Goal: Task Accomplishment & Management: Manage account settings

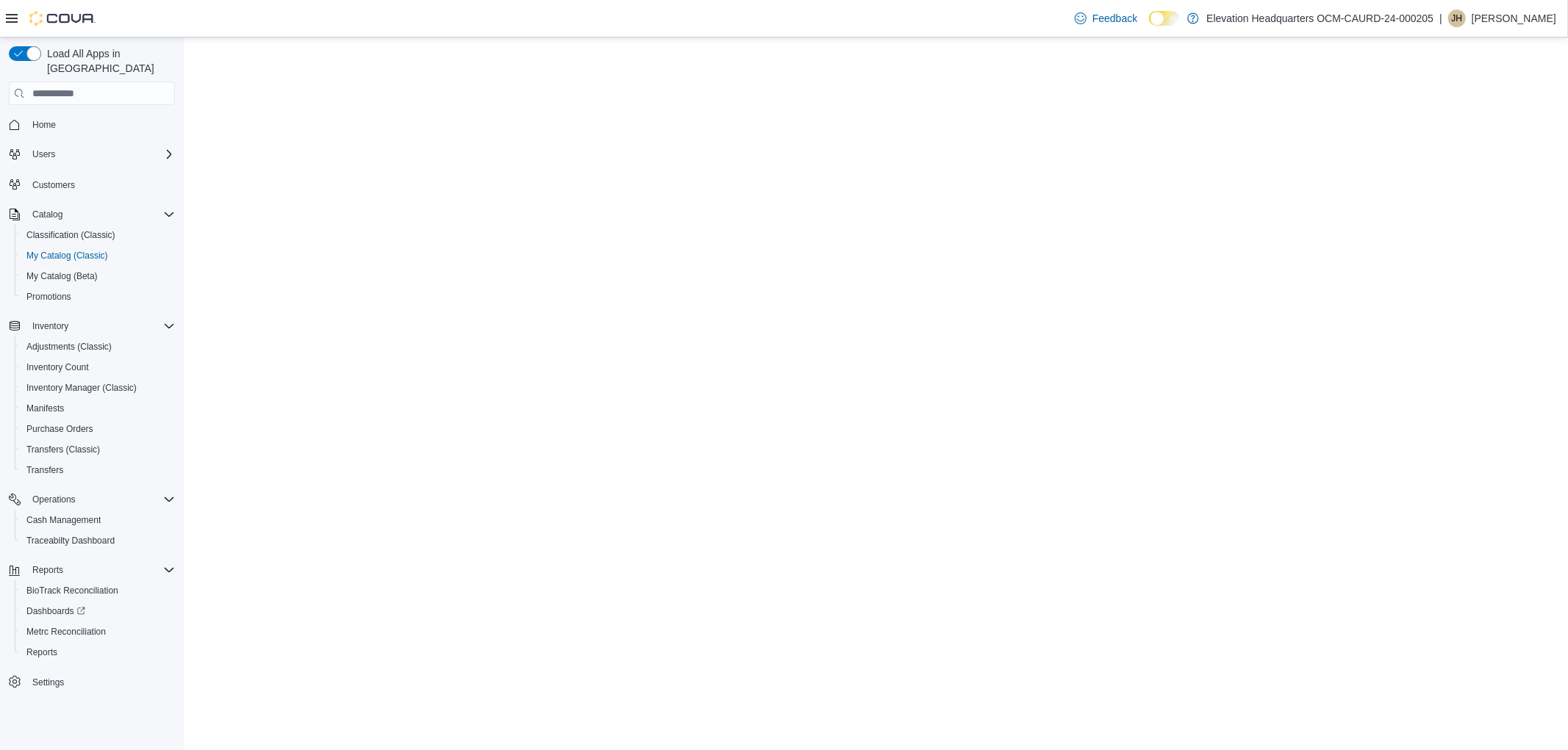
select select "**********"
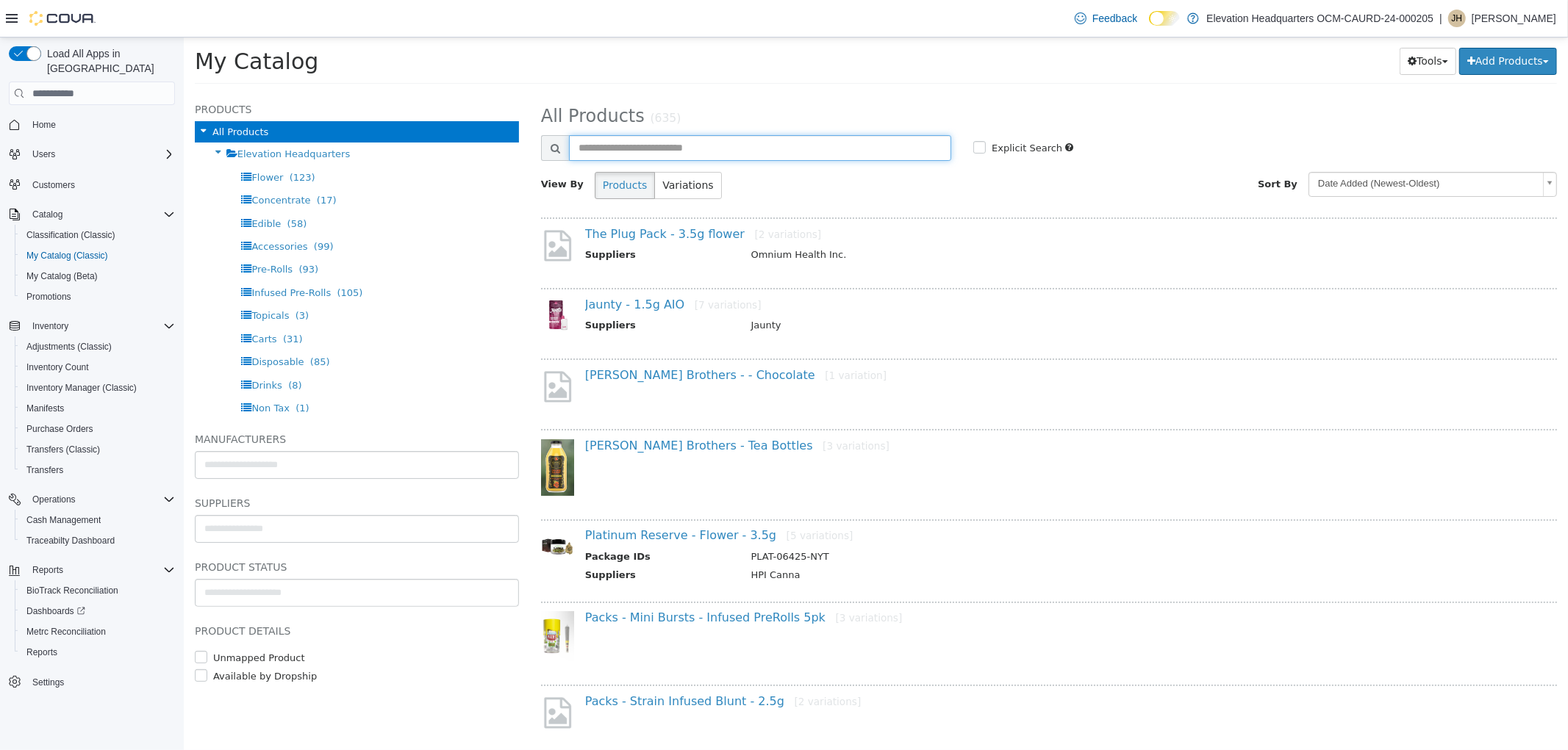
click at [777, 152] on input "text" at bounding box center [759, 148] width 382 height 26
type input "******"
select select "**********"
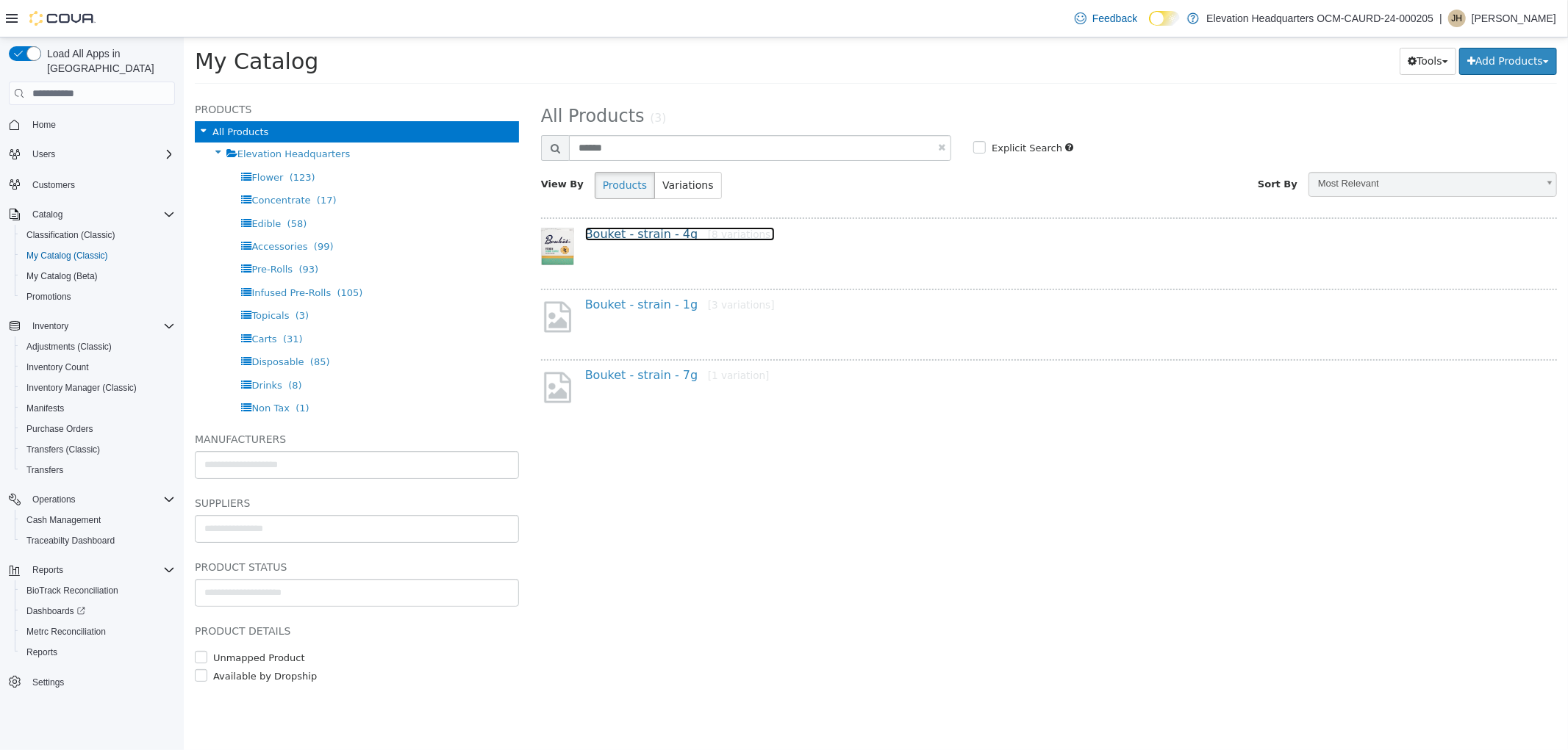
click at [633, 237] on link "Bouket - strain - 4g [8 variations]" at bounding box center [679, 233] width 190 height 14
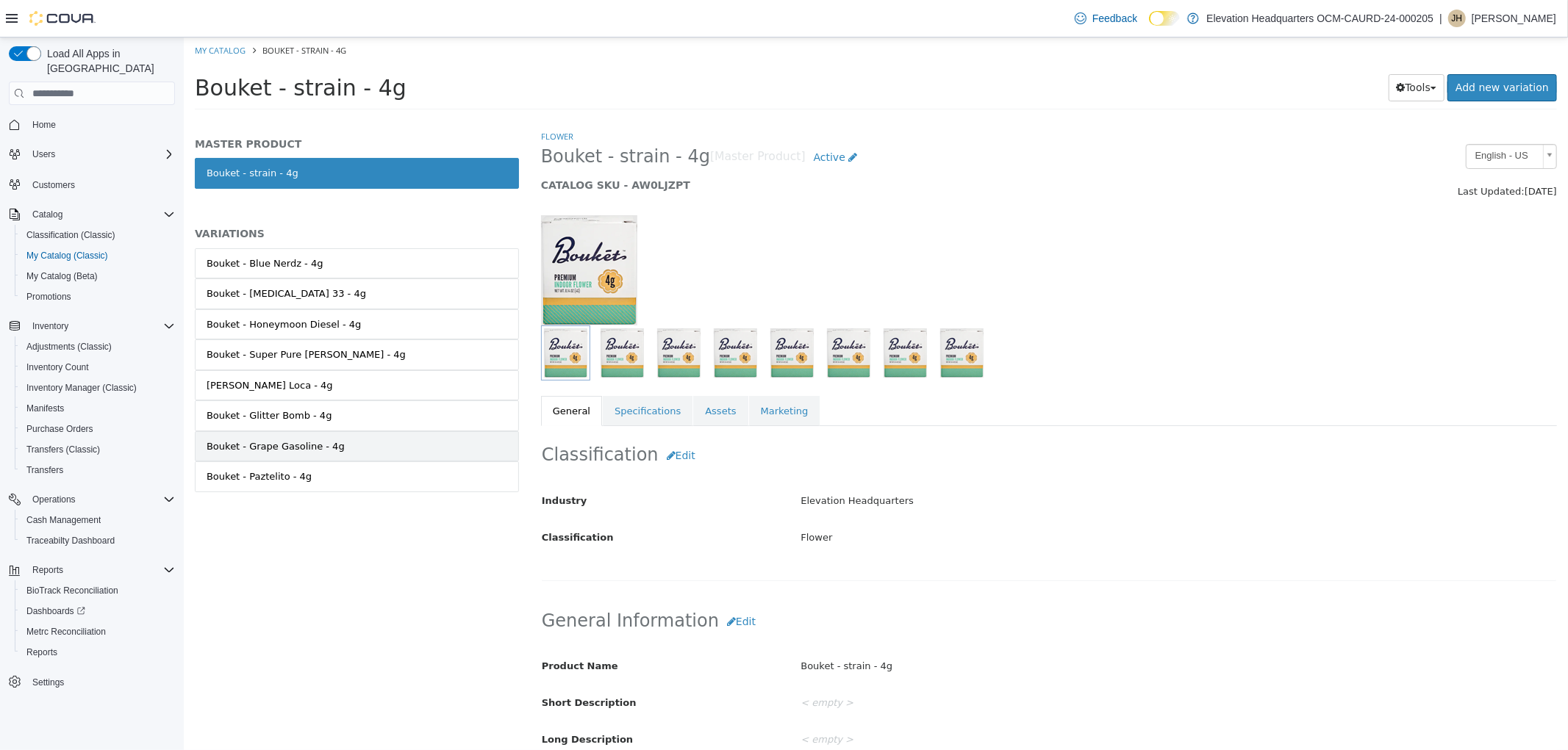
click at [365, 451] on link "Bouket - Grape Gasoline - 4g" at bounding box center [356, 446] width 324 height 31
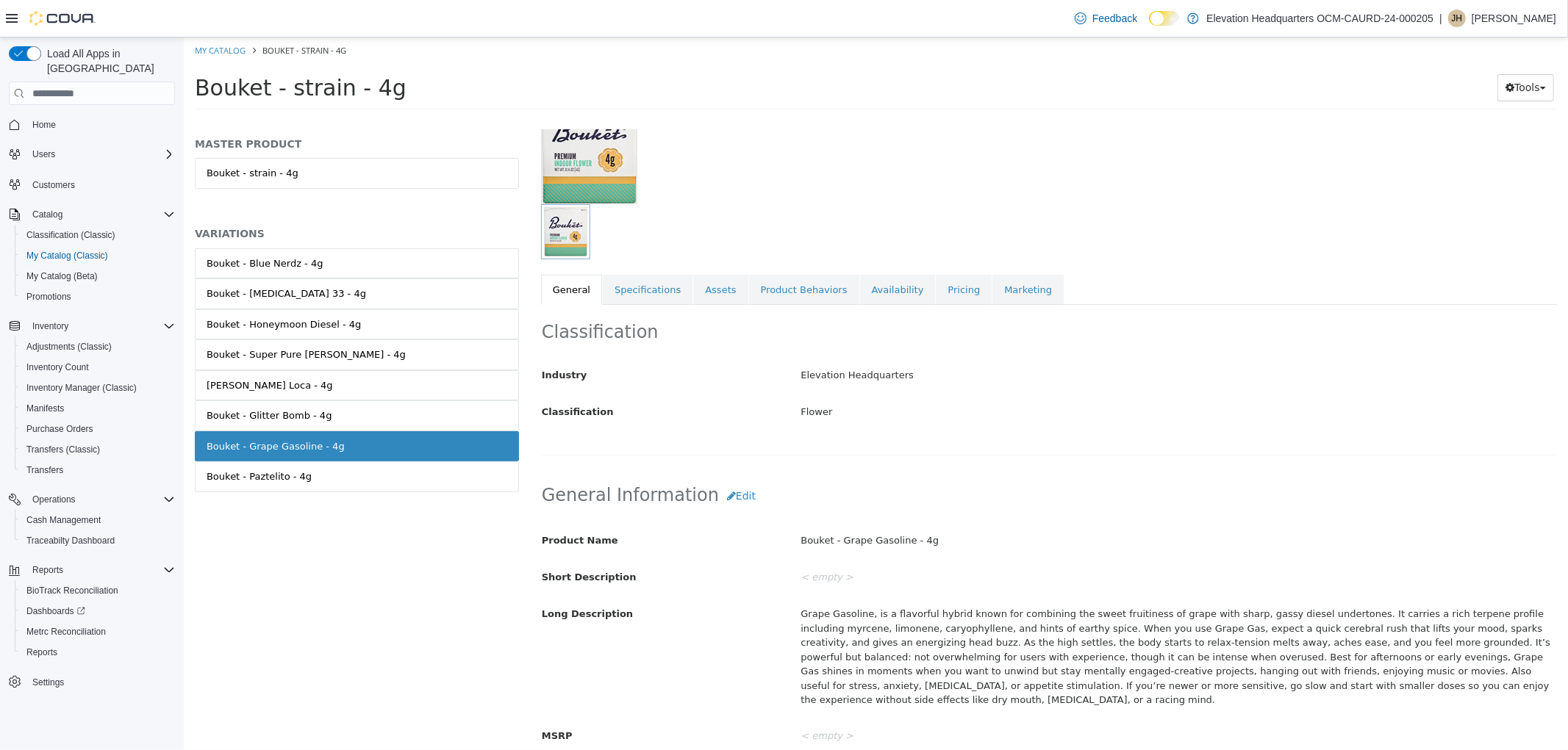
scroll to position [82, 0]
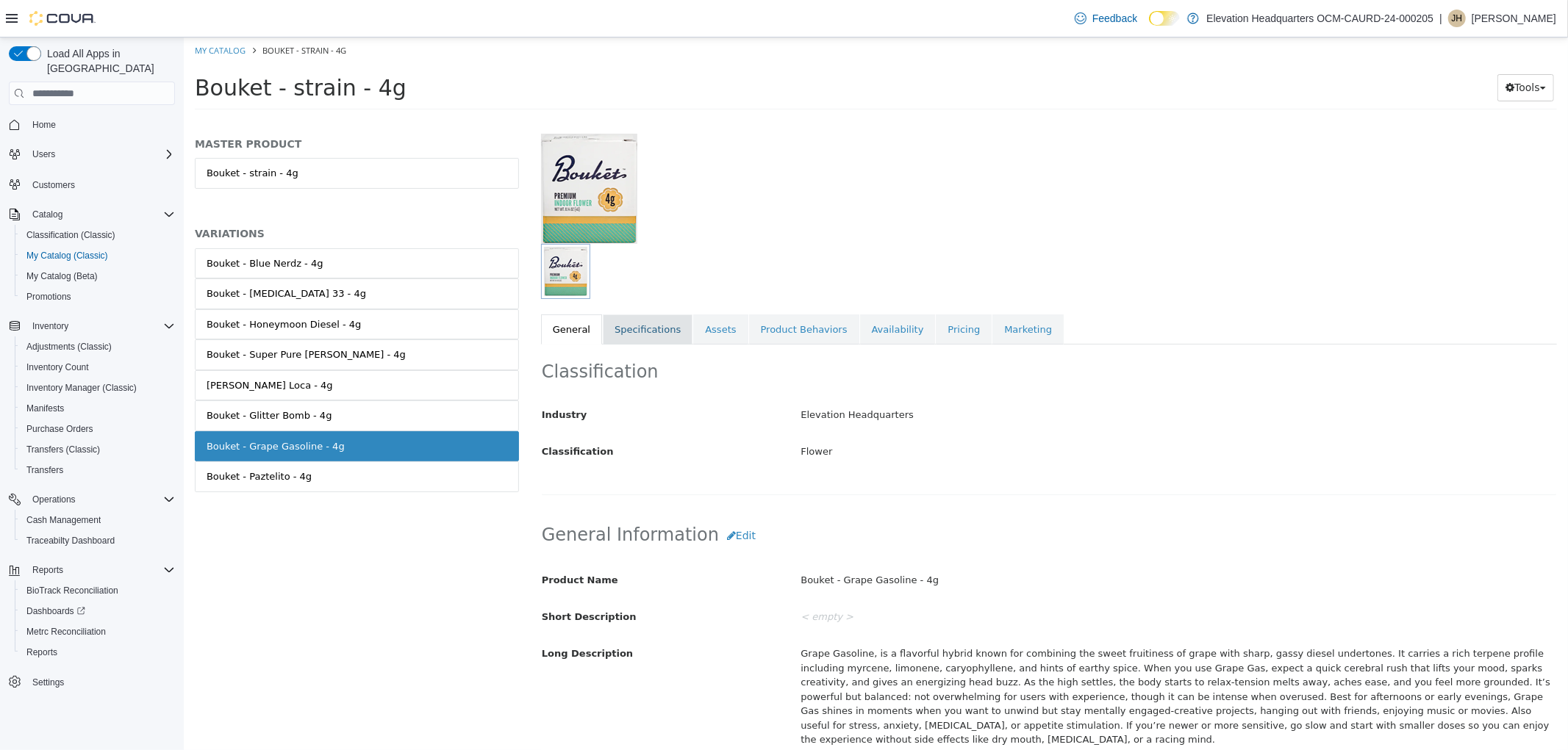
click at [647, 322] on link "Specifications" at bounding box center [647, 330] width 90 height 31
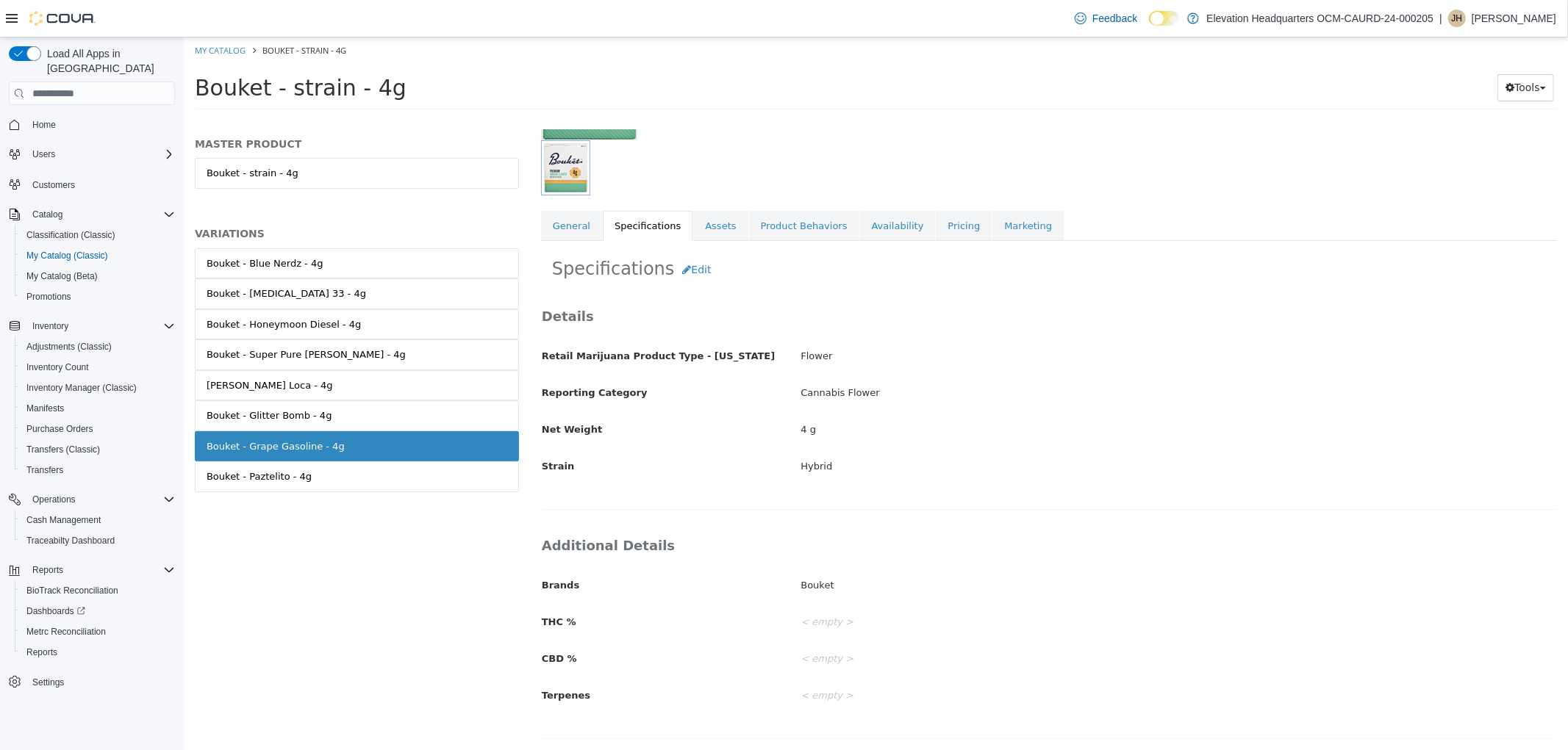
scroll to position [186, 0]
click at [691, 262] on button "Edit" at bounding box center [695, 271] width 45 height 28
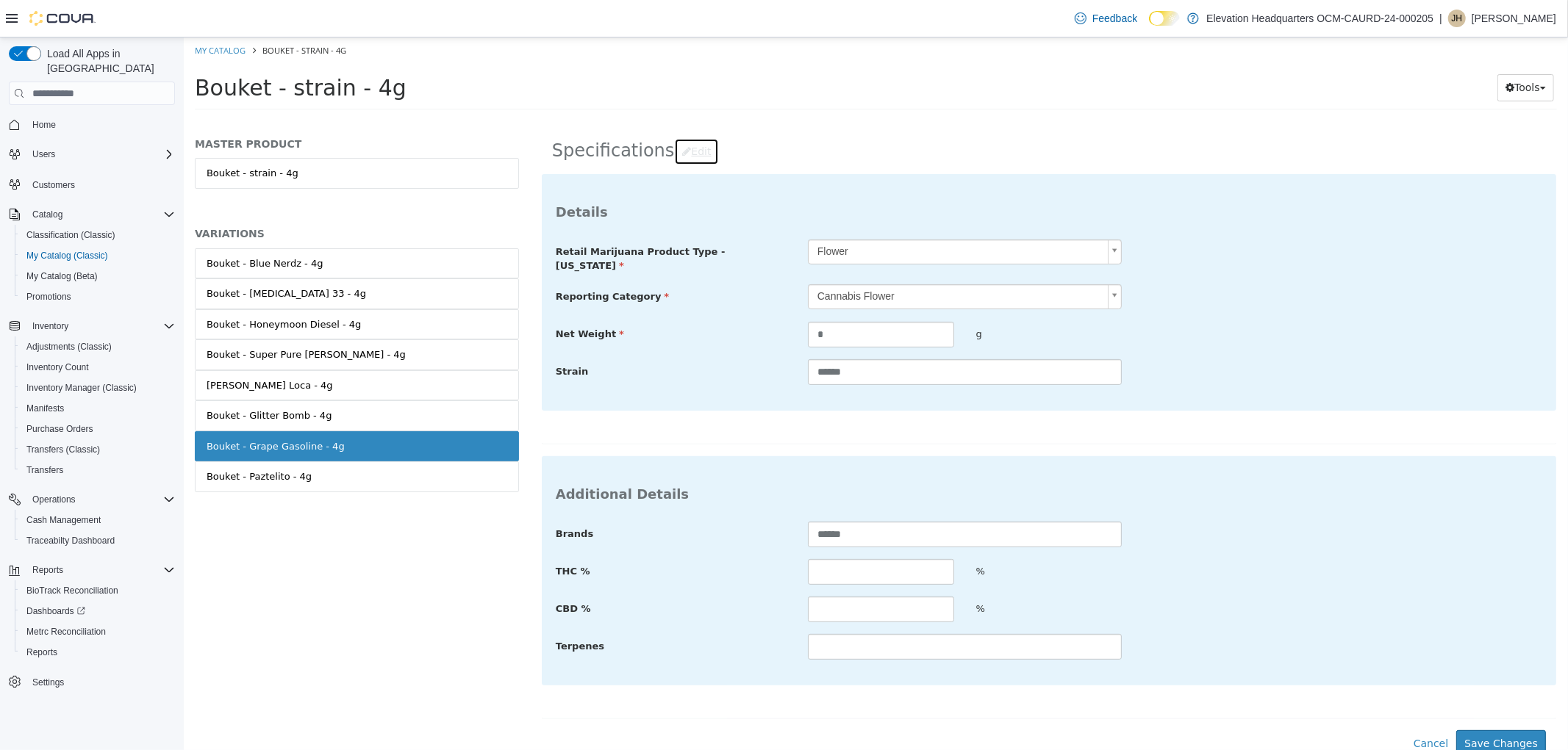
scroll to position [305, 0]
click at [878, 557] on input "text" at bounding box center [880, 570] width 146 height 26
type input "****"
click at [1514, 731] on button "Save Changes" at bounding box center [1500, 743] width 90 height 28
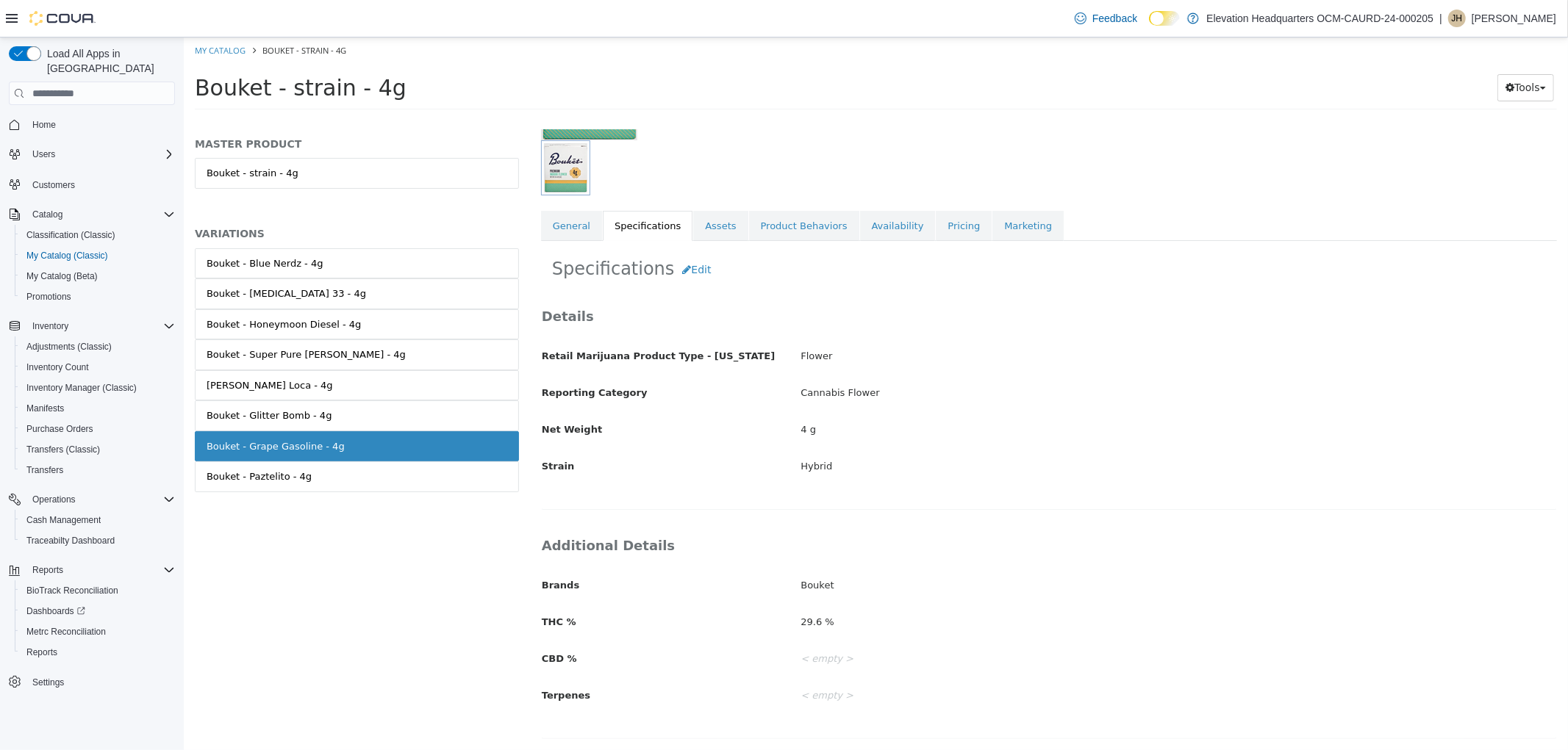
scroll to position [186, 0]
click at [865, 237] on link "Availability" at bounding box center [896, 226] width 75 height 31
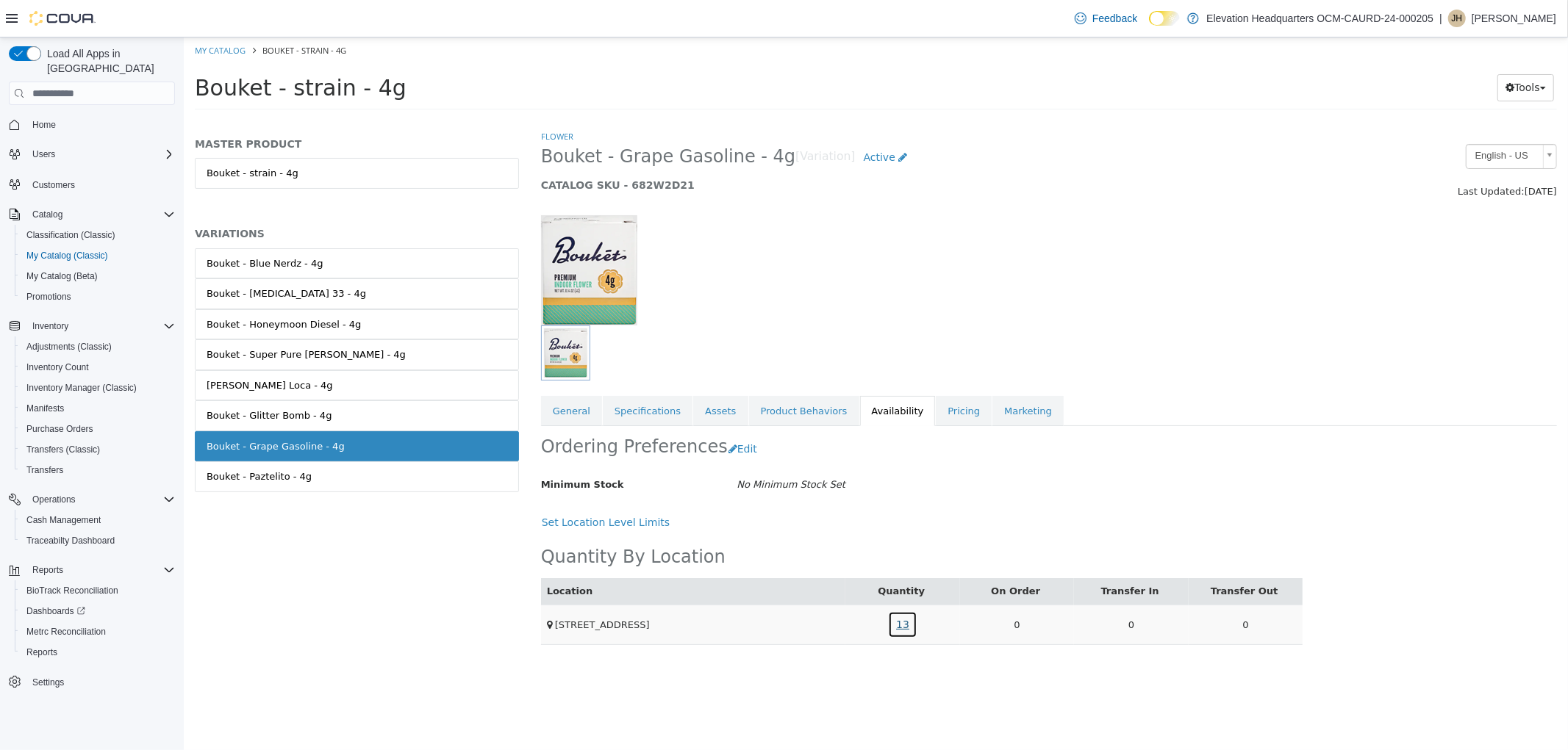
click at [912, 625] on link "13" at bounding box center [902, 625] width 29 height 28
click at [857, 583] on div "Package Number Quantity 03713 13" at bounding box center [903, 556] width 160 height 71
click at [847, 565] on link "03713" at bounding box center [844, 561] width 29 height 14
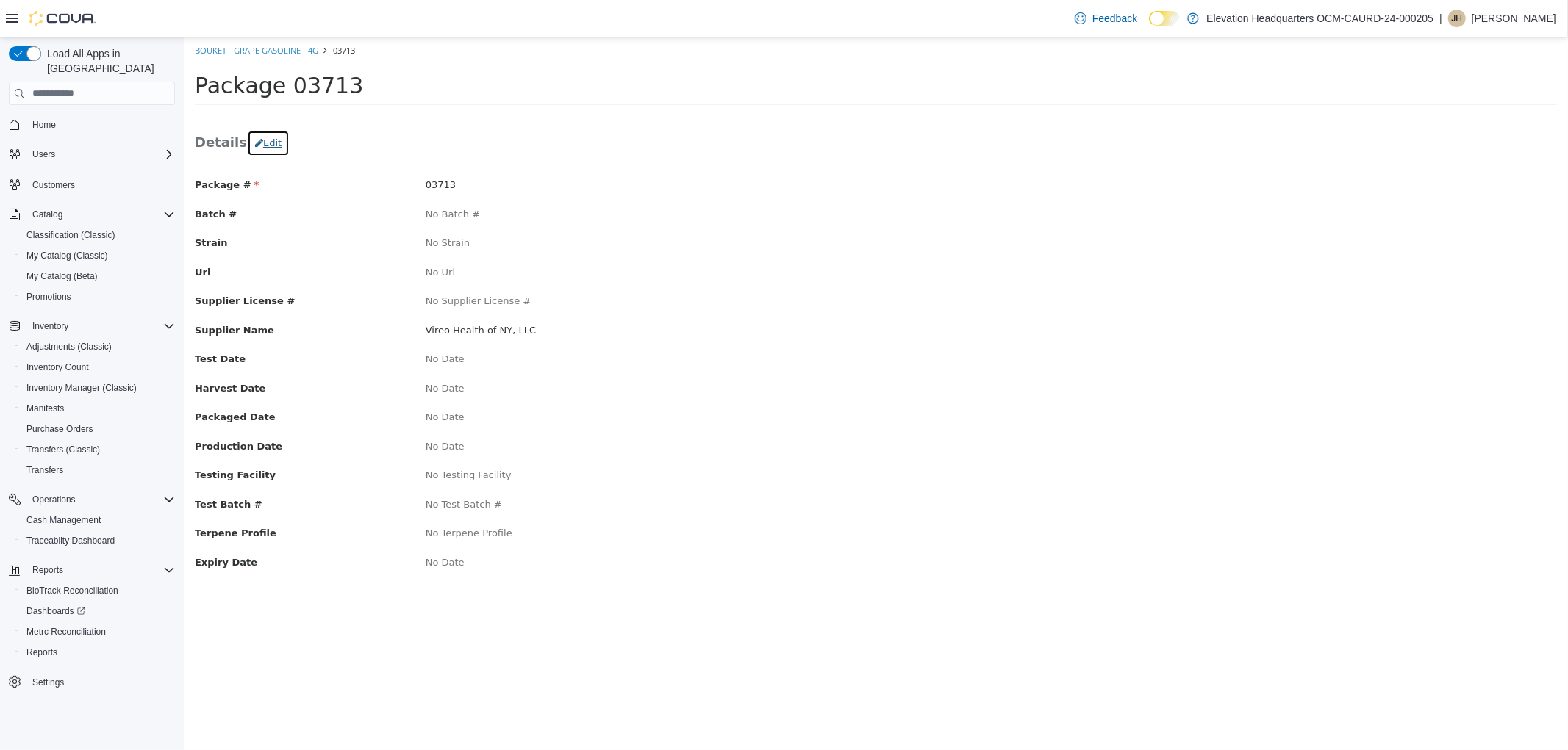
click at [270, 141] on button "Edit" at bounding box center [267, 143] width 43 height 27
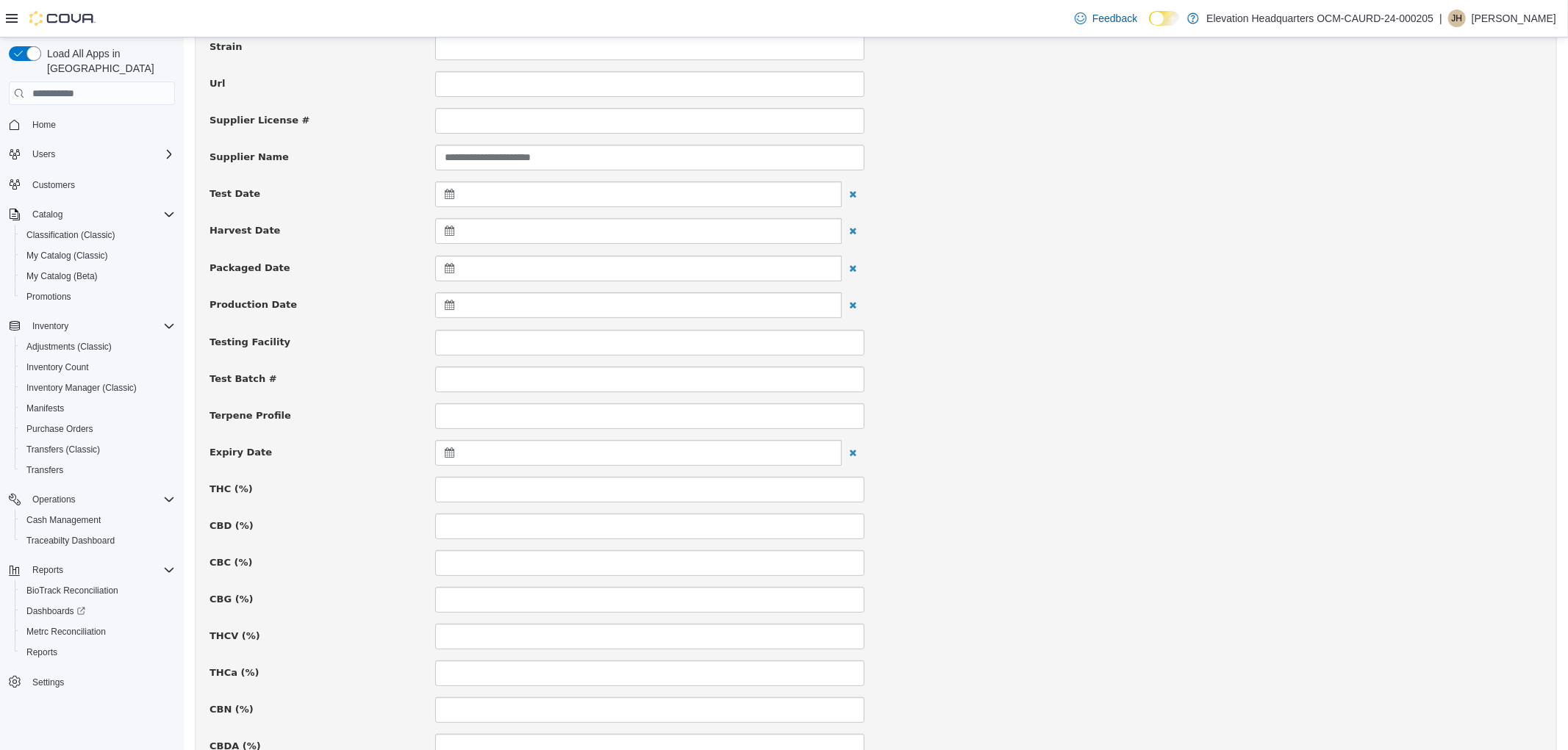
scroll to position [245, 0]
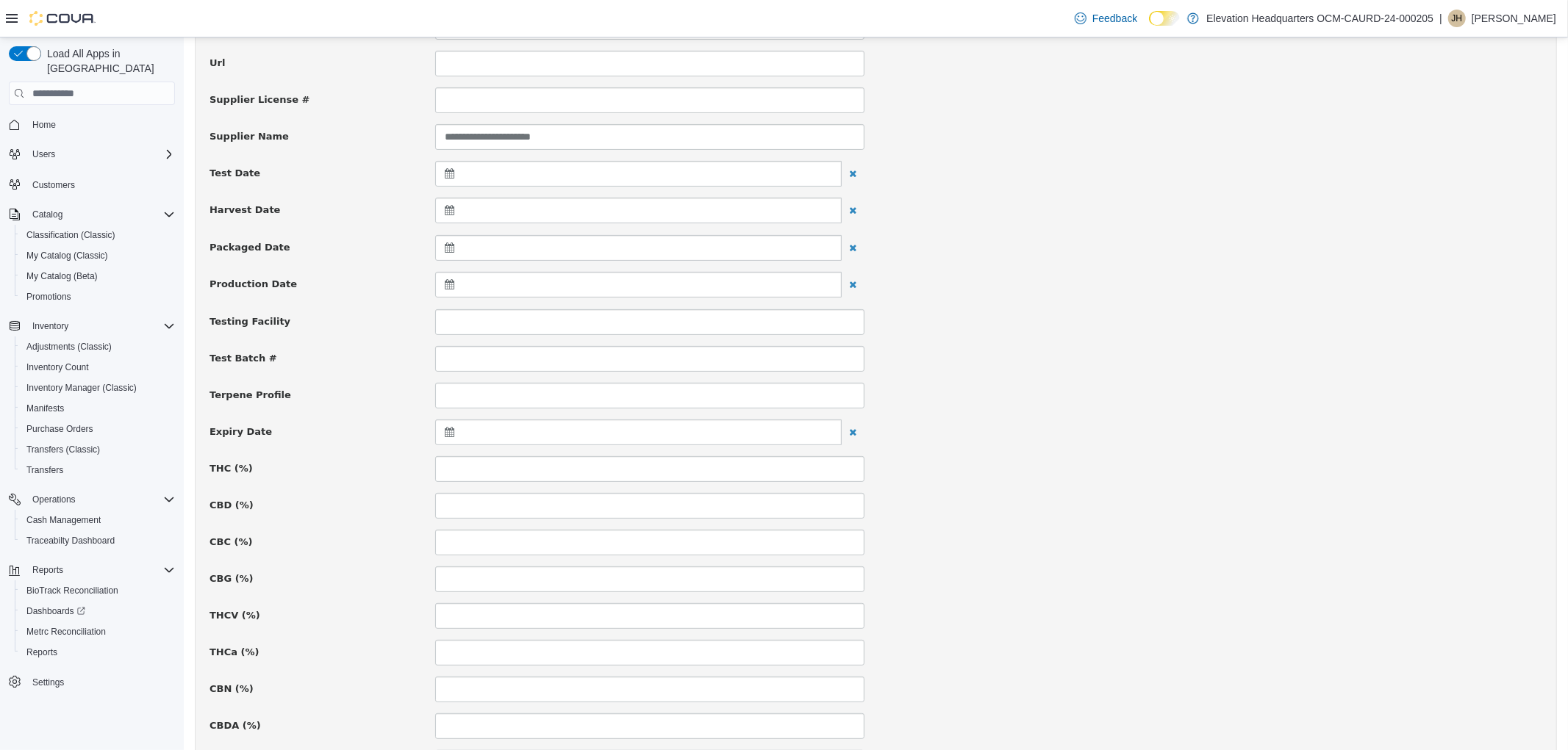
click at [445, 427] on div at bounding box center [638, 433] width 407 height 26
click at [464, 453] on div "Oct 2025 Su Mo Tu We Th Fr Sa 28 29 30 1 2 3 4 5 6 7 8 9 10 11 12 13 14 15 16 1…" at bounding box center [522, 561] width 177 height 218
click at [589, 478] on th at bounding box center [592, 471] width 23 height 26
click at [584, 478] on th at bounding box center [592, 471] width 23 height 26
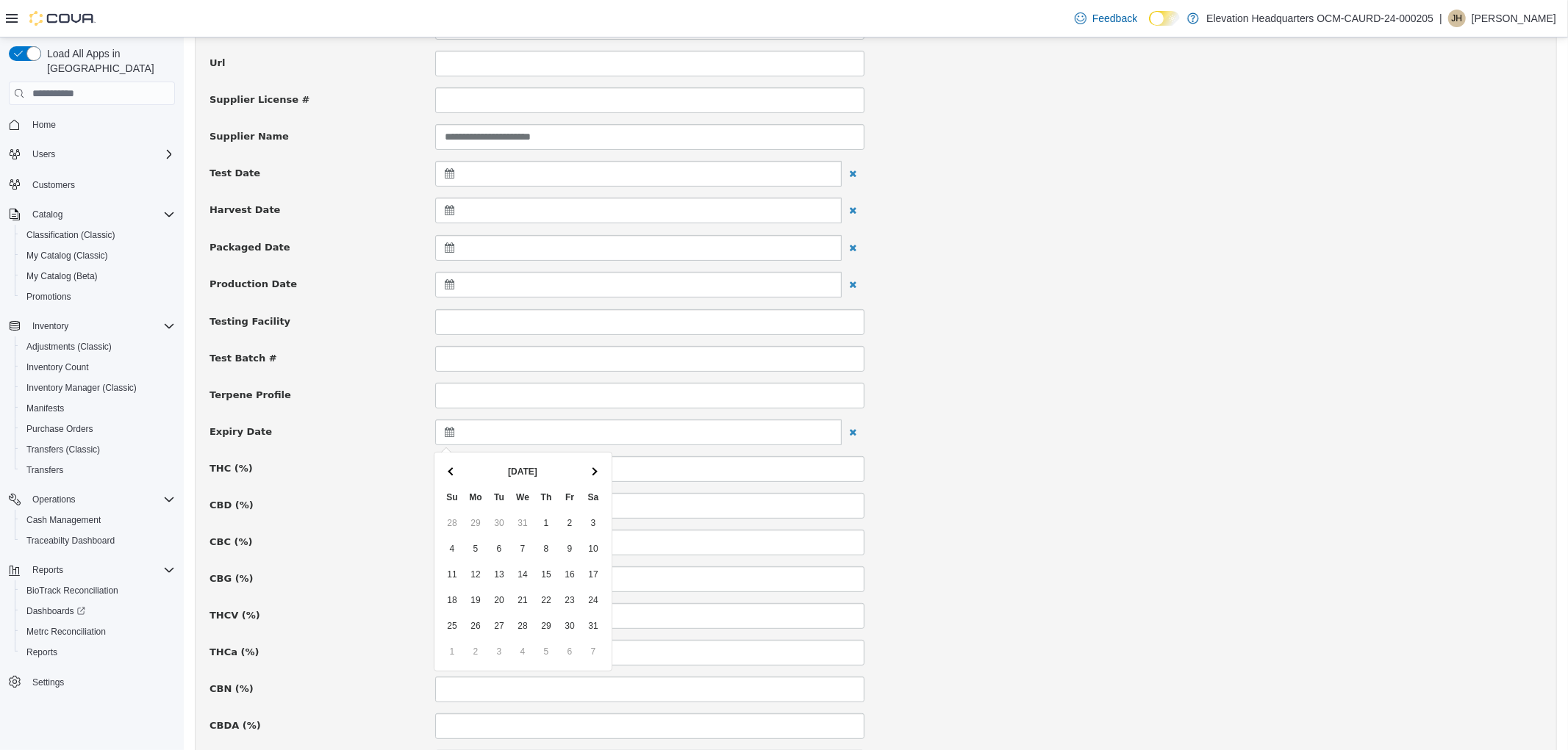
click at [580, 479] on th "Jan 2026" at bounding box center [521, 471] width 117 height 26
click at [556, 486] on th "Th" at bounding box center [545, 497] width 23 height 26
click at [590, 462] on th at bounding box center [592, 471] width 23 height 26
click at [589, 462] on th at bounding box center [592, 471] width 23 height 26
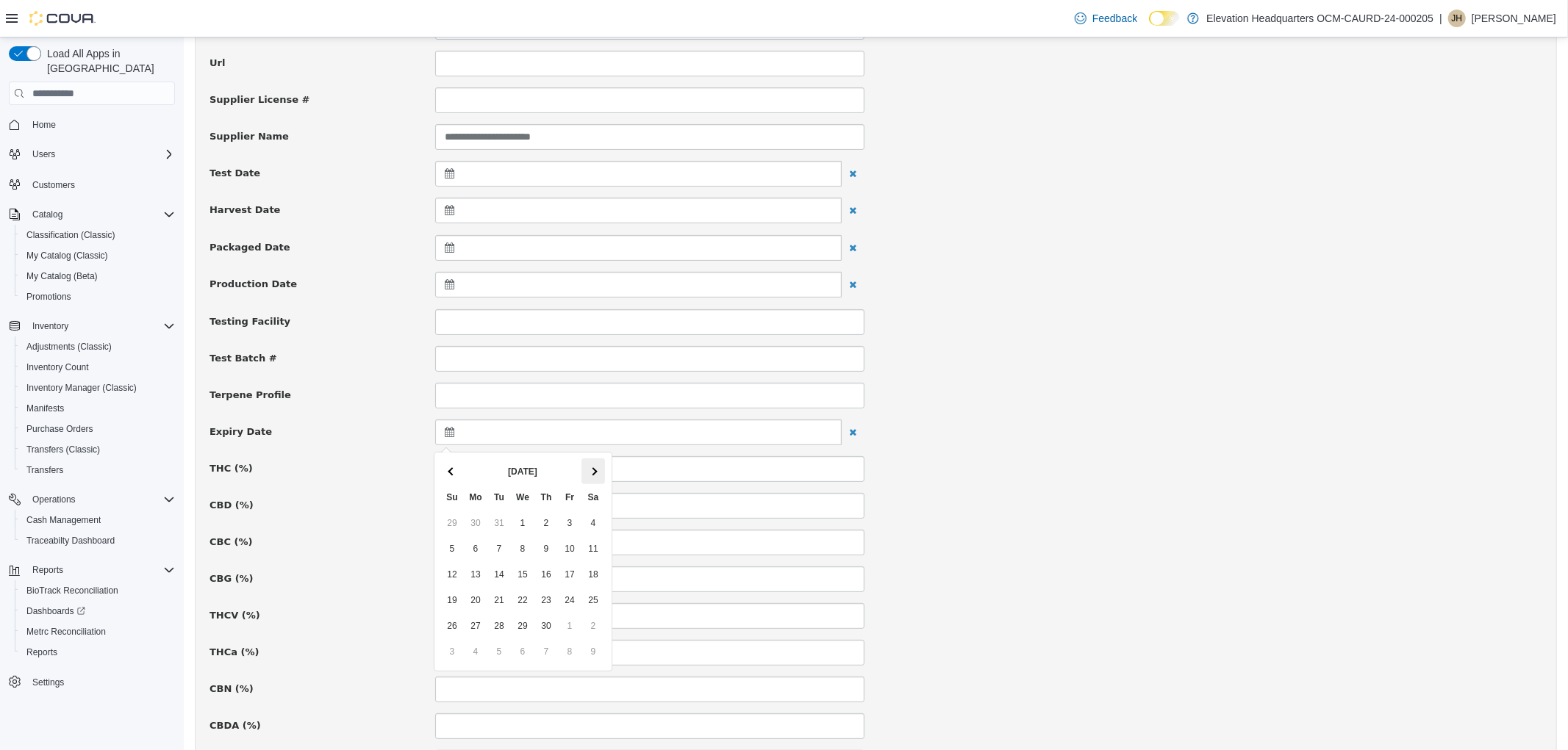
click at [585, 462] on th at bounding box center [592, 471] width 23 height 26
click at [566, 458] on th "Jun 2026" at bounding box center [521, 471] width 117 height 26
click at [455, 472] on th at bounding box center [451, 471] width 23 height 26
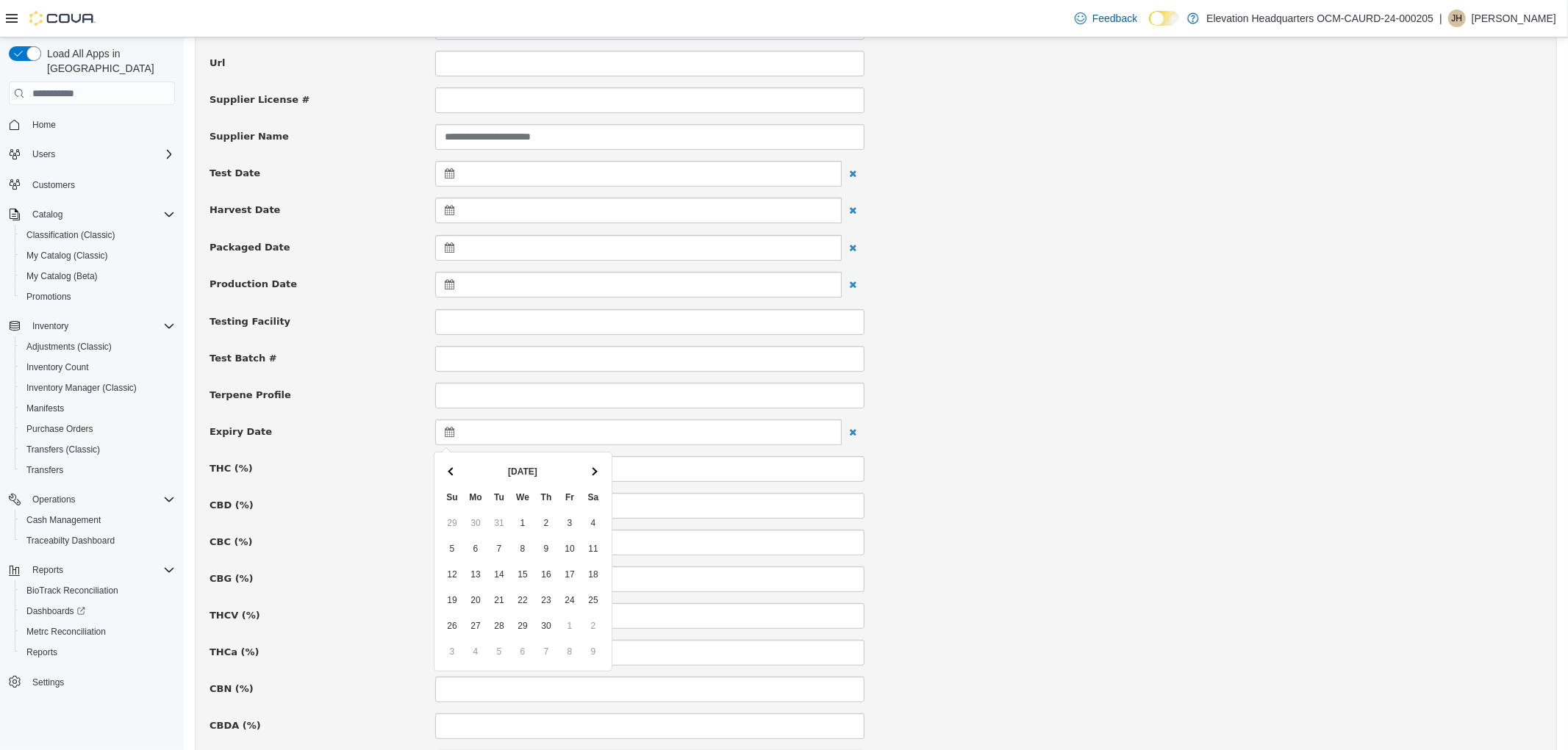
click at [455, 472] on th at bounding box center [451, 471] width 23 height 26
click at [583, 484] on th "Sa" at bounding box center [592, 497] width 23 height 26
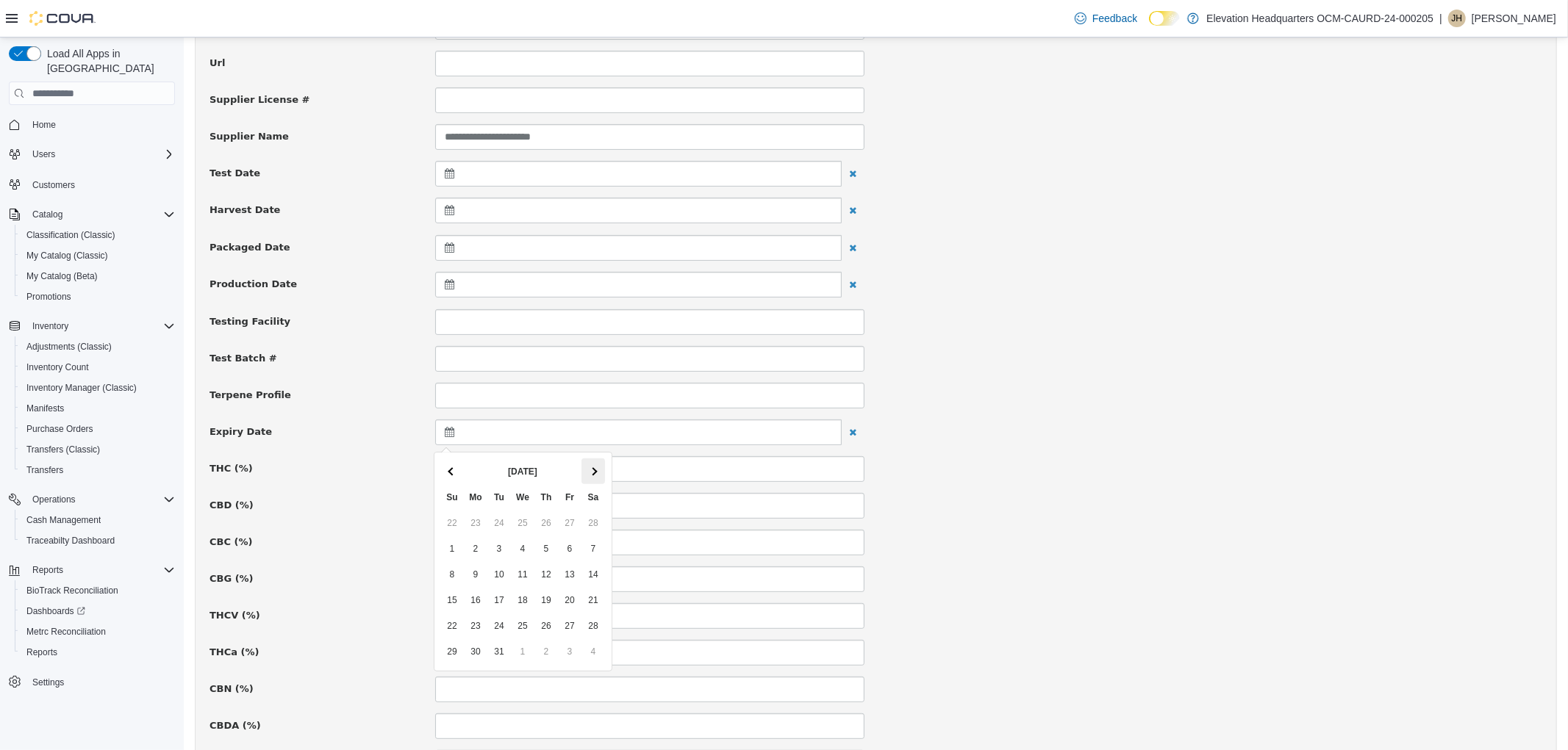
click at [589, 471] on span at bounding box center [592, 471] width 8 height 8
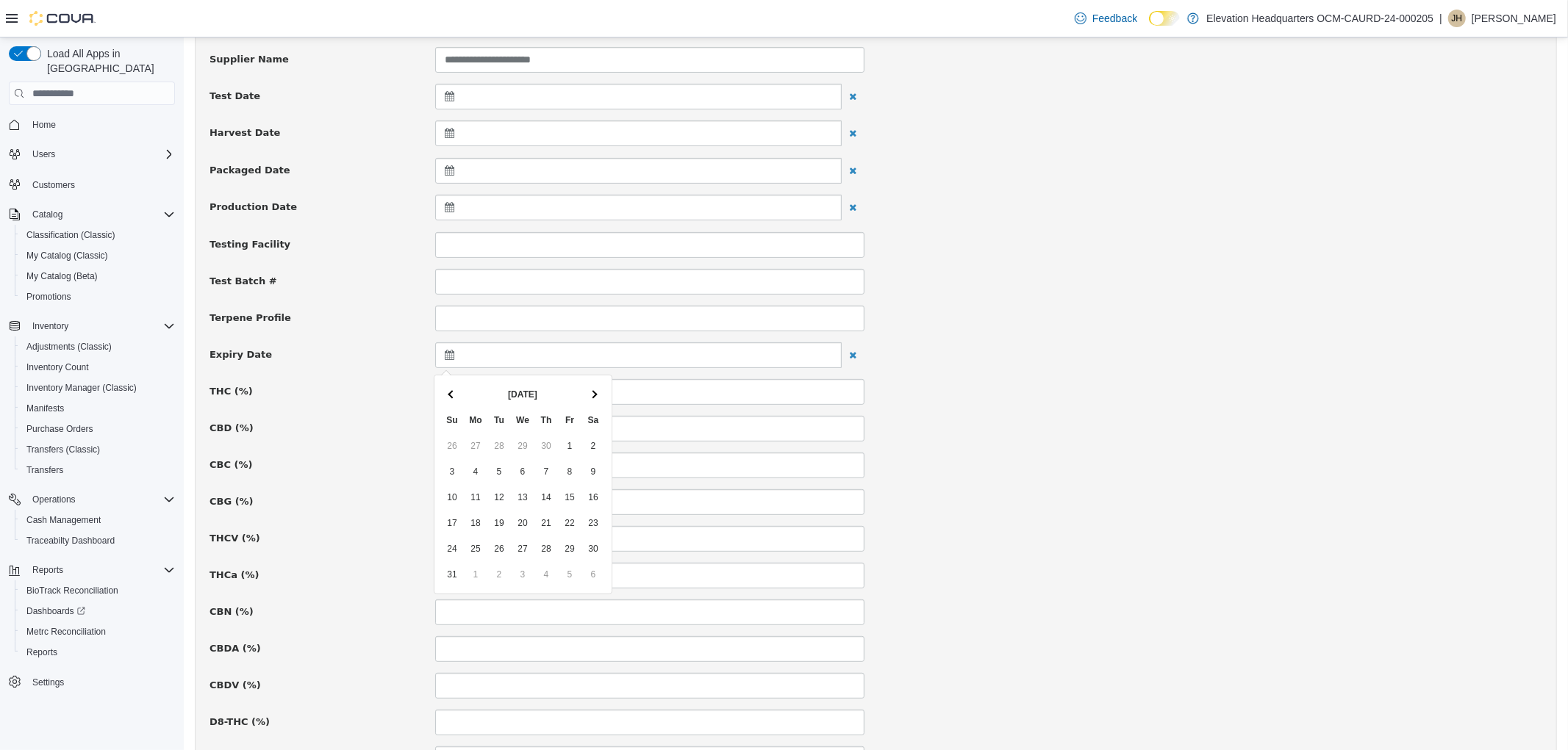
scroll to position [326, 0]
click at [581, 385] on tr "[DATE]" at bounding box center [521, 390] width 164 height 26
click at [590, 385] on th at bounding box center [592, 390] width 23 height 26
click at [592, 383] on th at bounding box center [592, 390] width 23 height 26
click at [590, 381] on th at bounding box center [592, 390] width 23 height 26
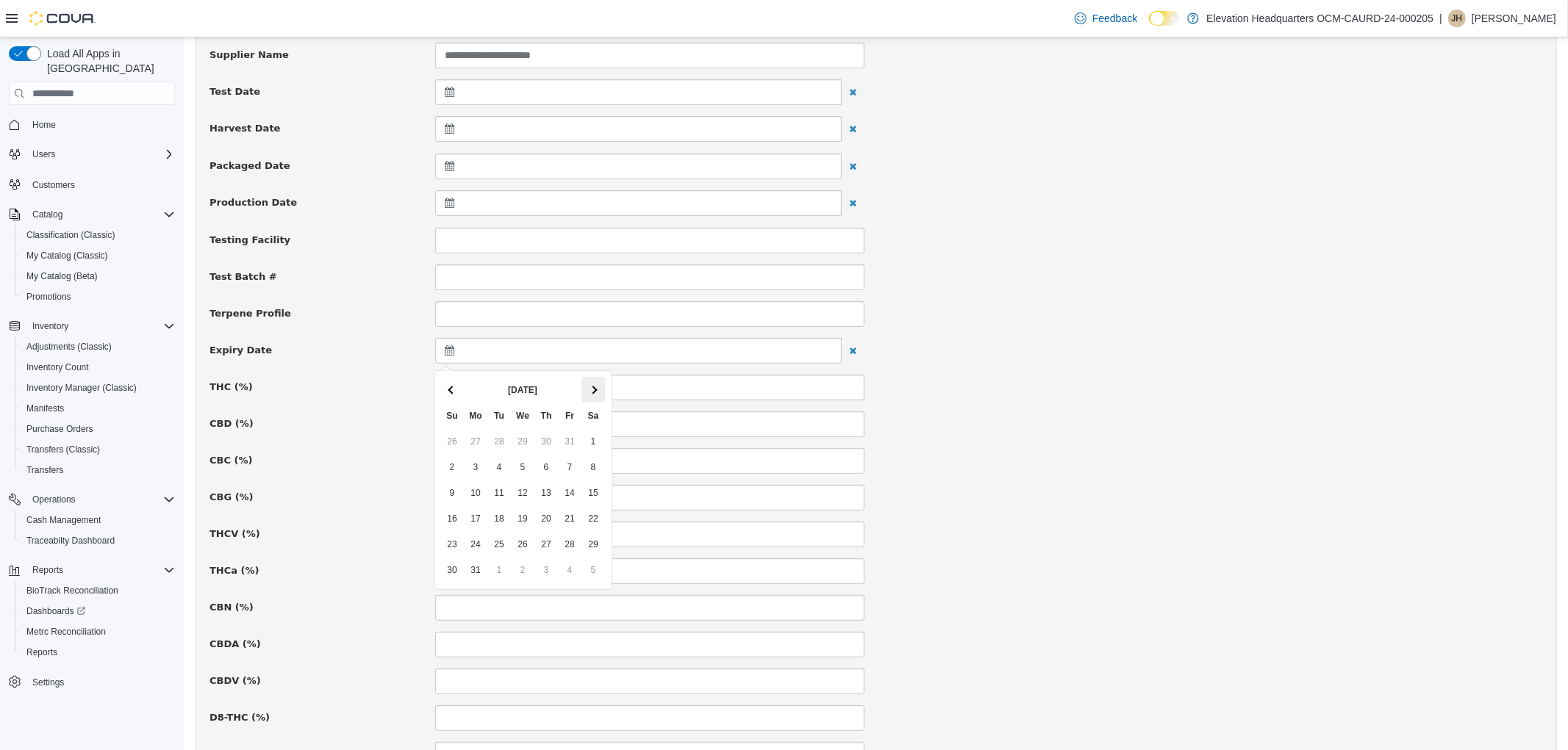
click at [597, 388] on th at bounding box center [592, 390] width 23 height 26
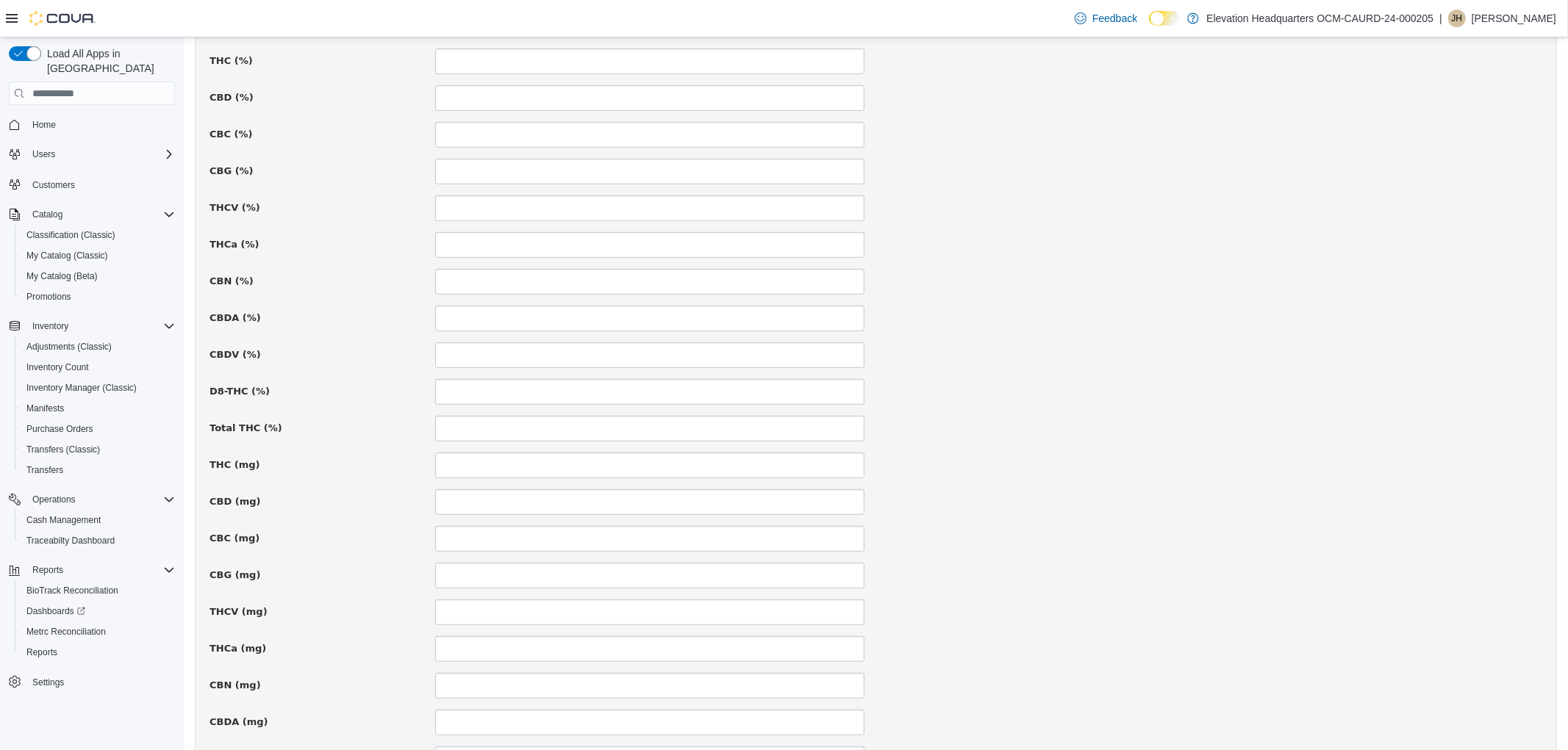
scroll to position [856, 0]
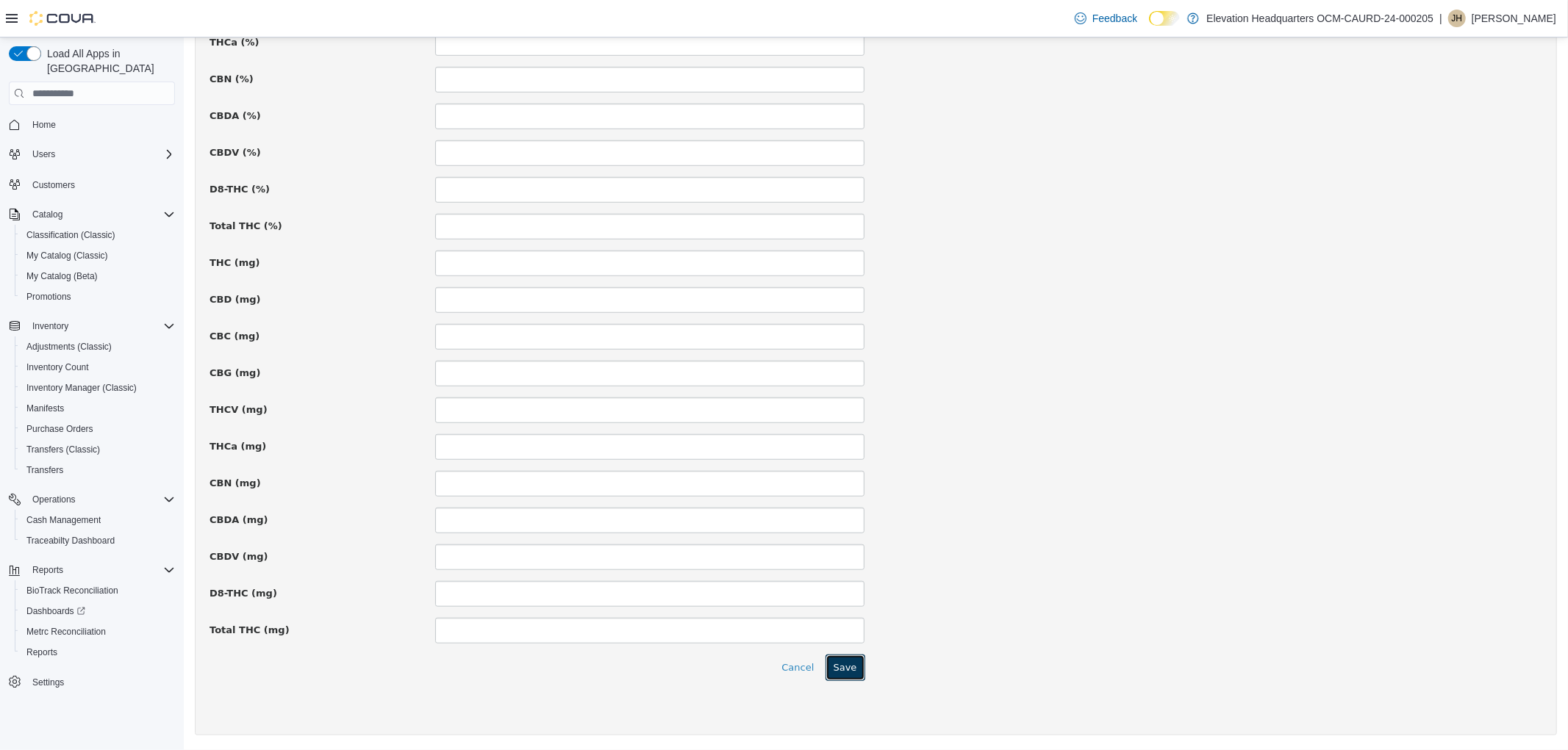
click at [853, 664] on button "Save" at bounding box center [844, 667] width 40 height 27
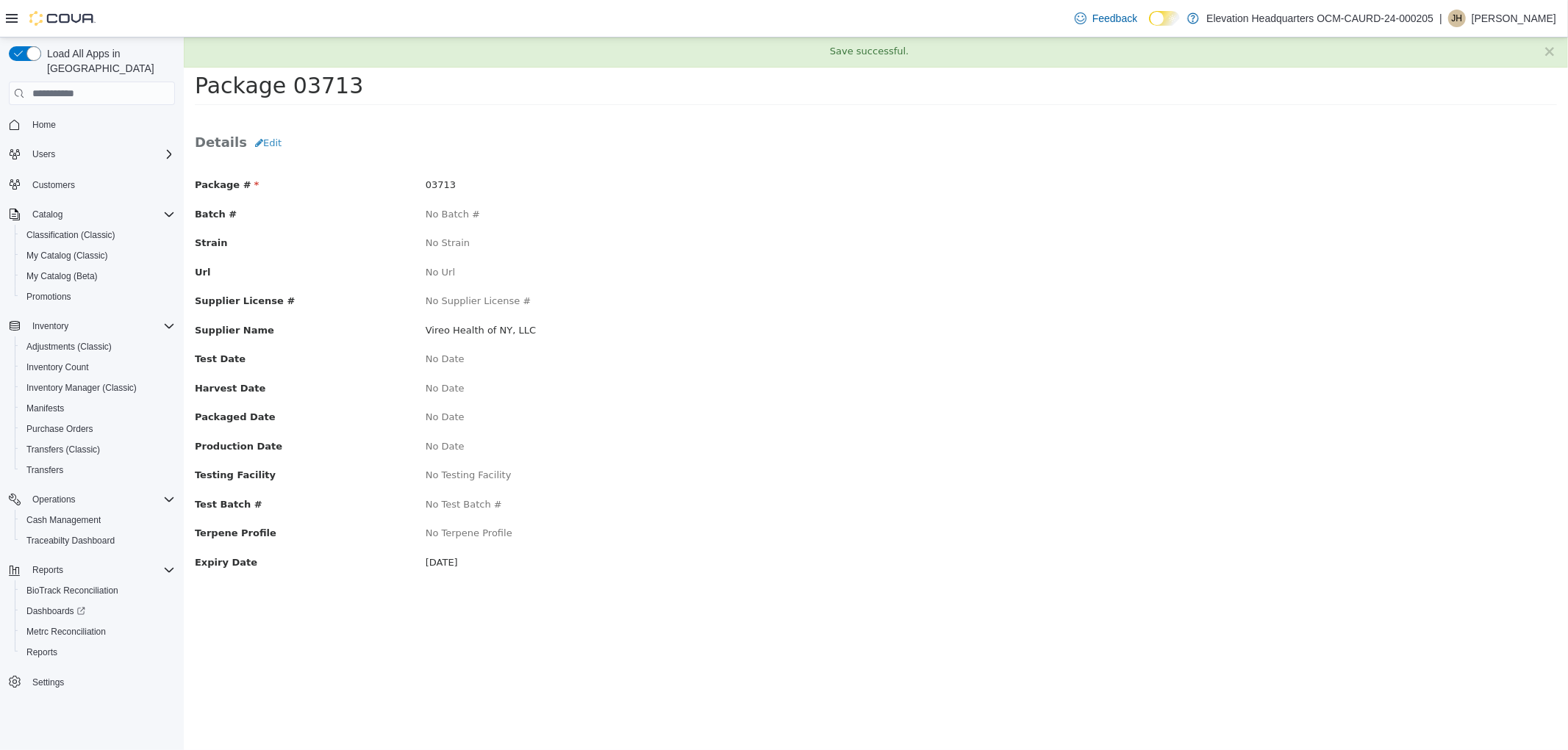
scroll to position [0, 0]
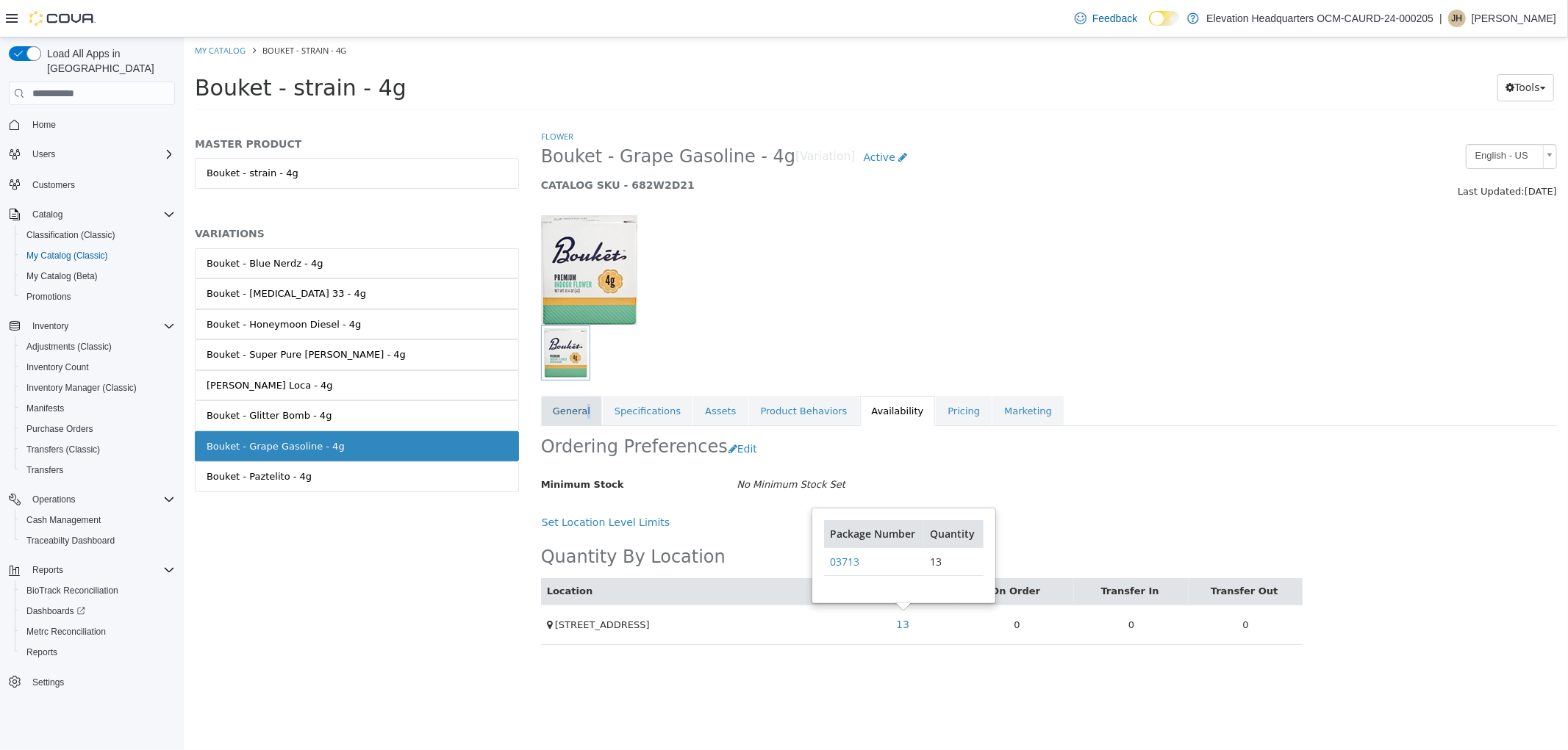
click at [583, 401] on link "General" at bounding box center [570, 411] width 61 height 31
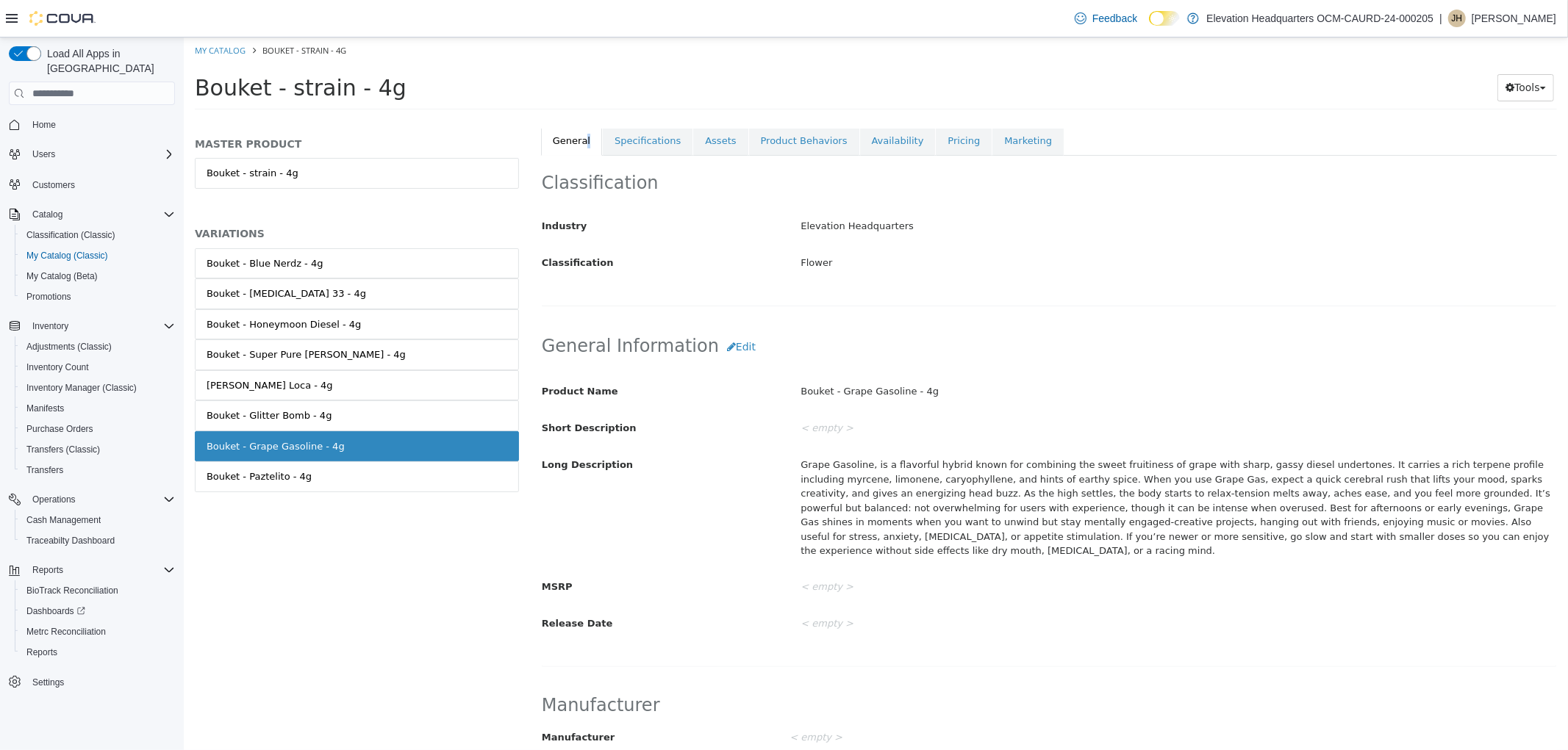
scroll to position [48, 0]
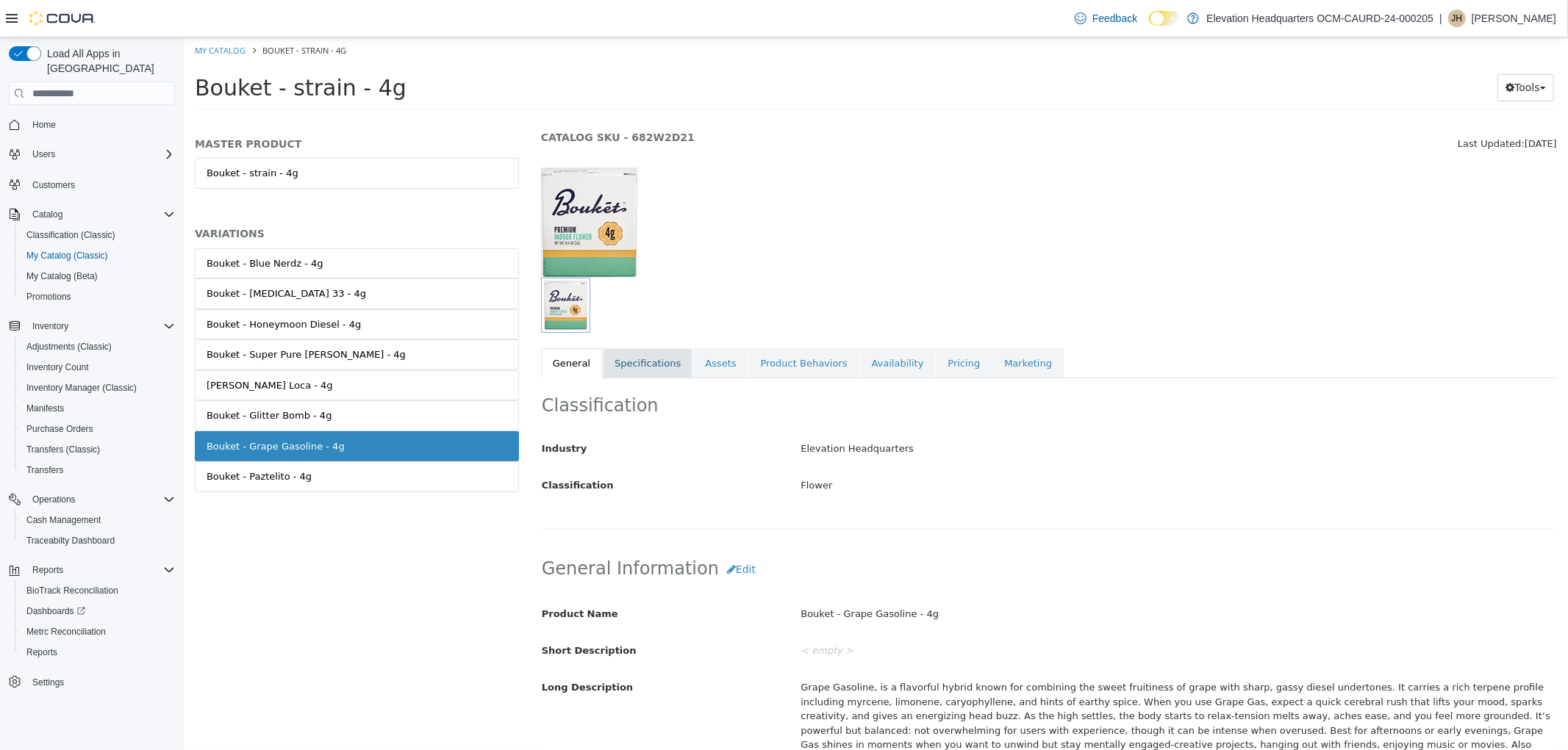
click at [644, 360] on link "Specifications" at bounding box center [647, 364] width 90 height 31
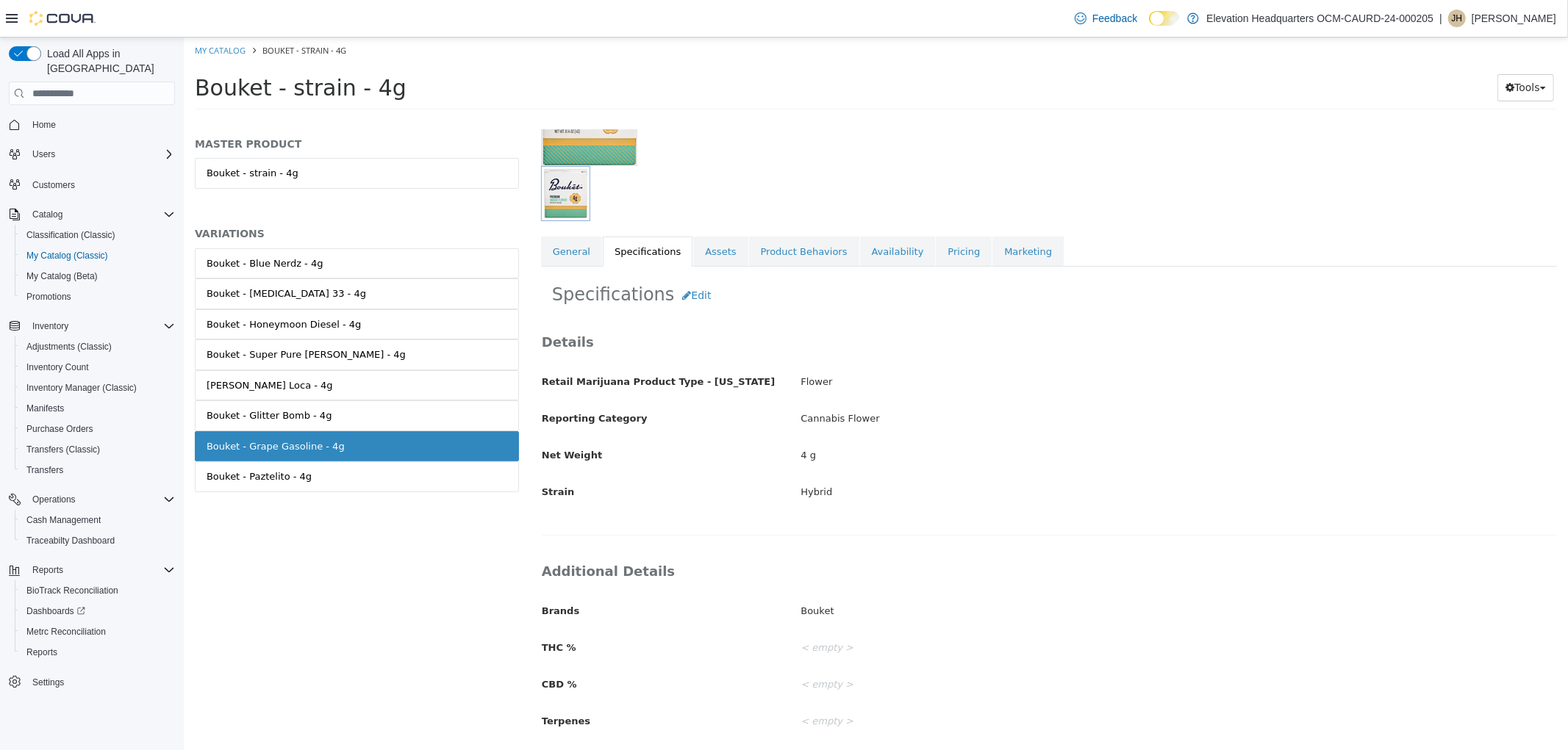
scroll to position [186, 0]
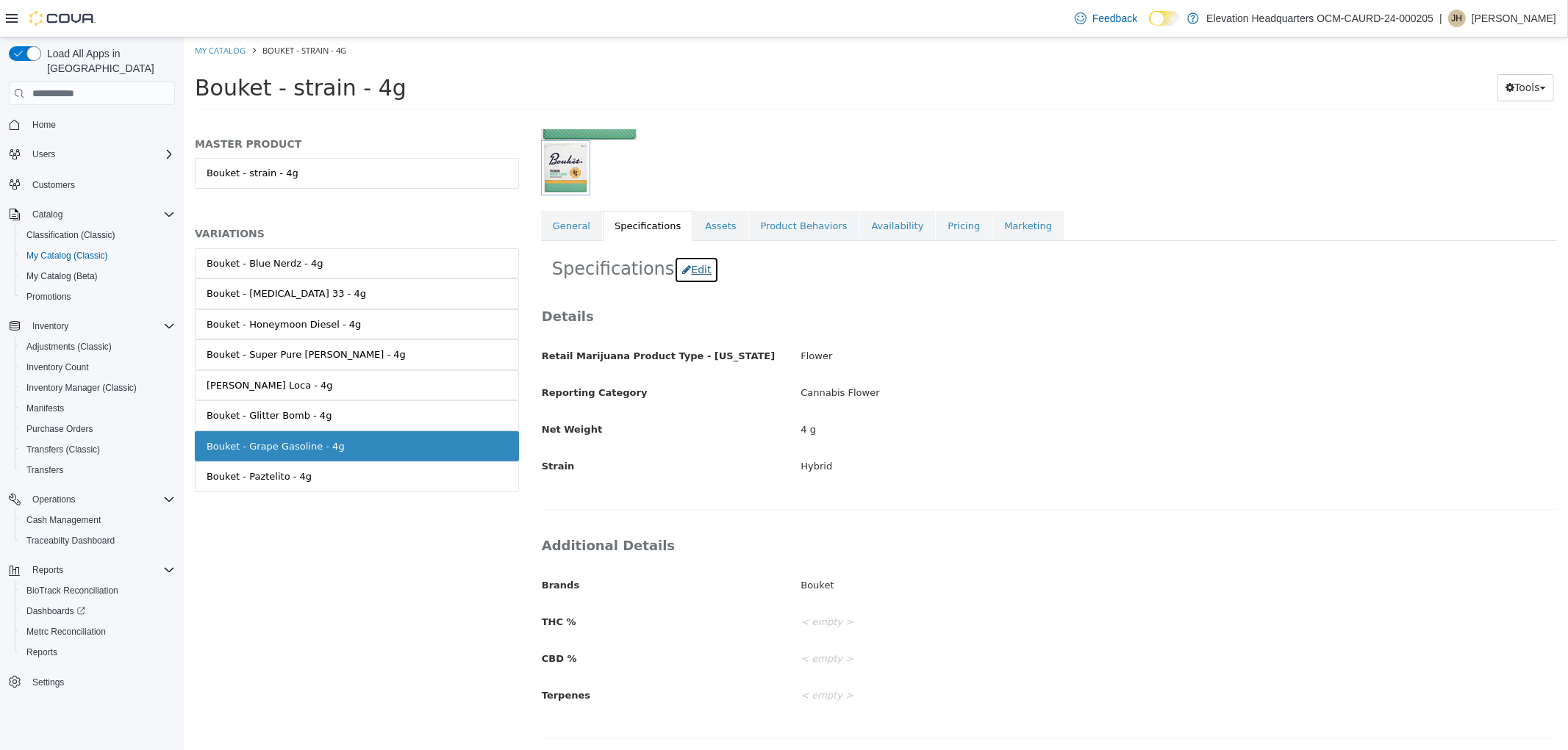
click at [683, 262] on button "Edit" at bounding box center [695, 271] width 45 height 28
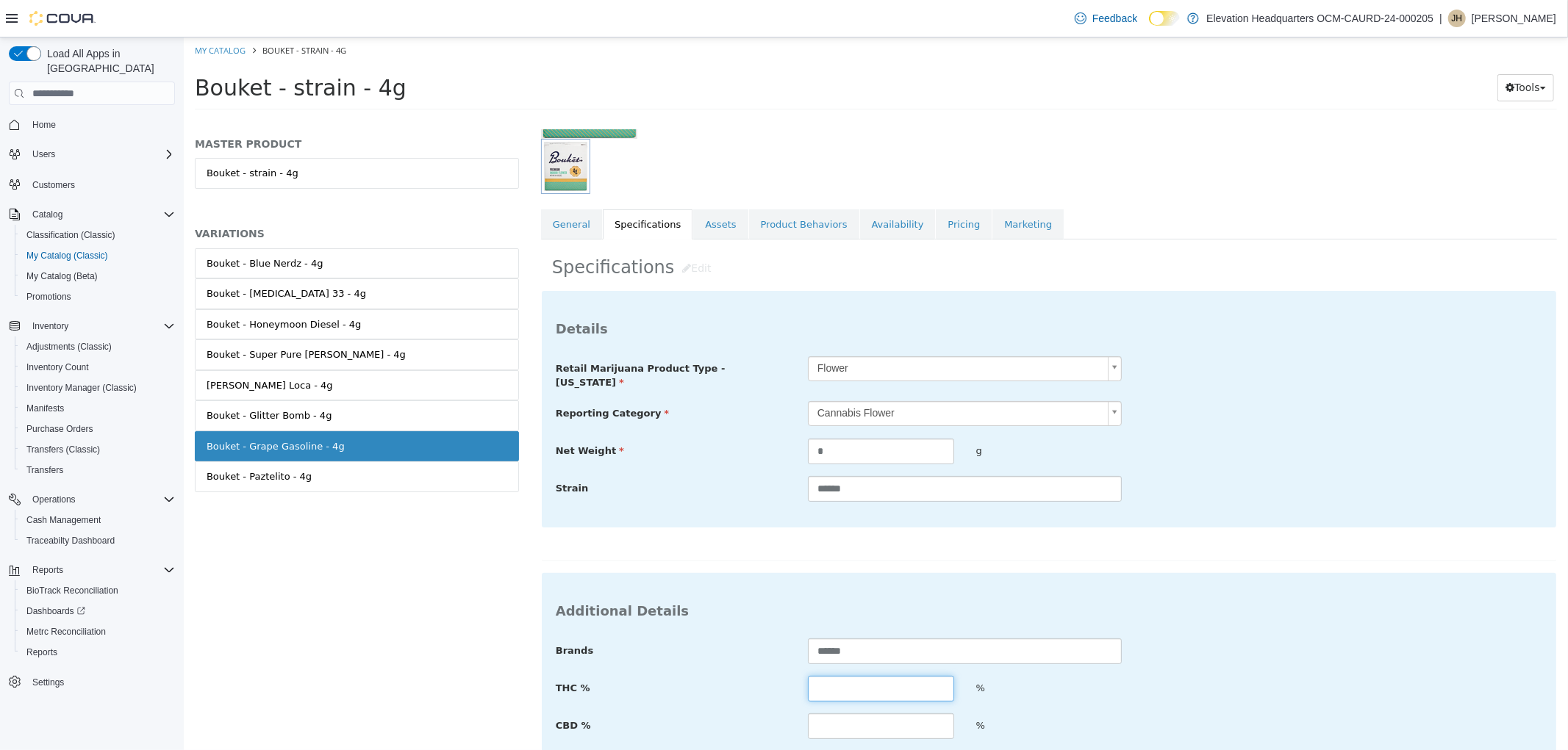
click at [915, 686] on input "text" at bounding box center [880, 688] width 146 height 26
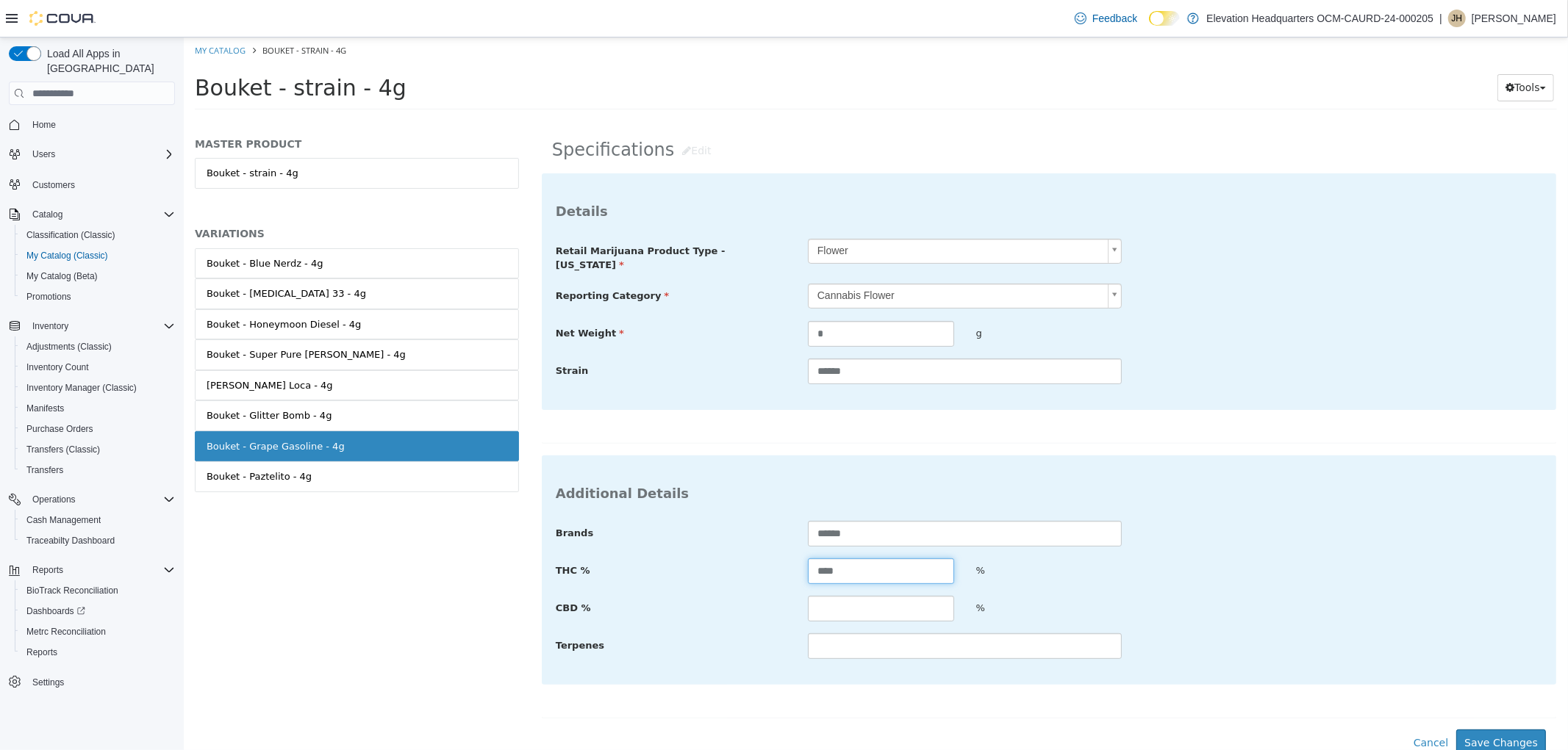
scroll to position [305, 0]
type input "****"
click at [1480, 729] on button "Save Changes" at bounding box center [1500, 743] width 90 height 28
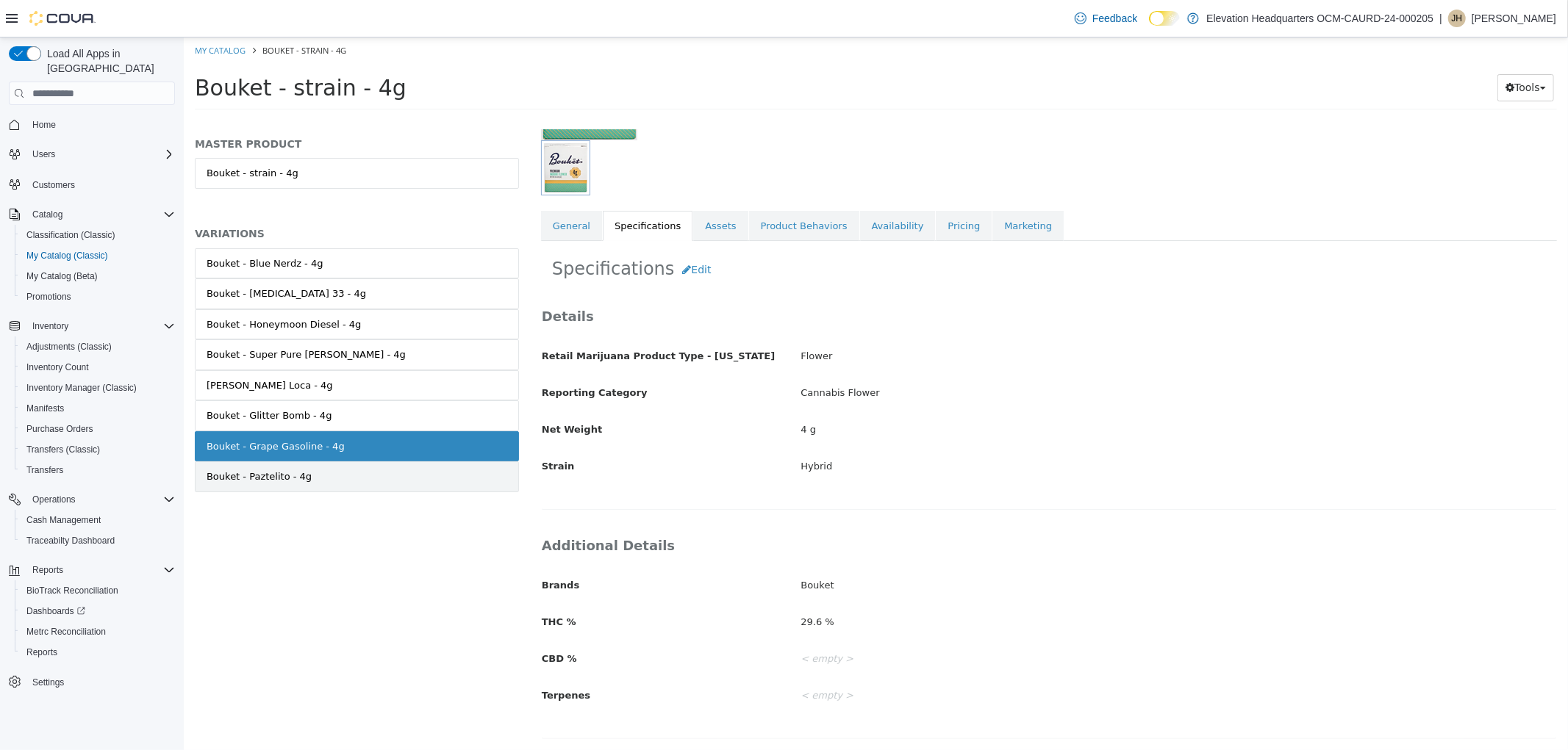
click at [237, 478] on div "Bouket - Paztelito - 4g" at bounding box center [258, 477] width 105 height 15
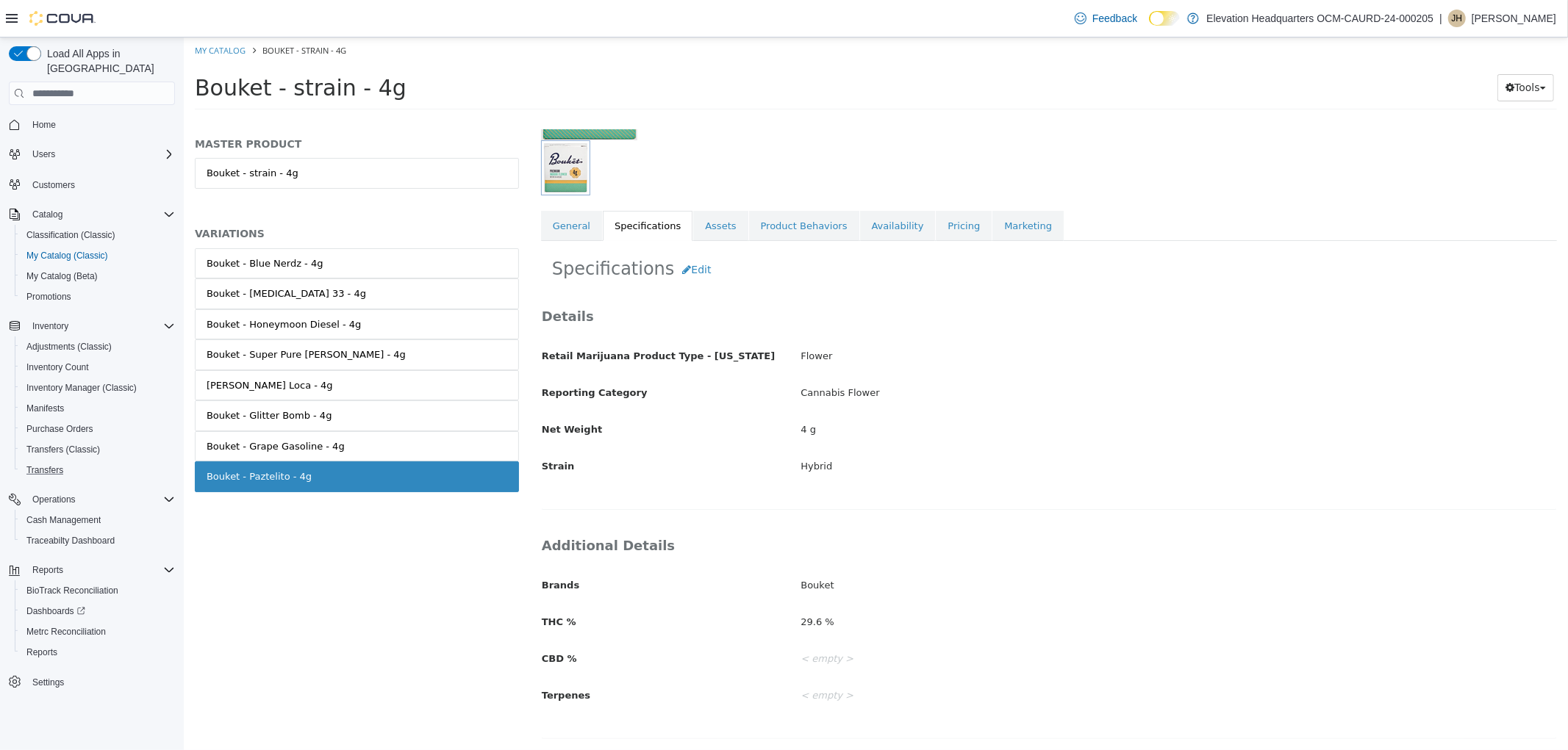
scroll to position [185, 0]
click at [681, 276] on button "Edit" at bounding box center [695, 271] width 45 height 28
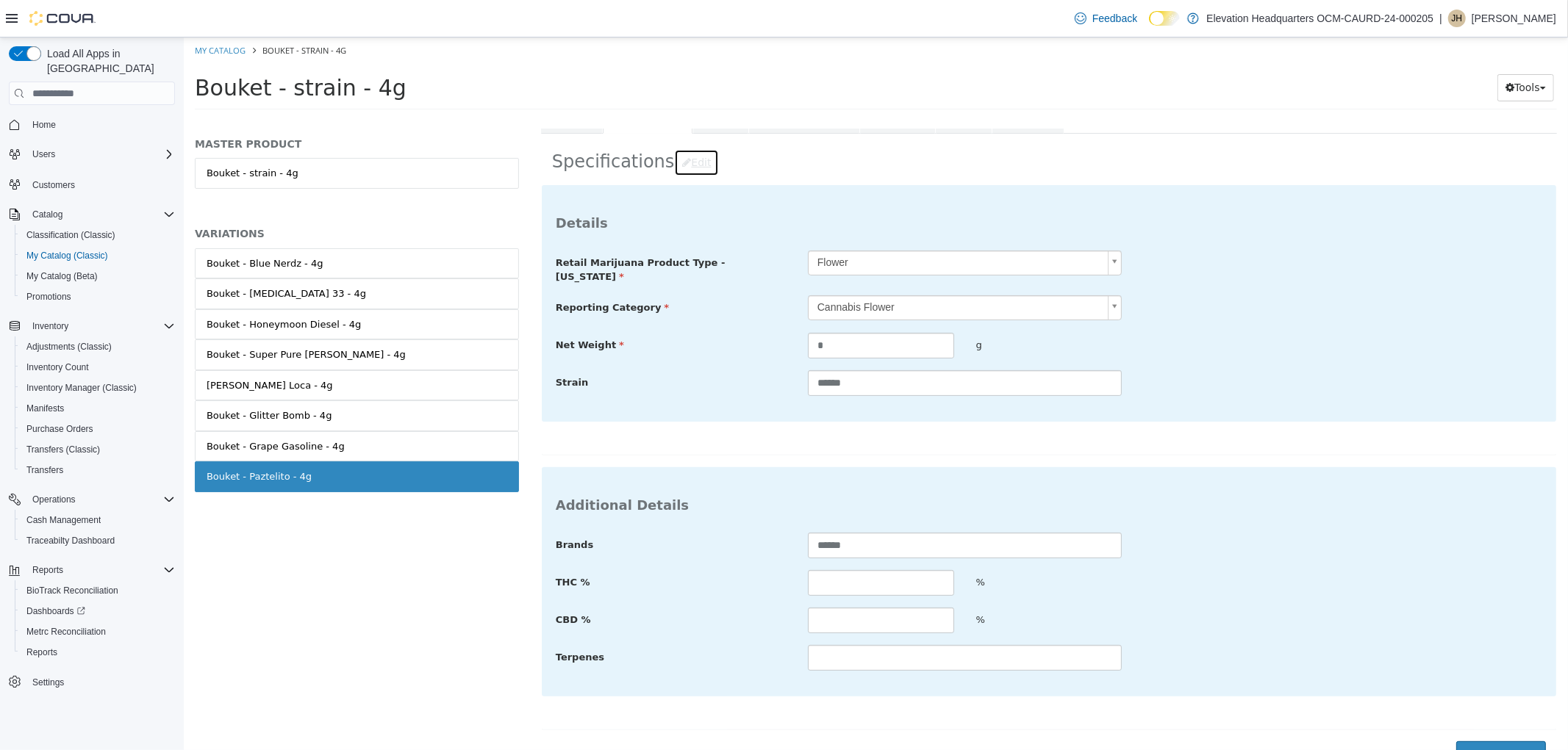
scroll to position [305, 0]
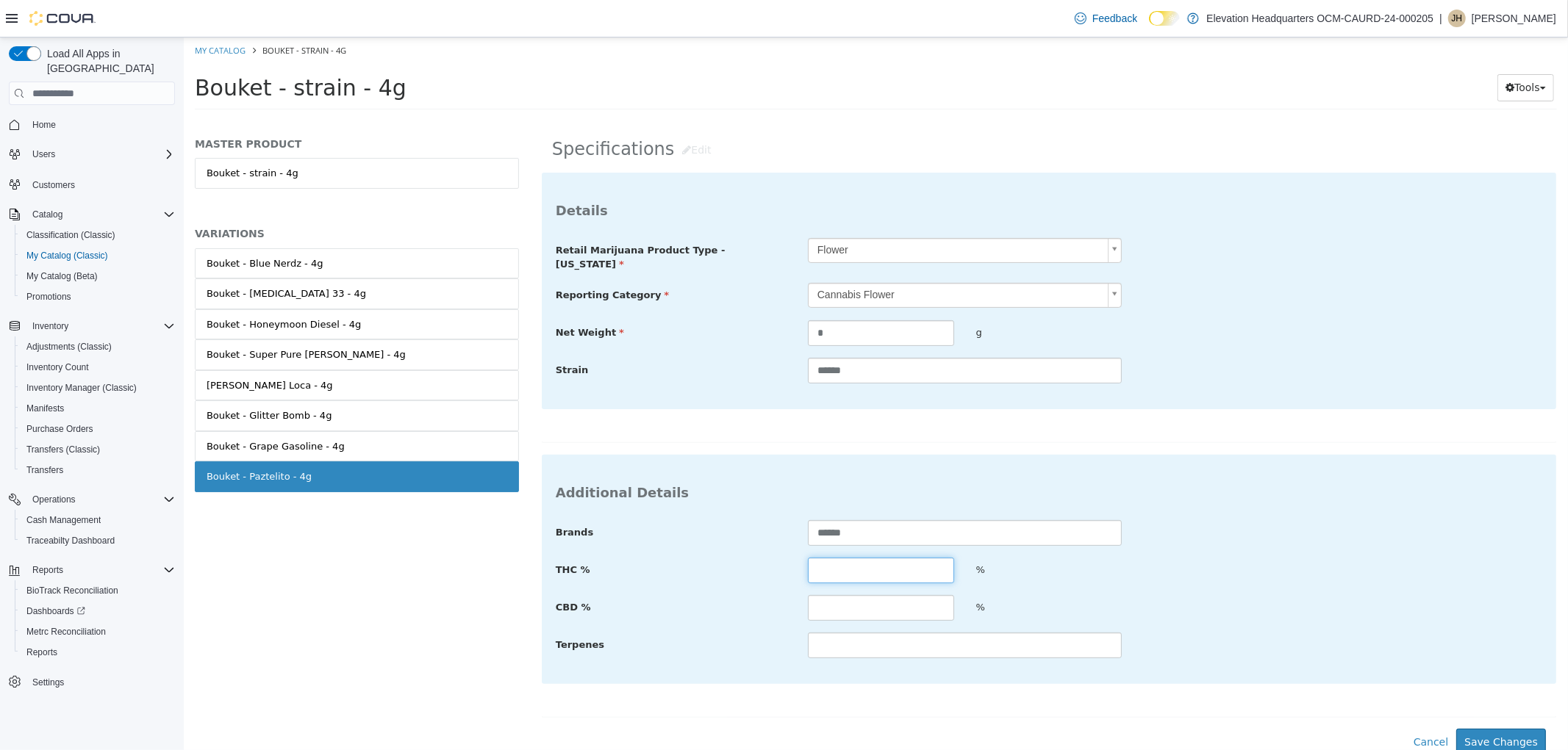
click at [886, 565] on input "text" at bounding box center [880, 570] width 146 height 26
click at [904, 559] on input "text" at bounding box center [880, 570] width 146 height 26
type input "****"
click at [1507, 729] on button "Save Changes" at bounding box center [1500, 743] width 90 height 28
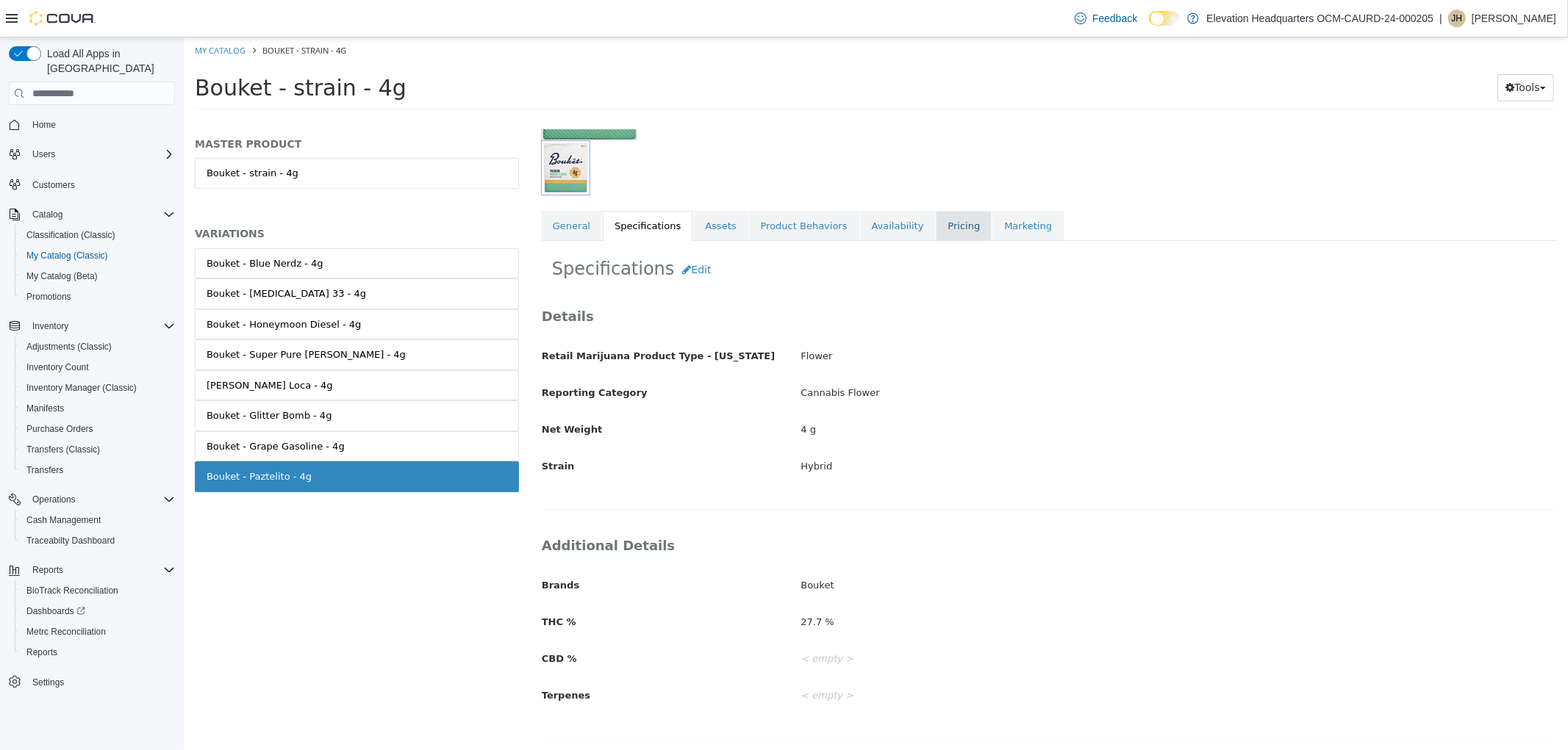
click at [935, 212] on link "Pricing" at bounding box center [963, 226] width 56 height 31
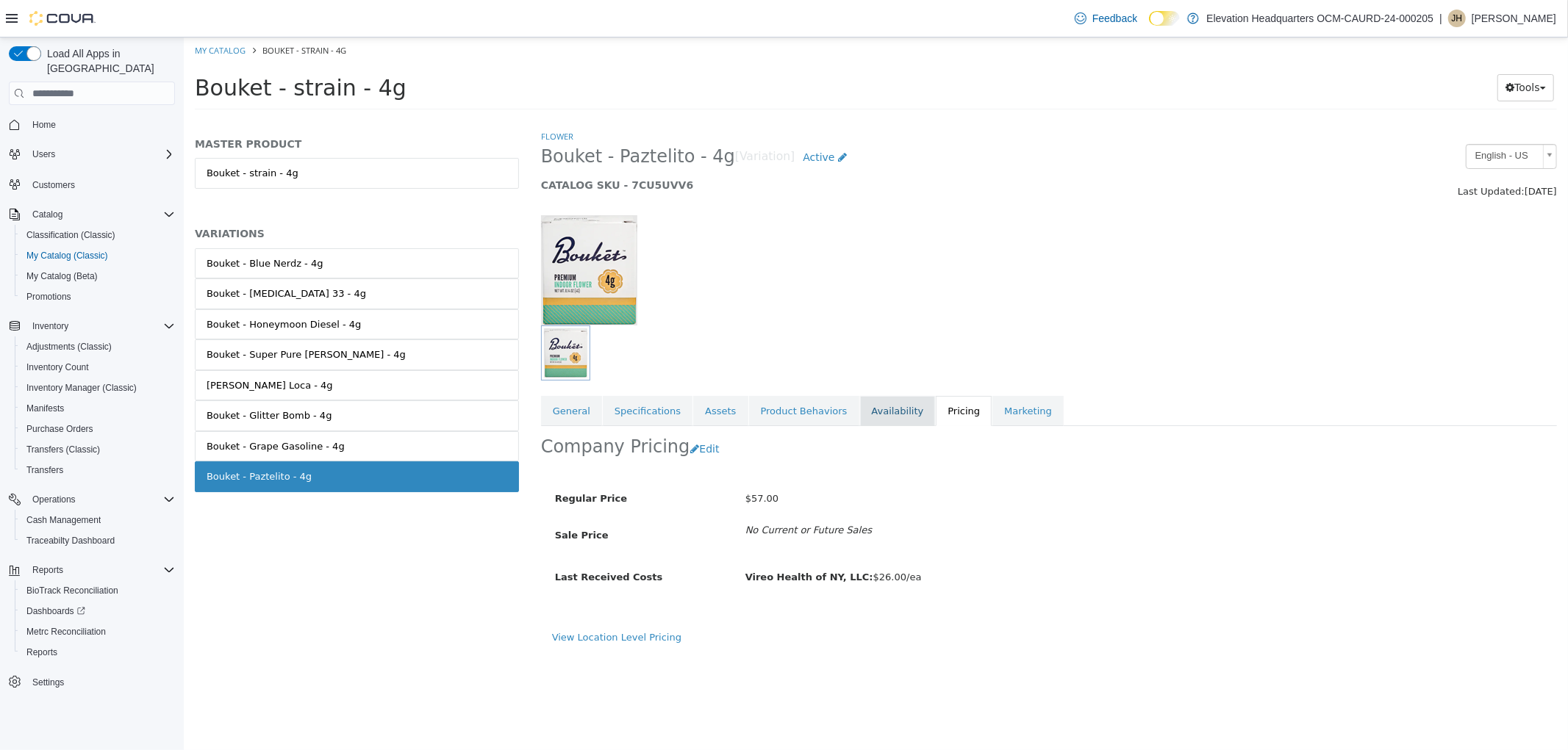
click at [872, 410] on link "Availability" at bounding box center [896, 411] width 75 height 31
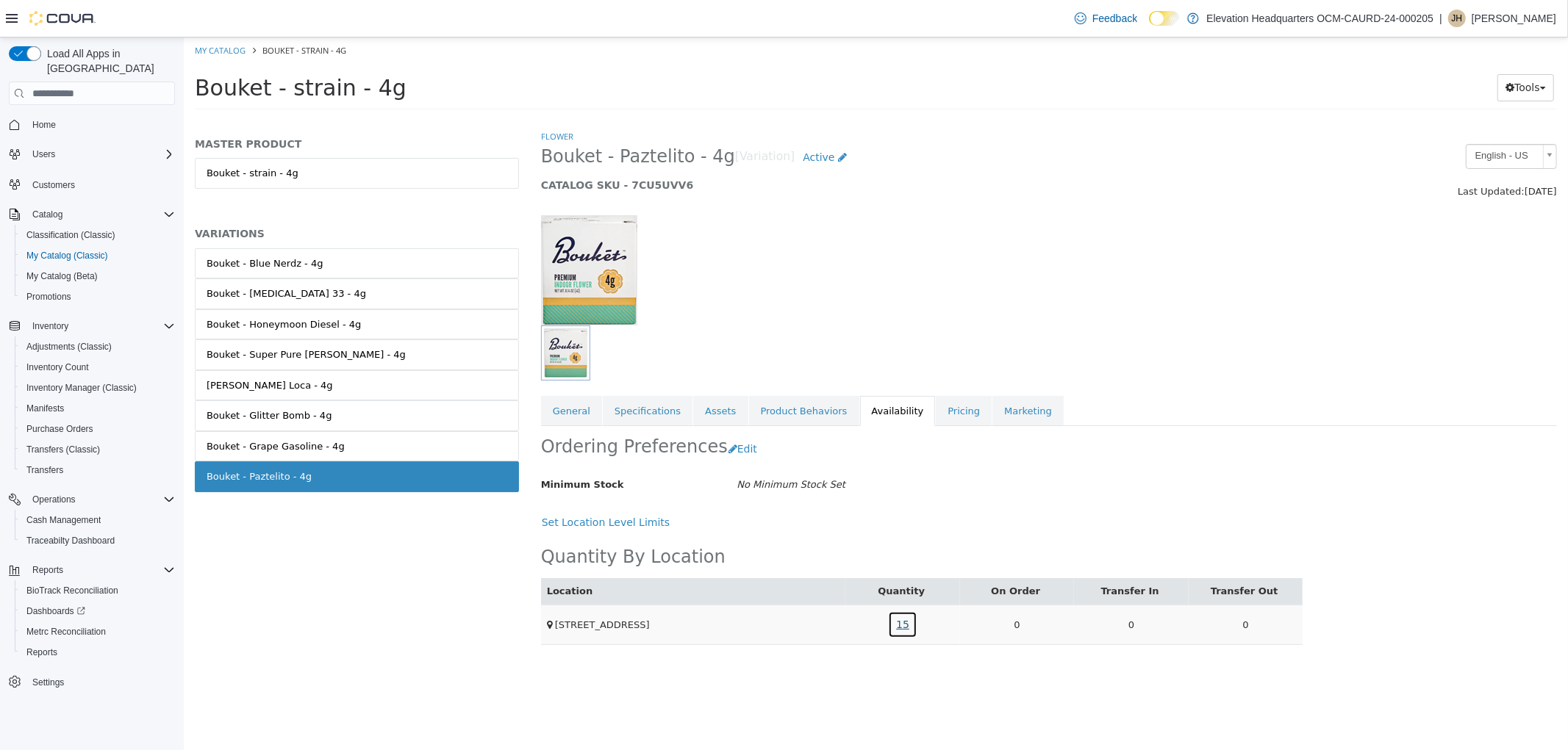
click at [905, 625] on link "15" at bounding box center [902, 625] width 29 height 28
click at [834, 557] on link "03782" at bounding box center [844, 561] width 29 height 14
click at [655, 410] on link "Specifications" at bounding box center [647, 411] width 90 height 31
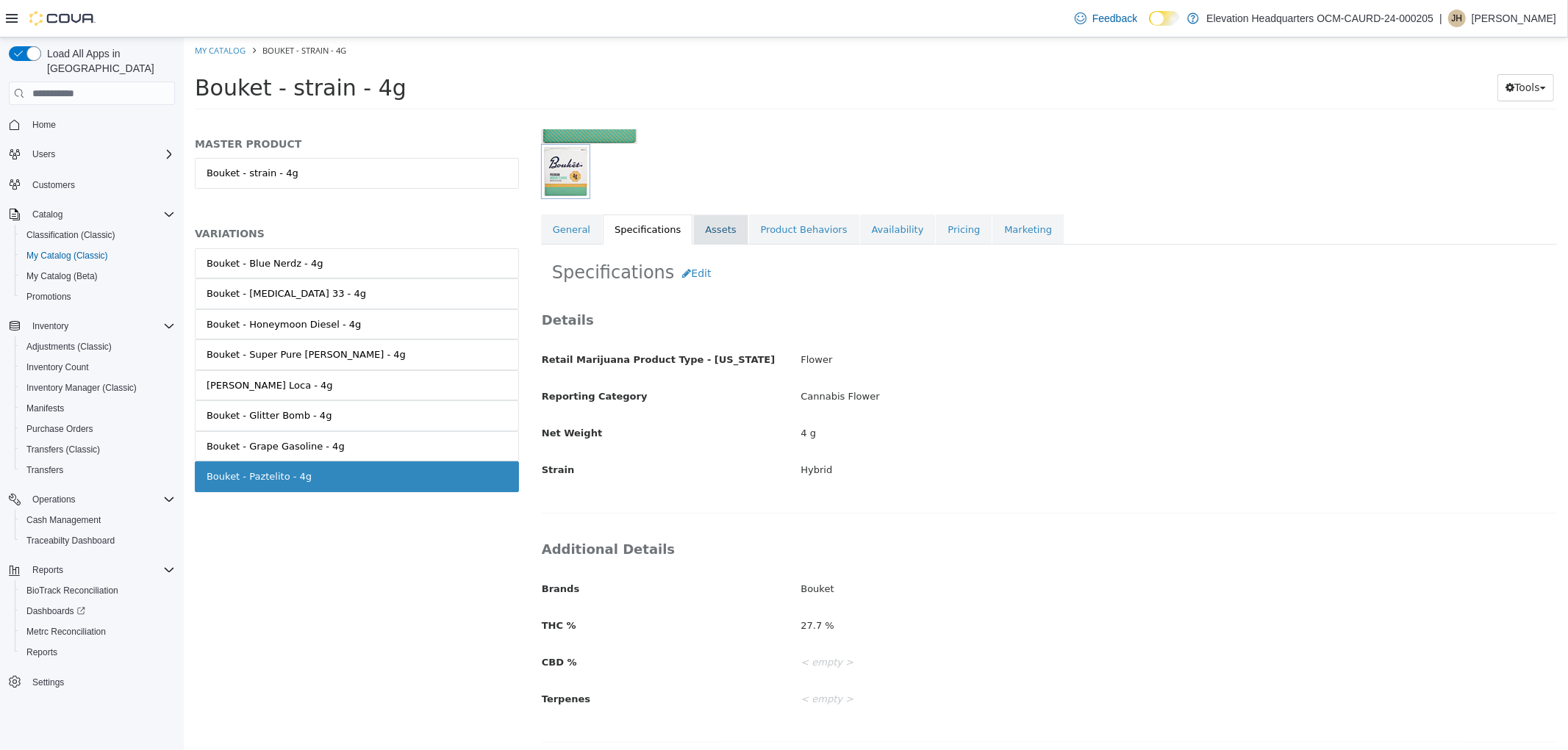
scroll to position [186, 0]
click at [562, 229] on link "General" at bounding box center [570, 226] width 61 height 31
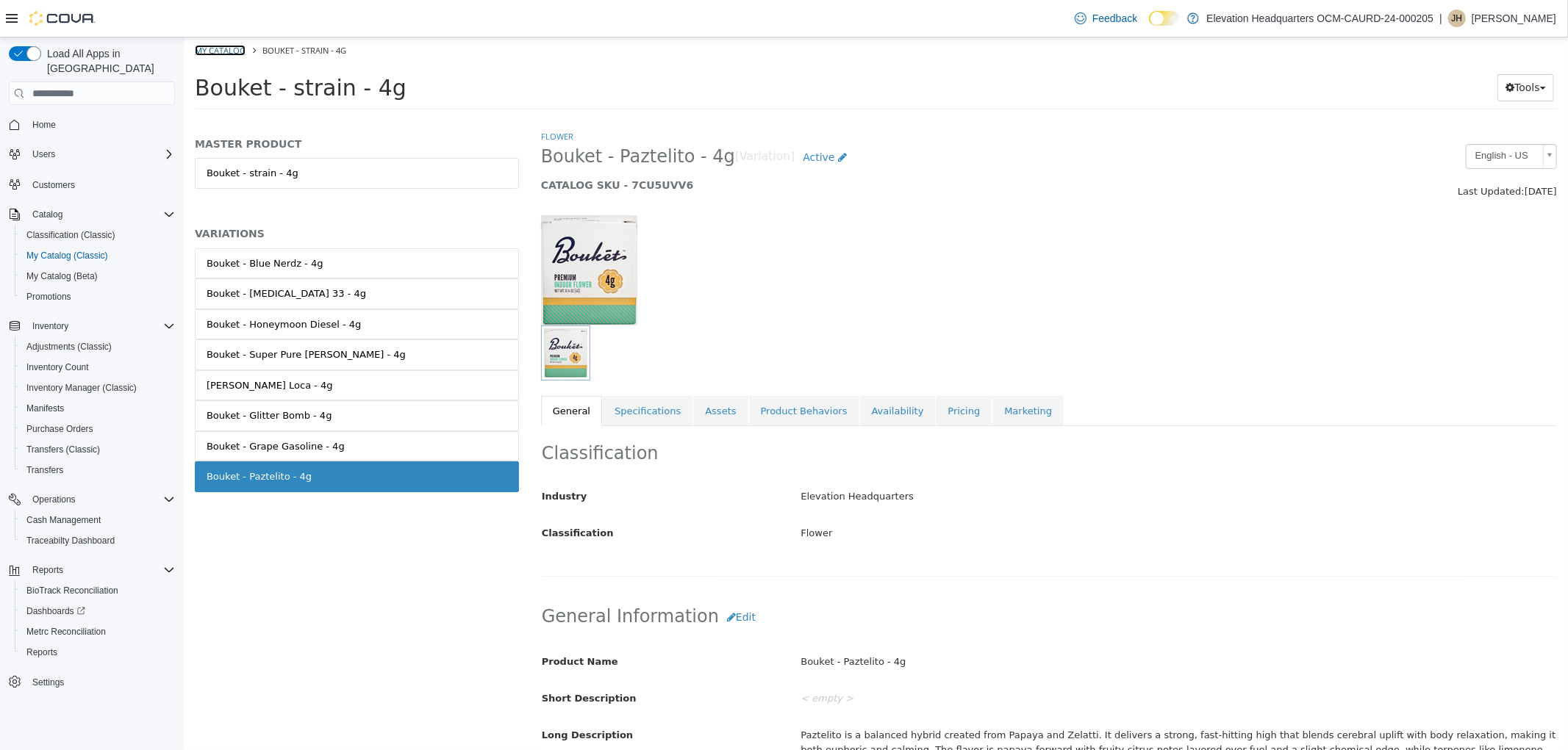
click at [217, 45] on link "My Catalog" at bounding box center [219, 50] width 51 height 11
select select "**********"
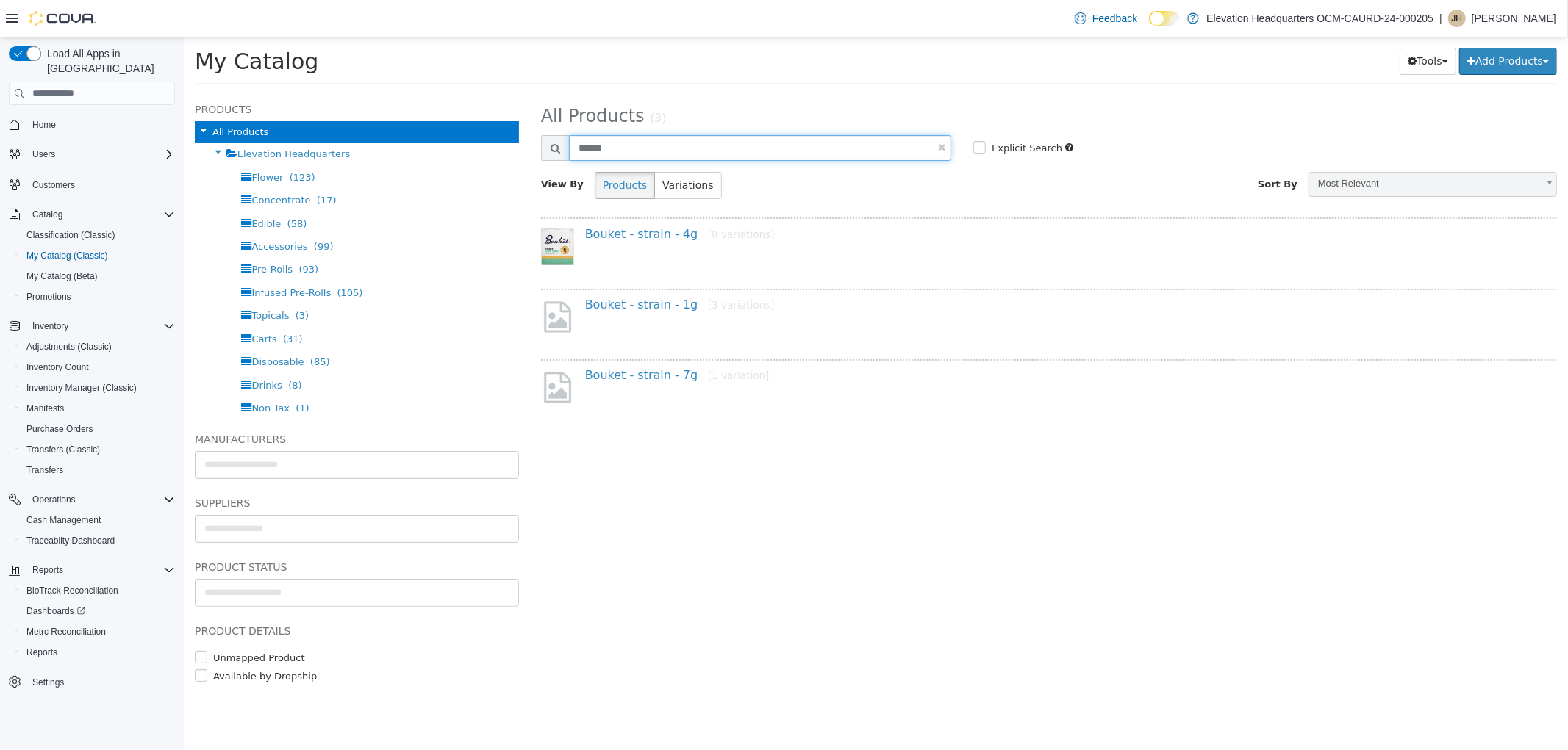
click at [947, 151] on input "******" at bounding box center [759, 148] width 382 height 26
click at [938, 146] on link at bounding box center [940, 147] width 7 height 10
select select "**********"
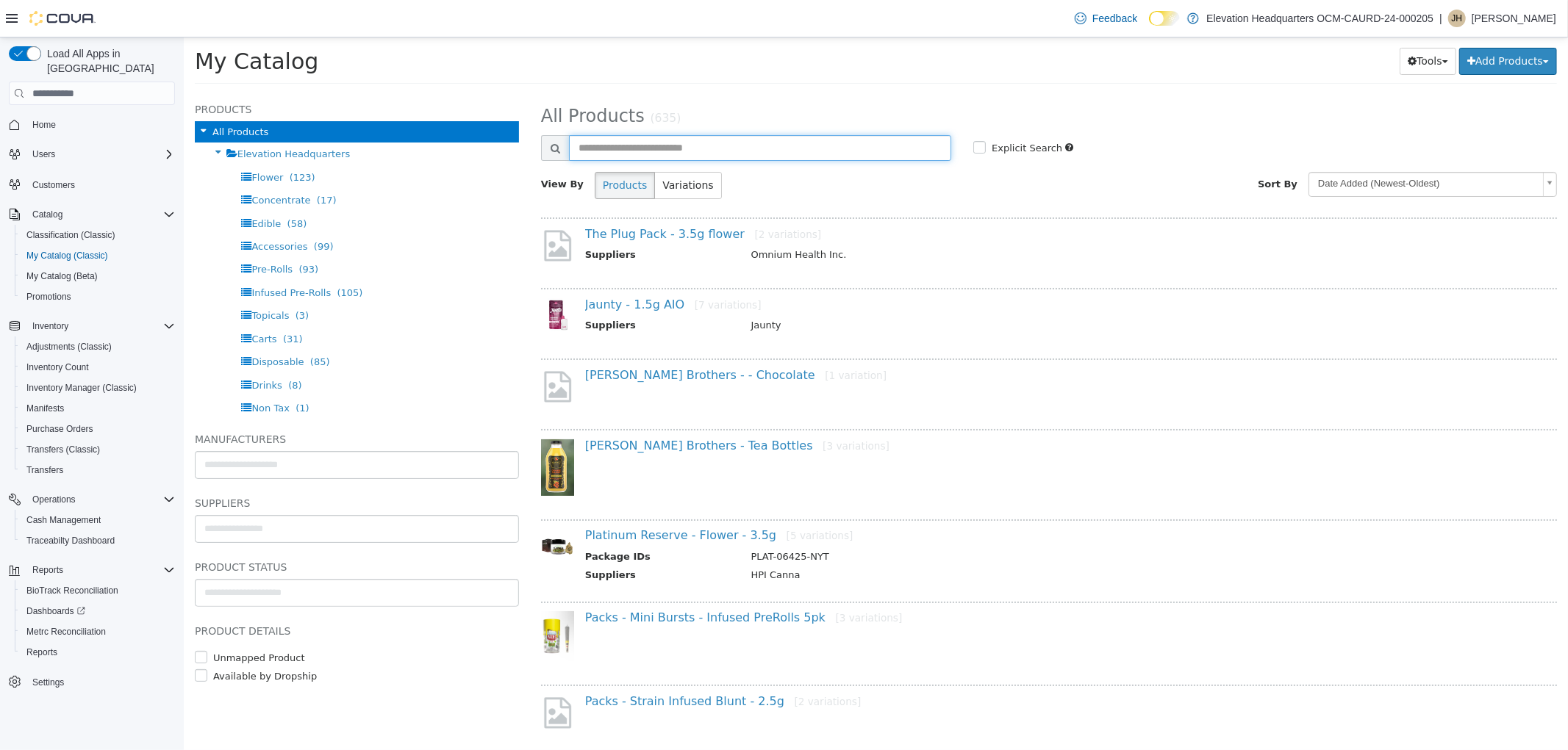
click at [725, 156] on input "text" at bounding box center [759, 148] width 382 height 26
type input "******"
select select "**********"
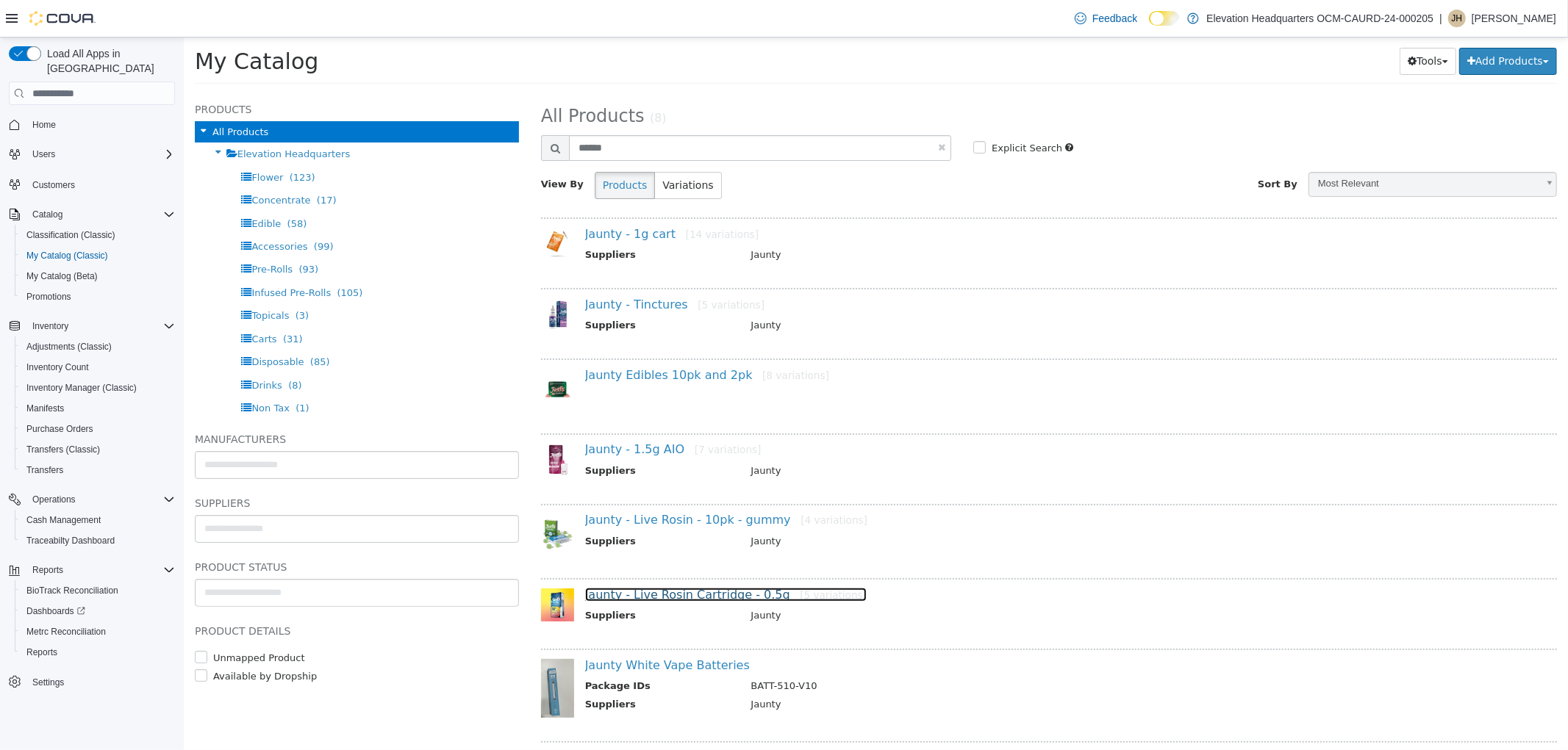
click at [723, 588] on link "Jaunty - Live Rosin Cartridge - 0.5g [5 variations]" at bounding box center [724, 594] width 281 height 14
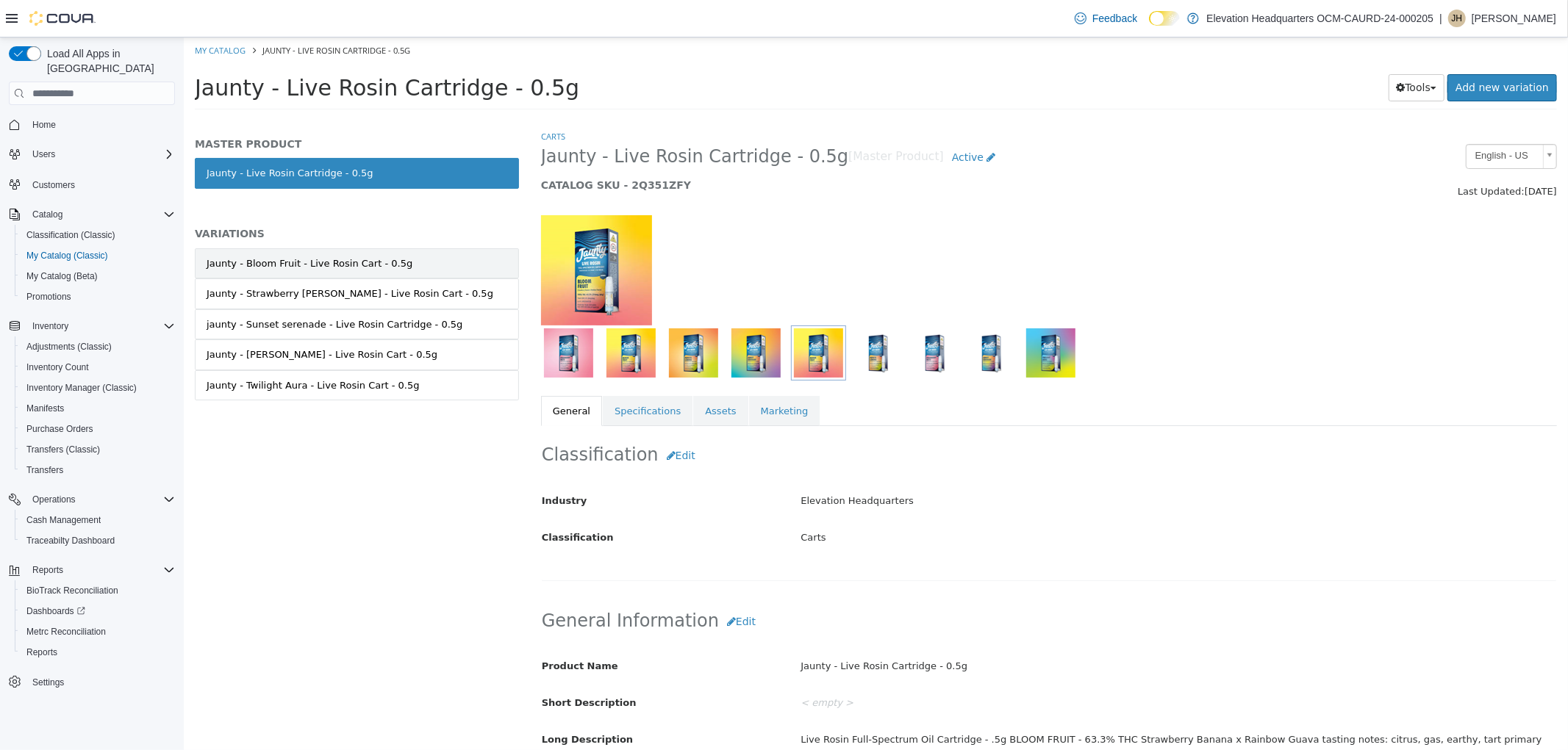
click at [352, 258] on div "Jaunty - Bloom Fruit - Live Rosin Cart - 0.5g" at bounding box center [309, 264] width 206 height 15
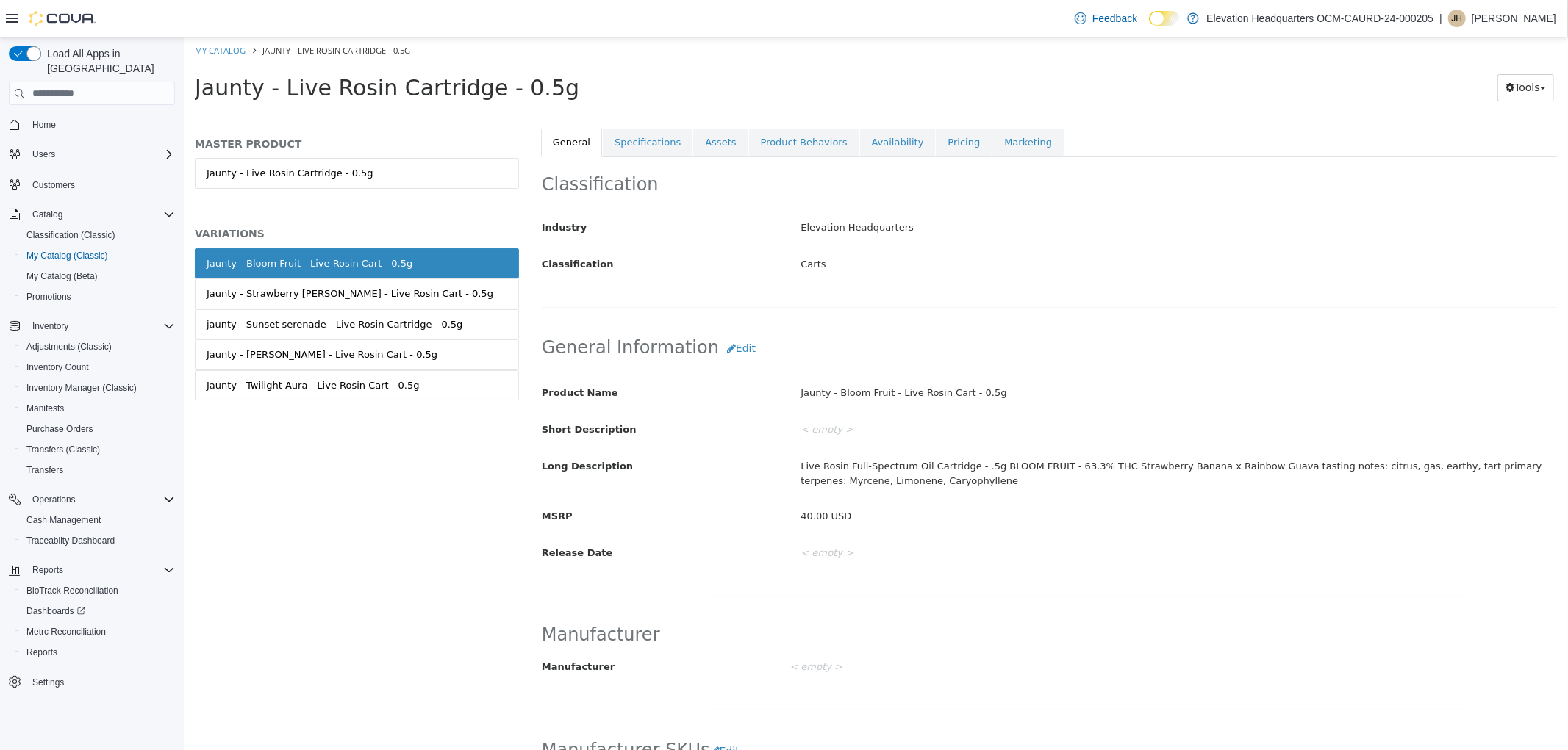
scroll to position [181, 0]
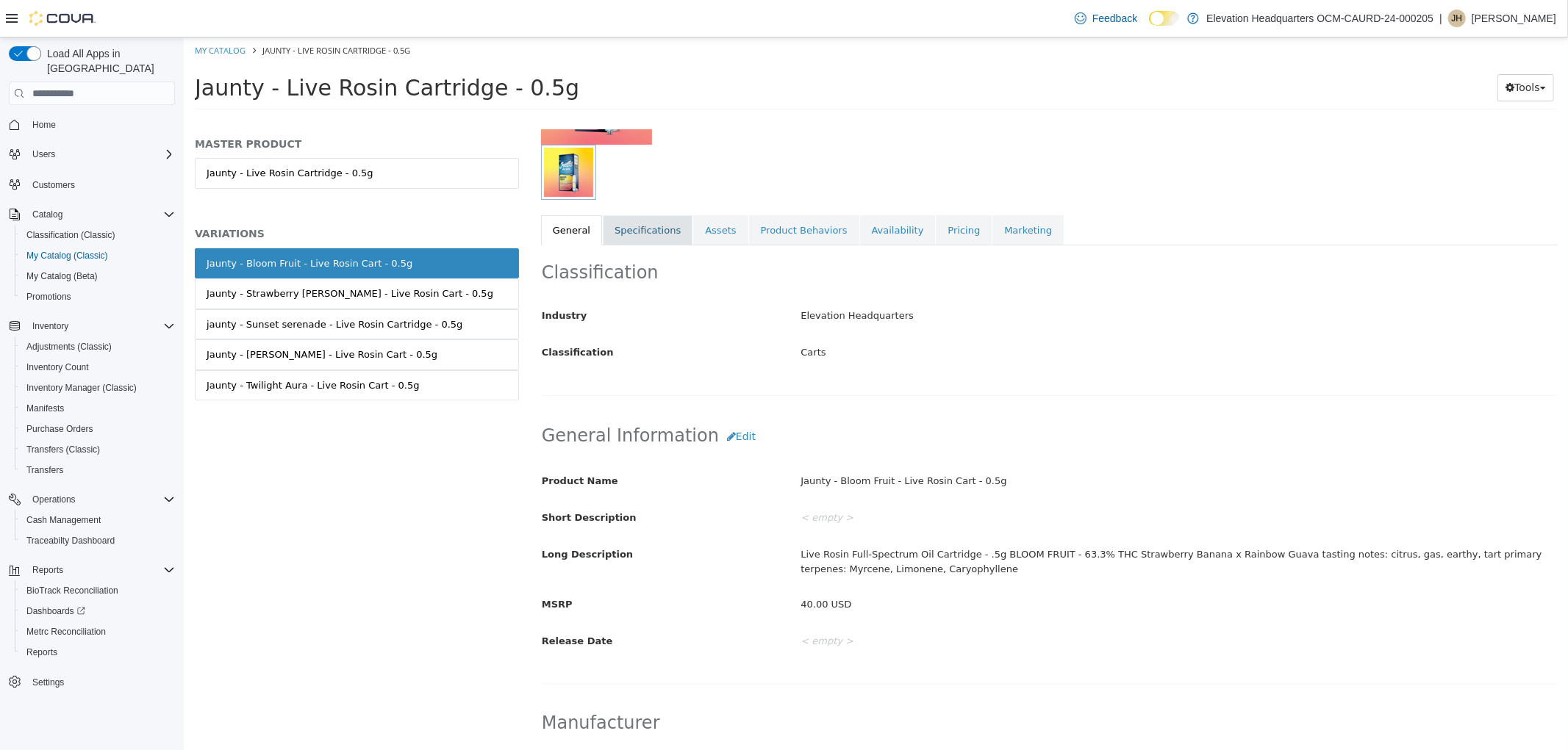
click at [652, 233] on link "Specifications" at bounding box center [647, 231] width 90 height 31
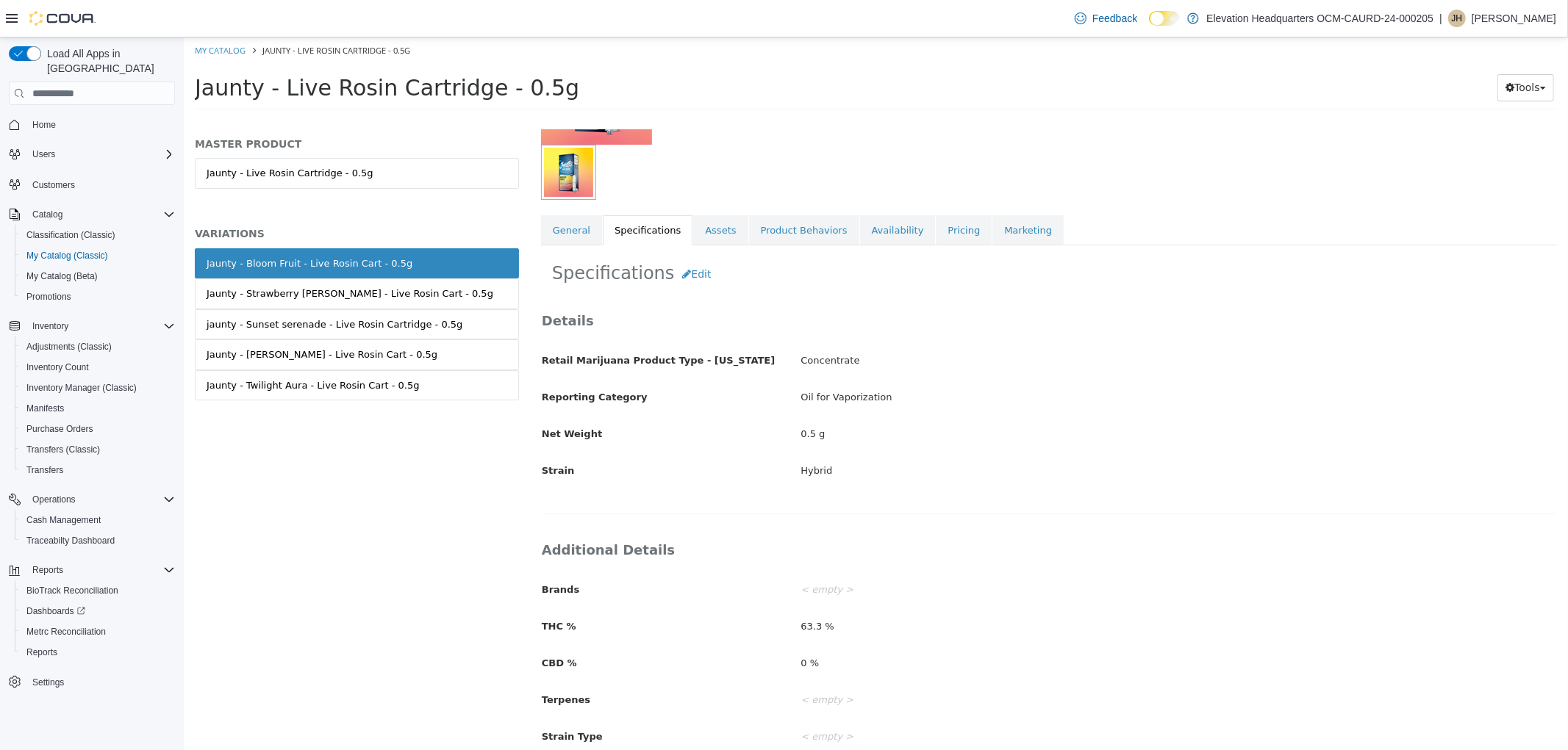
click at [664, 290] on div "Specifications Edit Details Retail Marijuana Product Type - New York Concentrat…" at bounding box center [1048, 518] width 1015 height 545
click at [684, 284] on button "Edit" at bounding box center [695, 275] width 45 height 28
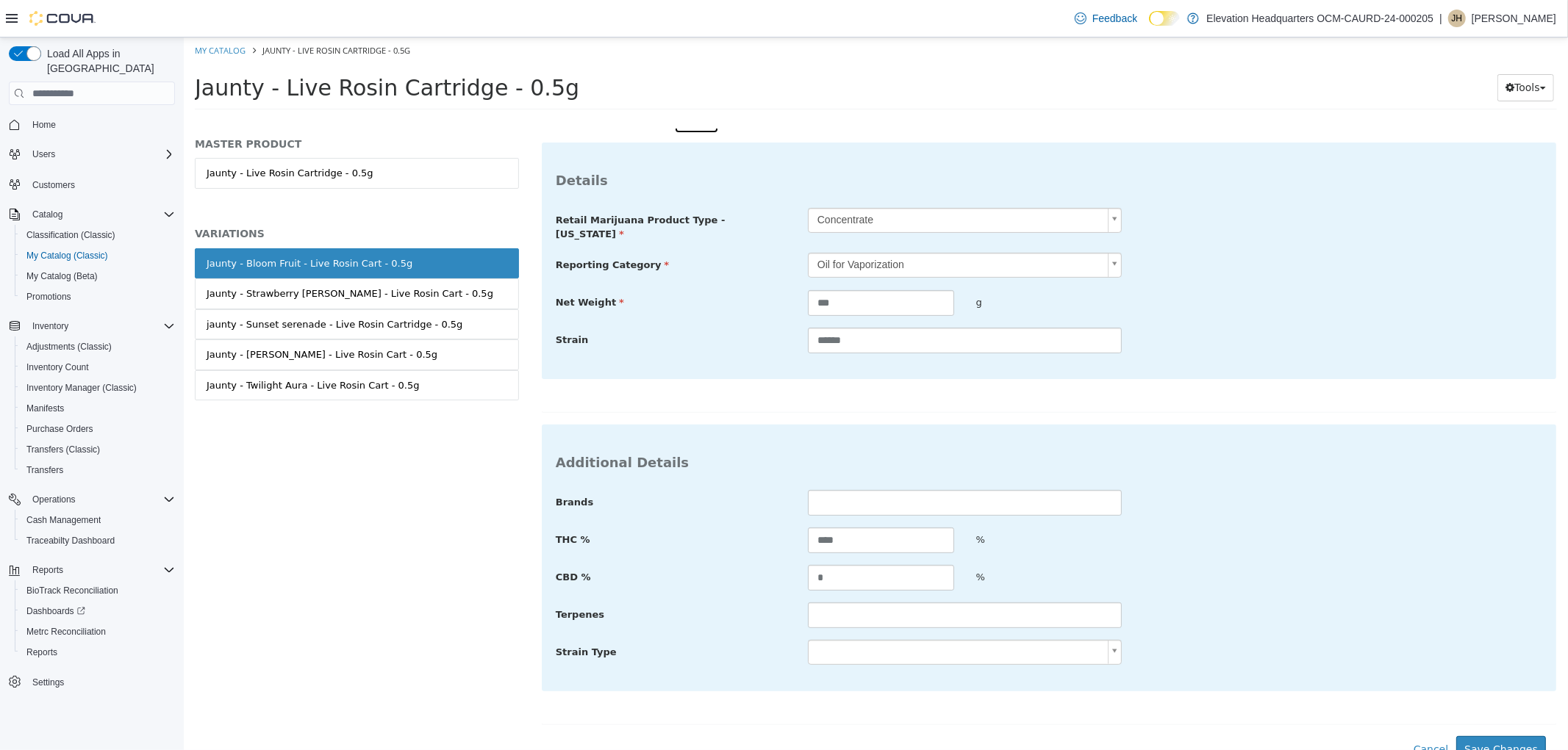
scroll to position [342, 0]
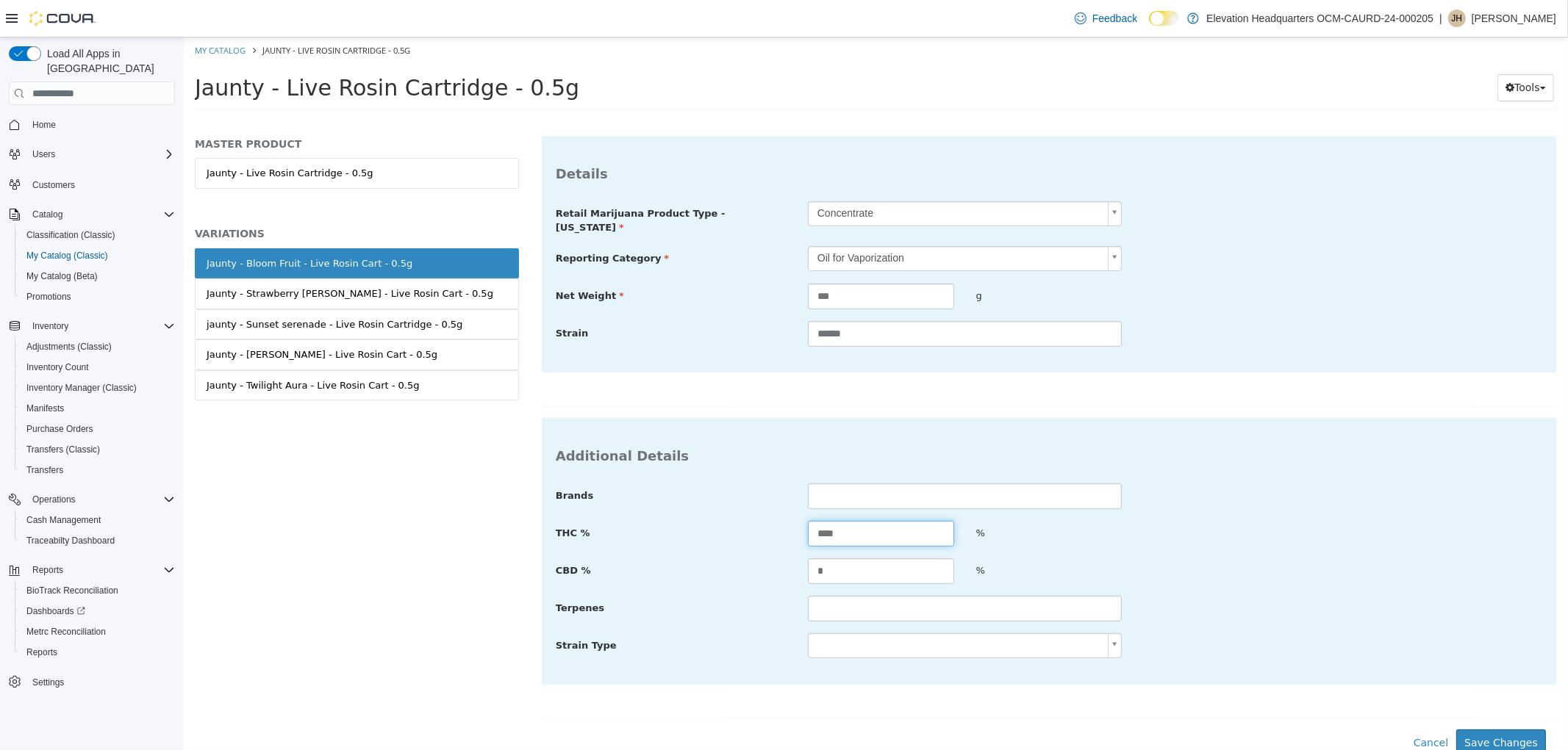
drag, startPoint x: 860, startPoint y: 528, endPoint x: 779, endPoint y: 531, distance: 81.1
click at [779, 531] on div "THC % **** %" at bounding box center [1048, 534] width 1008 height 27
type input "****"
click at [905, 488] on input "text" at bounding box center [963, 496] width 314 height 26
type input "******"
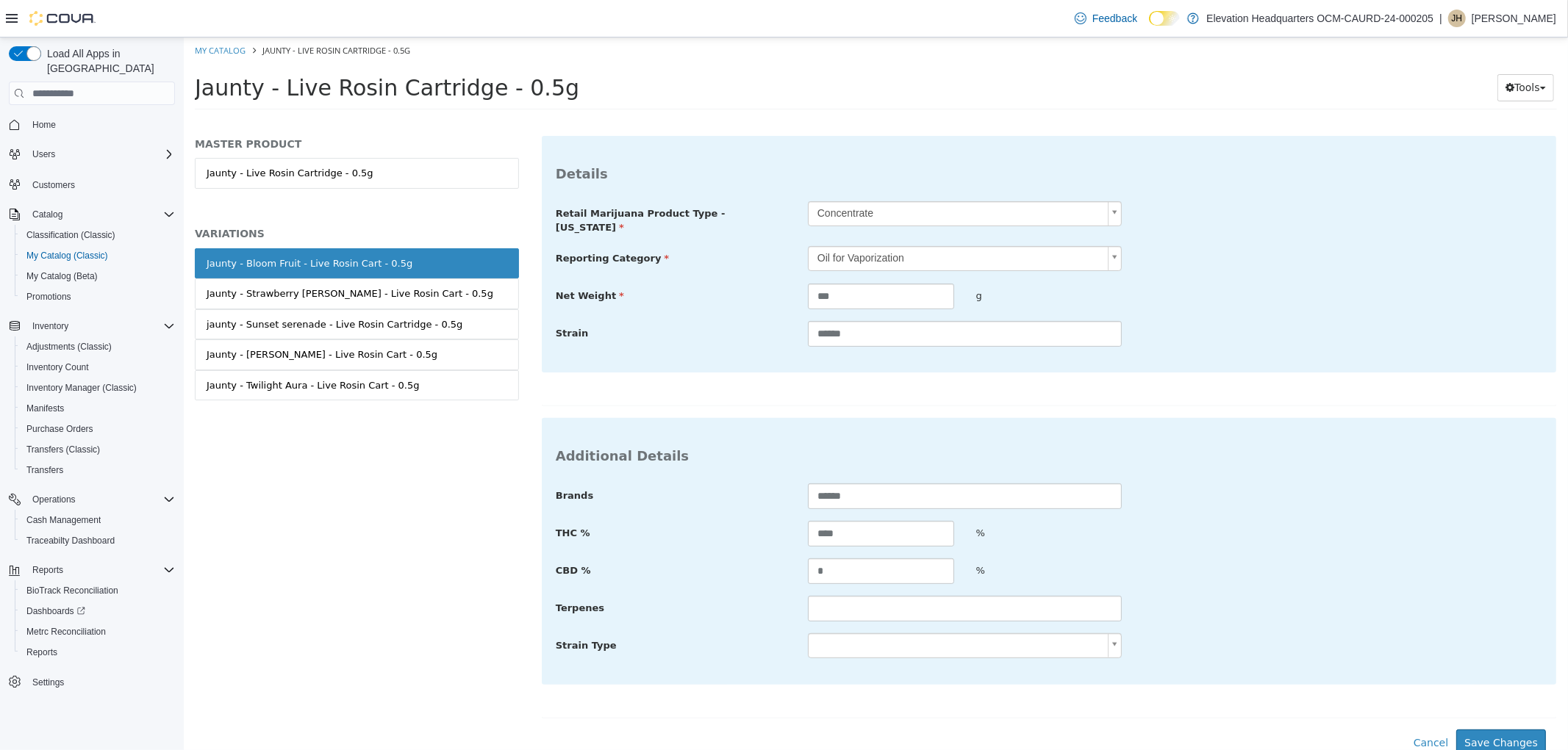
click at [720, 616] on div "Brands ****** THC % **** % CBD % * % Terpenes Strain Type" at bounding box center [1048, 572] width 986 height 177
click at [1507, 741] on button "Save Changes" at bounding box center [1500, 744] width 90 height 28
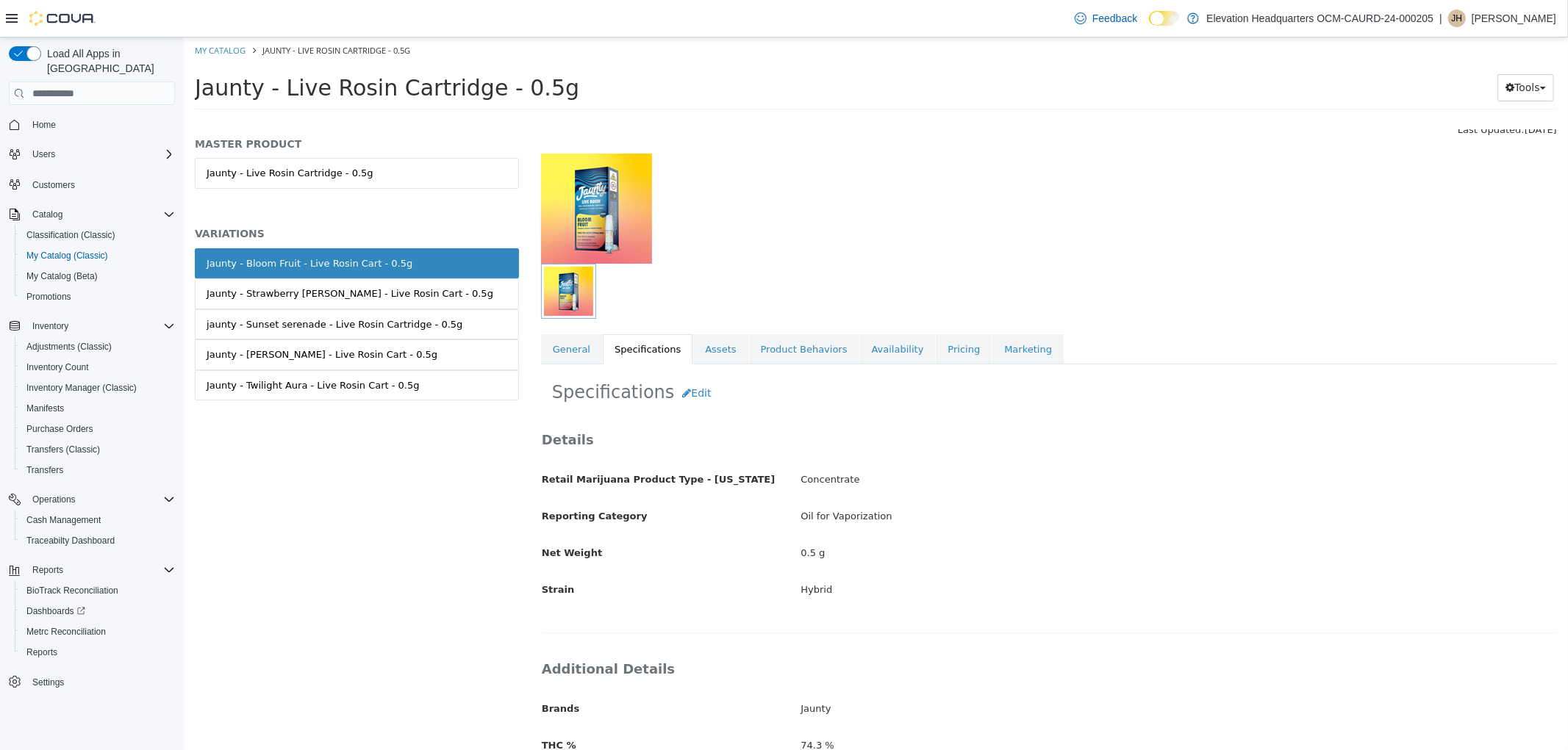
scroll to position [60, 0]
click at [860, 351] on link "Availability" at bounding box center [896, 351] width 75 height 31
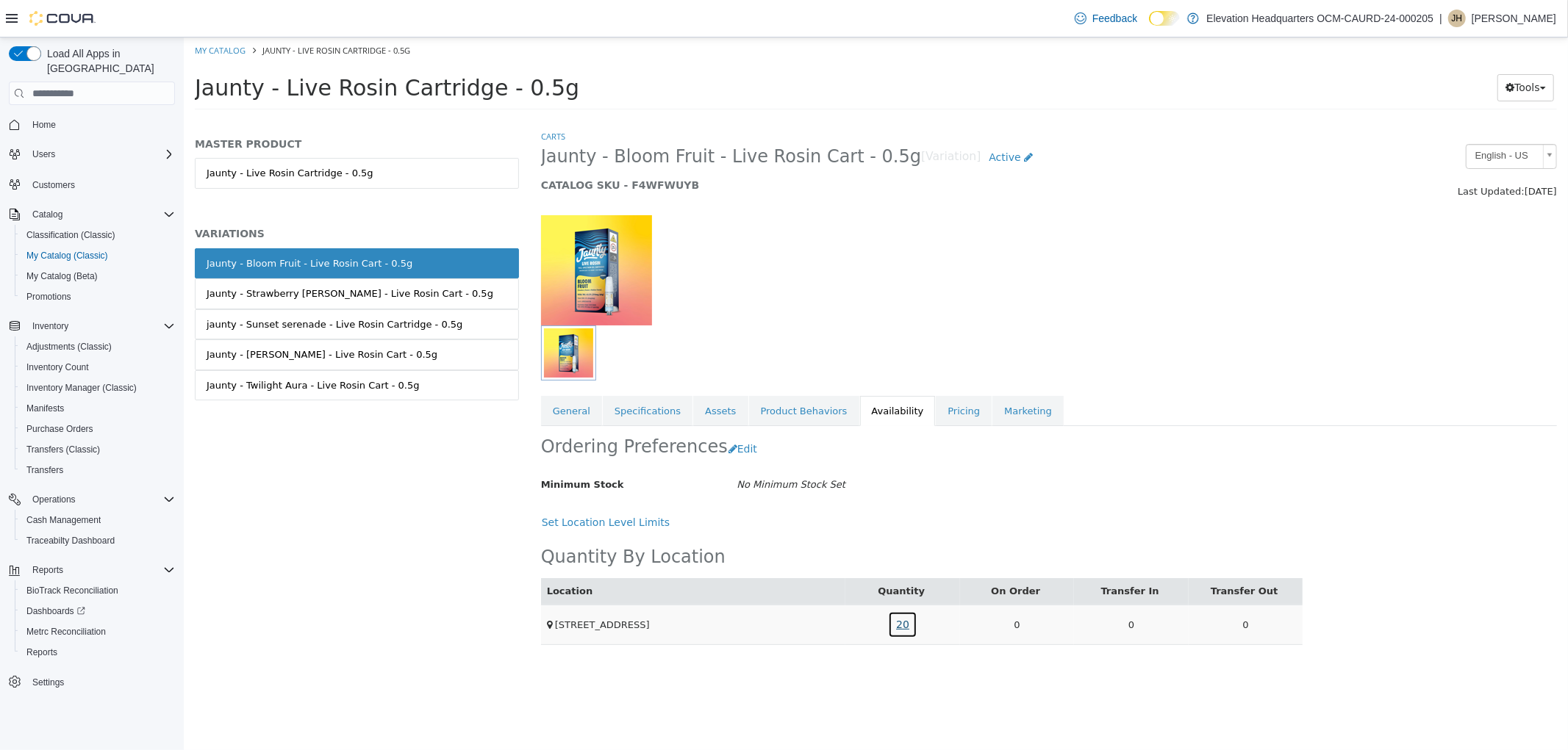
click at [912, 637] on link "20" at bounding box center [902, 625] width 29 height 28
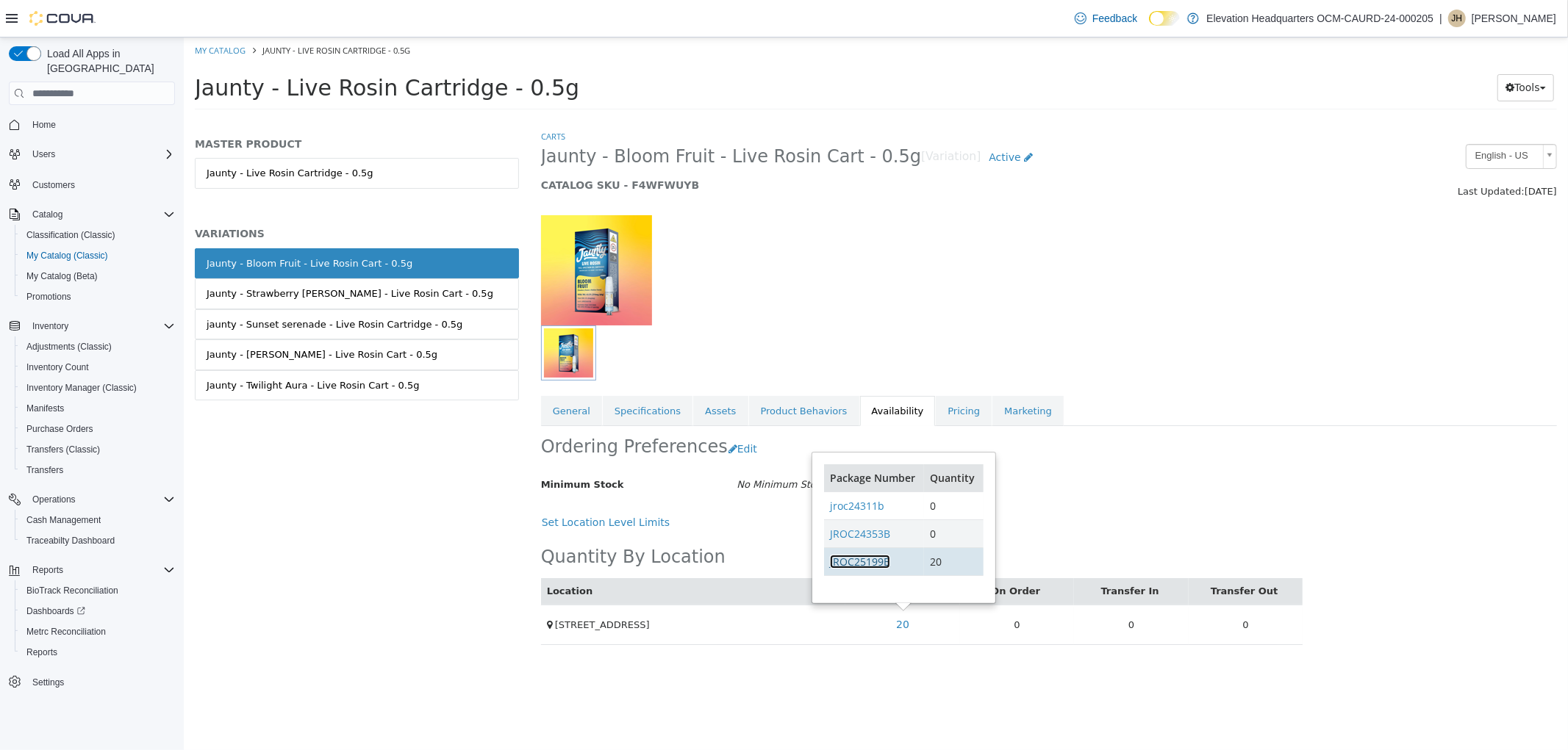
click at [872, 566] on link "JROC25199B" at bounding box center [859, 561] width 60 height 14
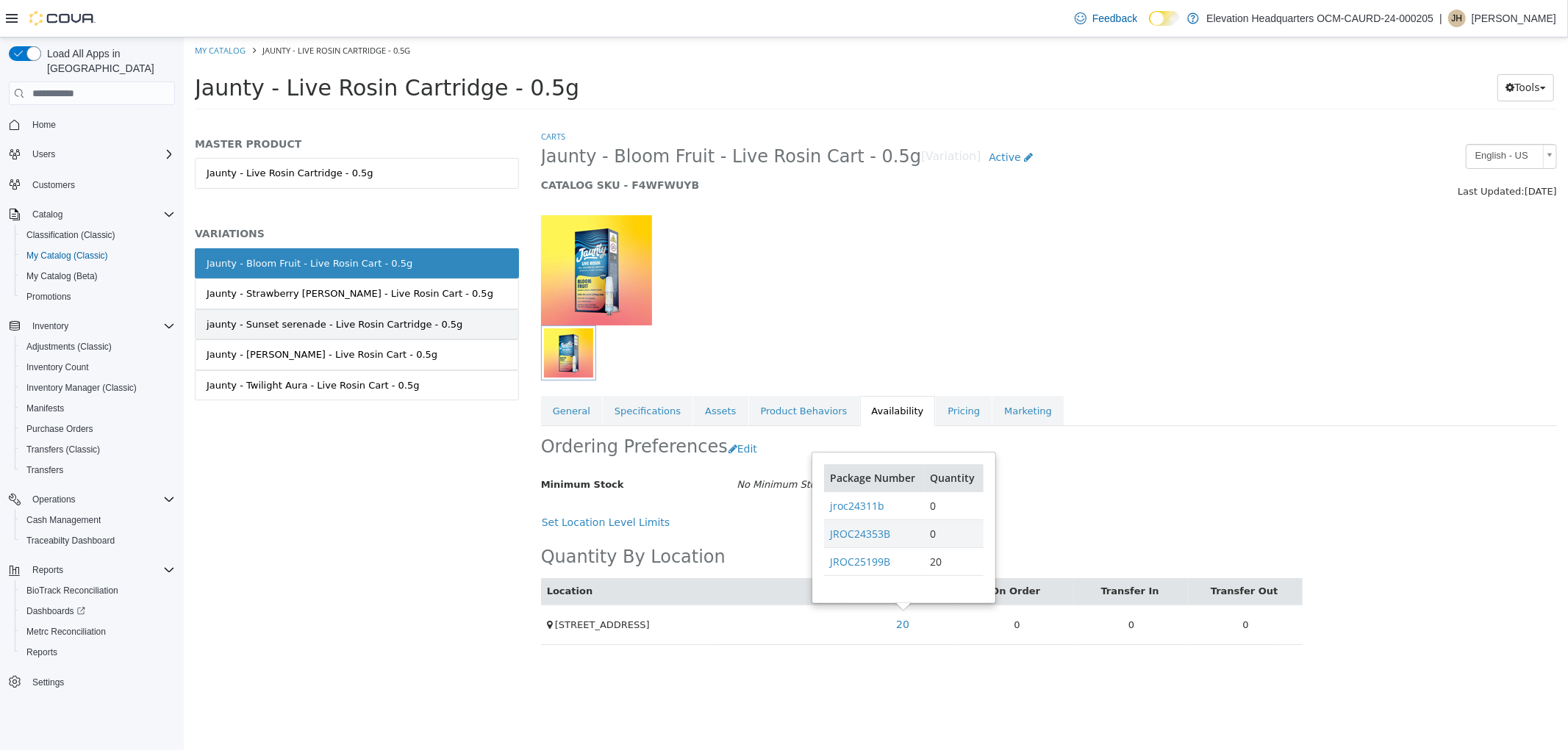
click at [335, 335] on link "jaunty - Sunset serenade - Live Rosin Cartridge - 0.5g" at bounding box center [356, 325] width 324 height 31
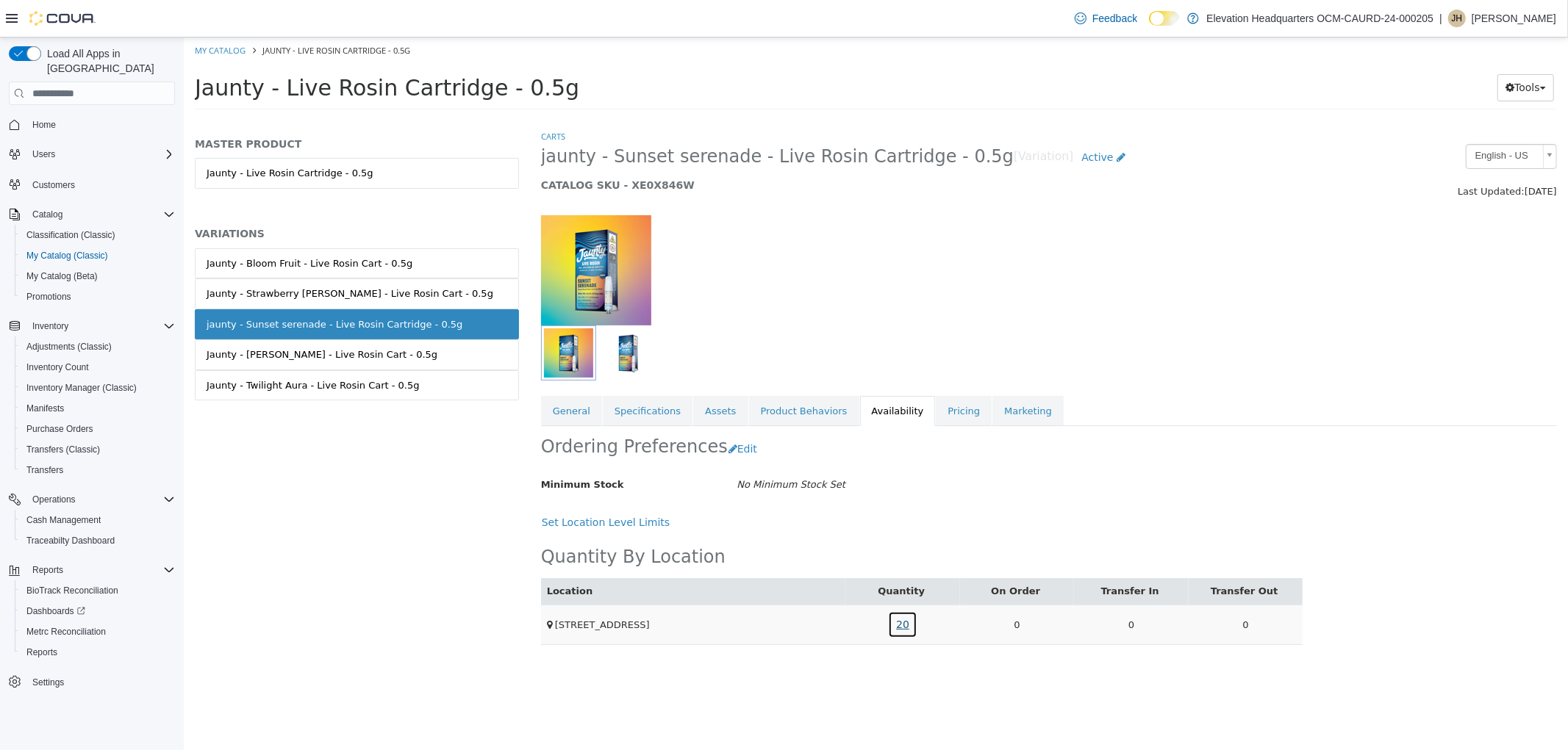
click at [905, 622] on link "20" at bounding box center [902, 625] width 29 height 28
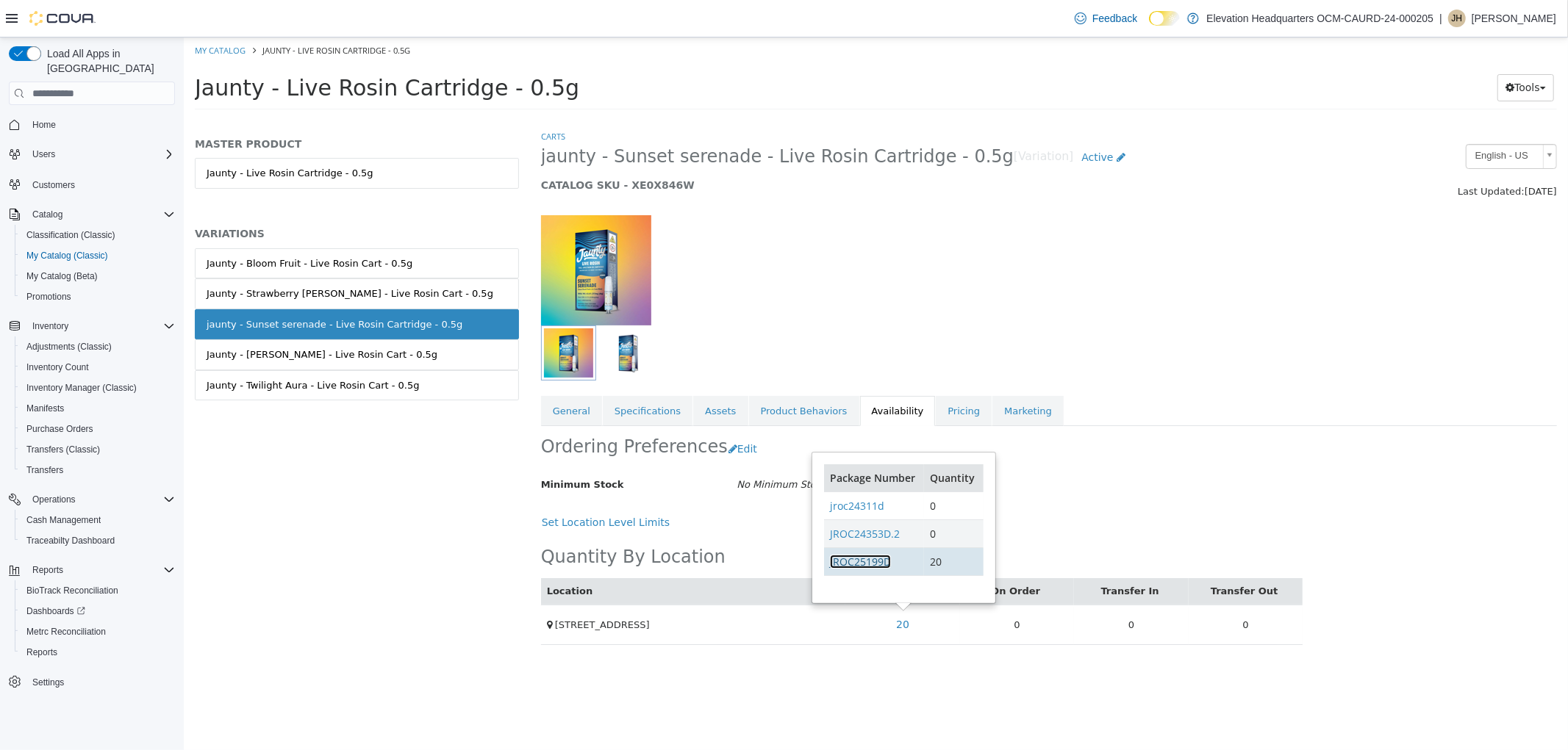
click at [863, 556] on link "JROC25199D" at bounding box center [859, 561] width 61 height 14
click at [644, 412] on link "Specifications" at bounding box center [647, 411] width 90 height 31
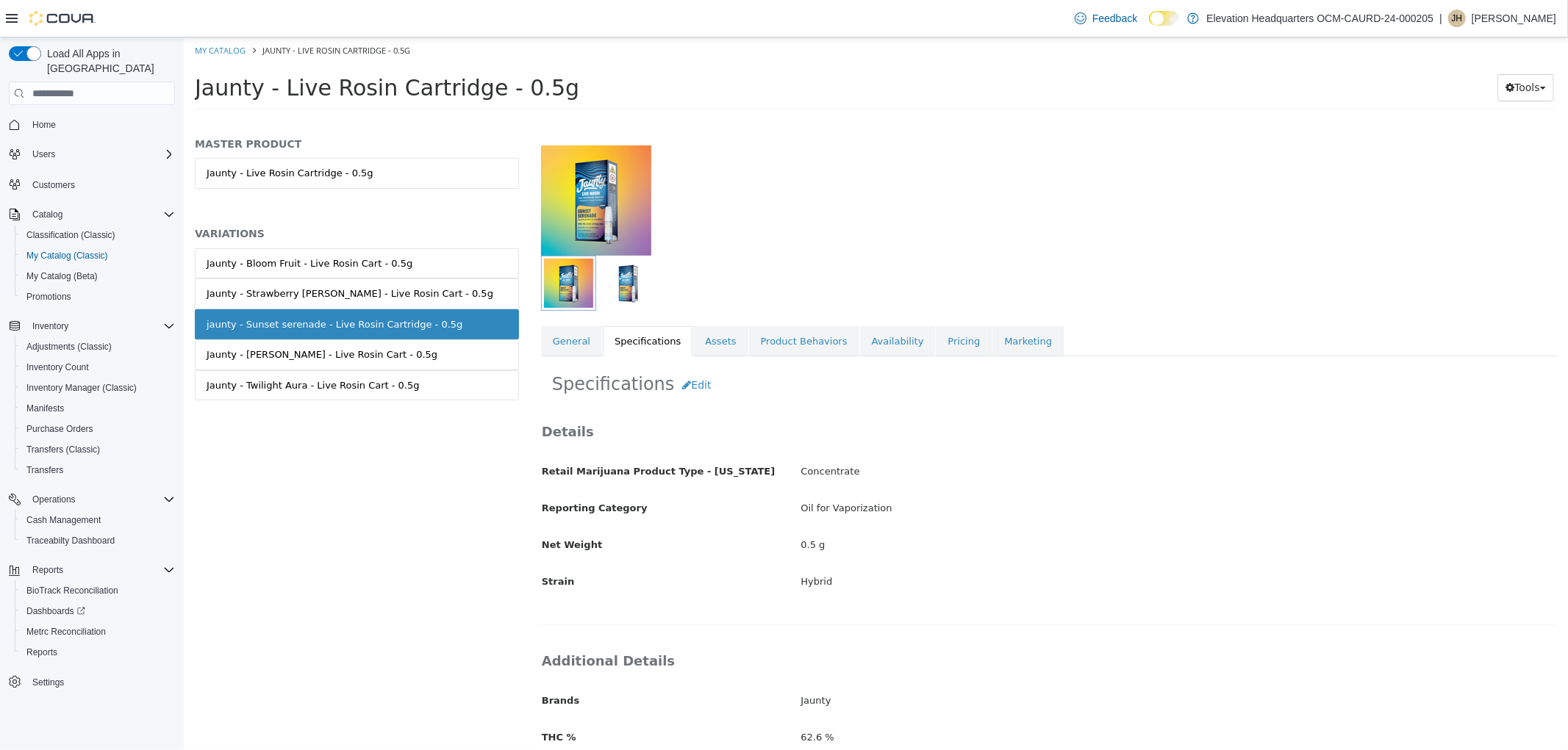
scroll to position [224, 0]
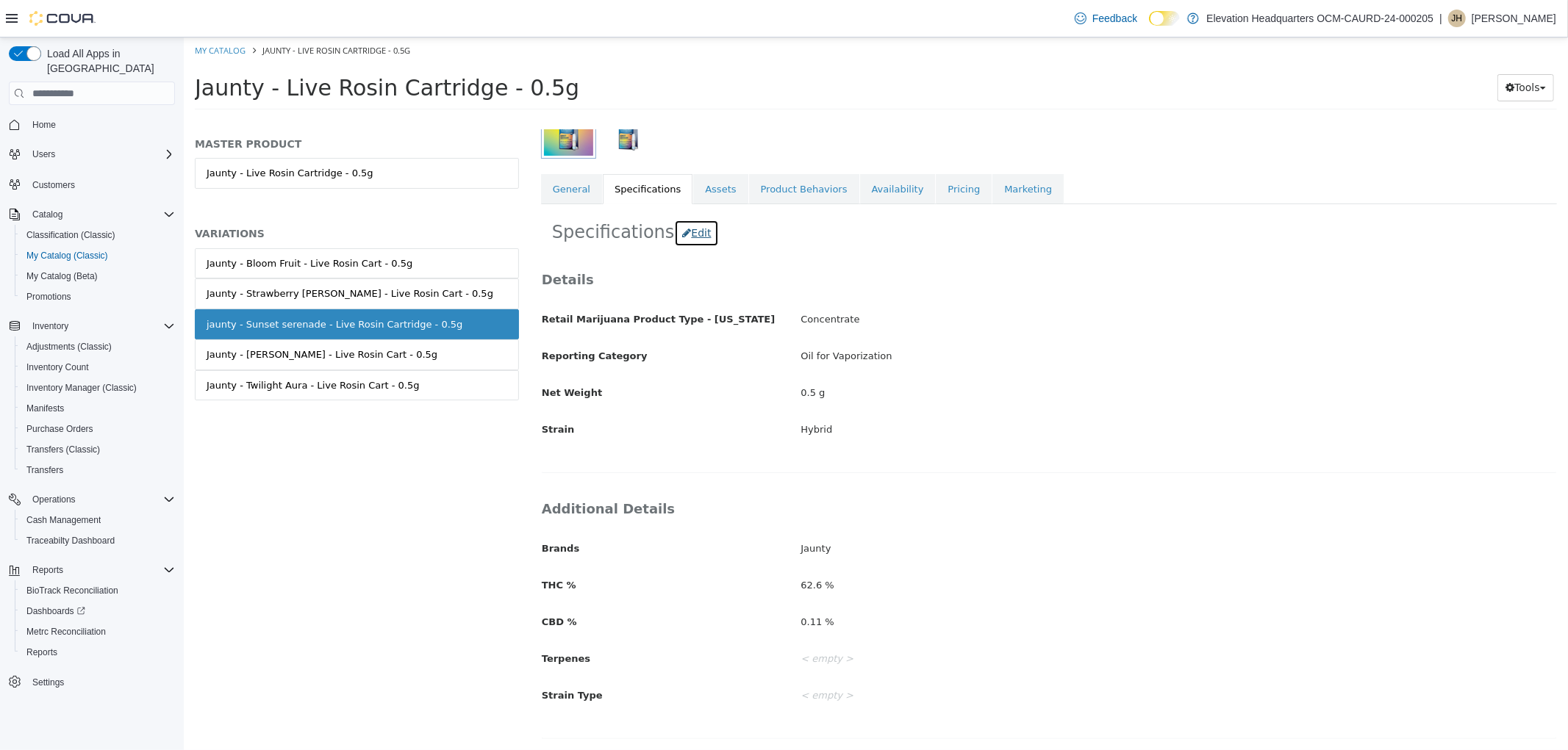
click at [684, 237] on button "Edit" at bounding box center [695, 233] width 45 height 28
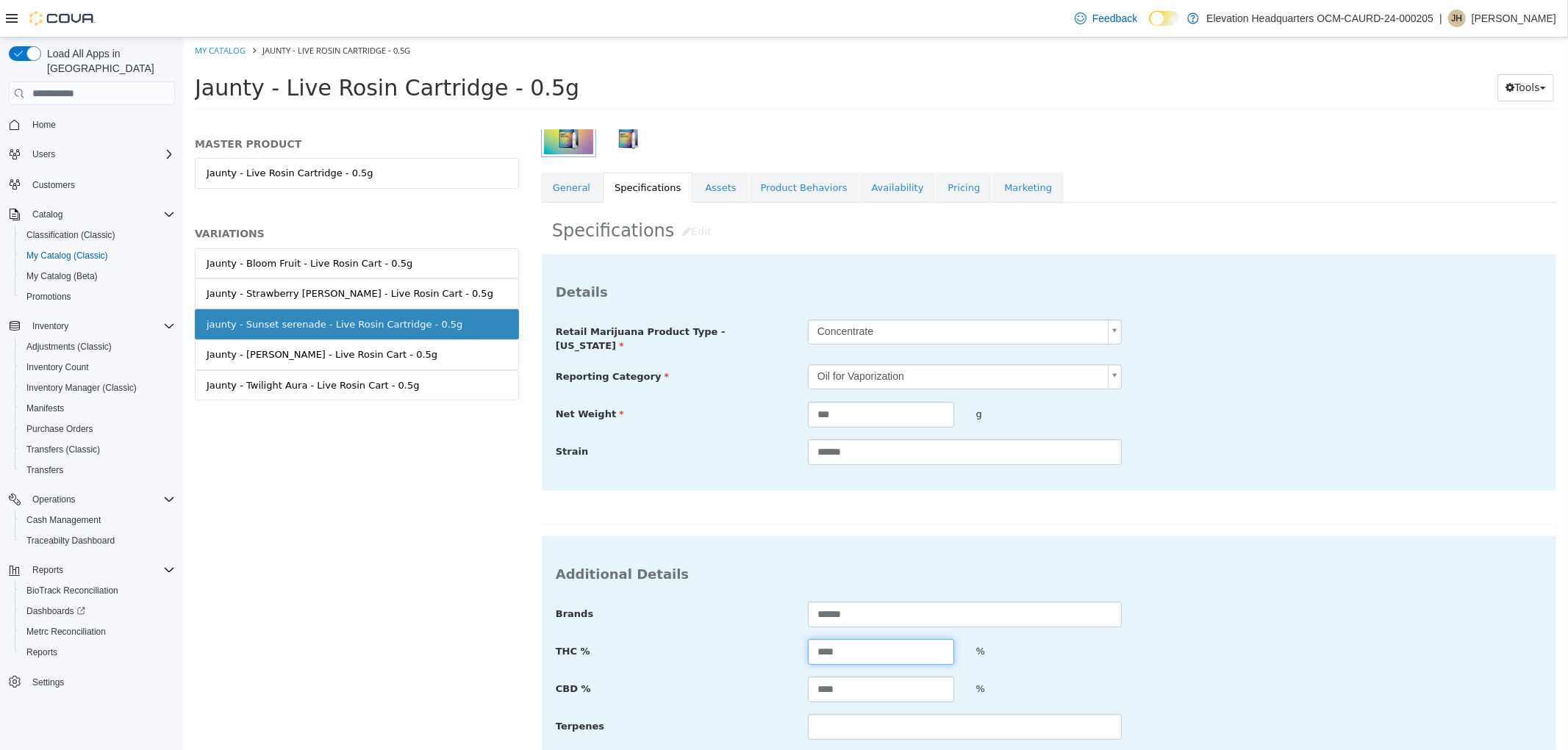
click at [901, 639] on input "****" at bounding box center [880, 652] width 146 height 26
type input "****"
click at [905, 676] on input "****" at bounding box center [880, 689] width 146 height 26
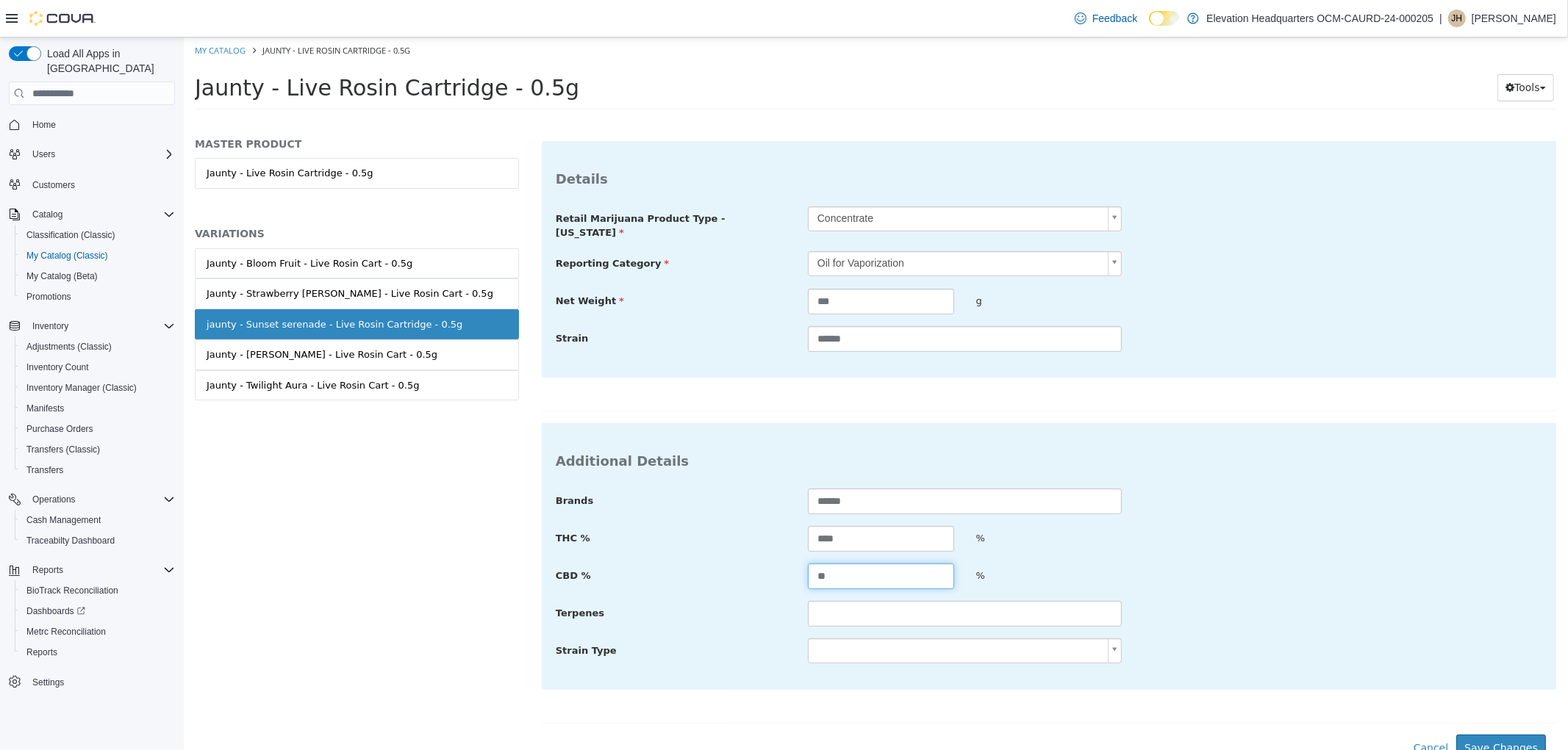
scroll to position [342, 0]
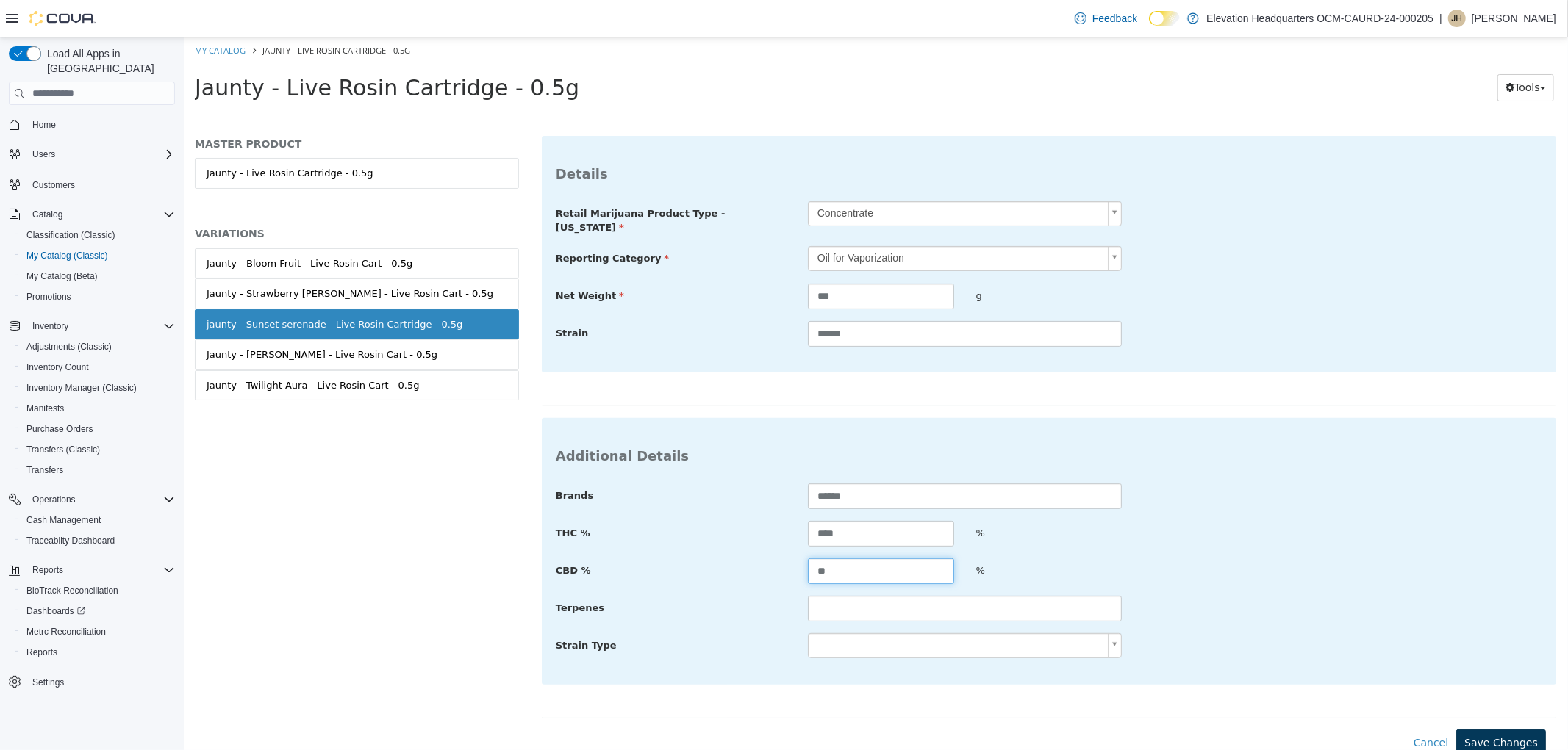
type input "**"
click at [1499, 732] on button "Save Changes" at bounding box center [1500, 744] width 90 height 28
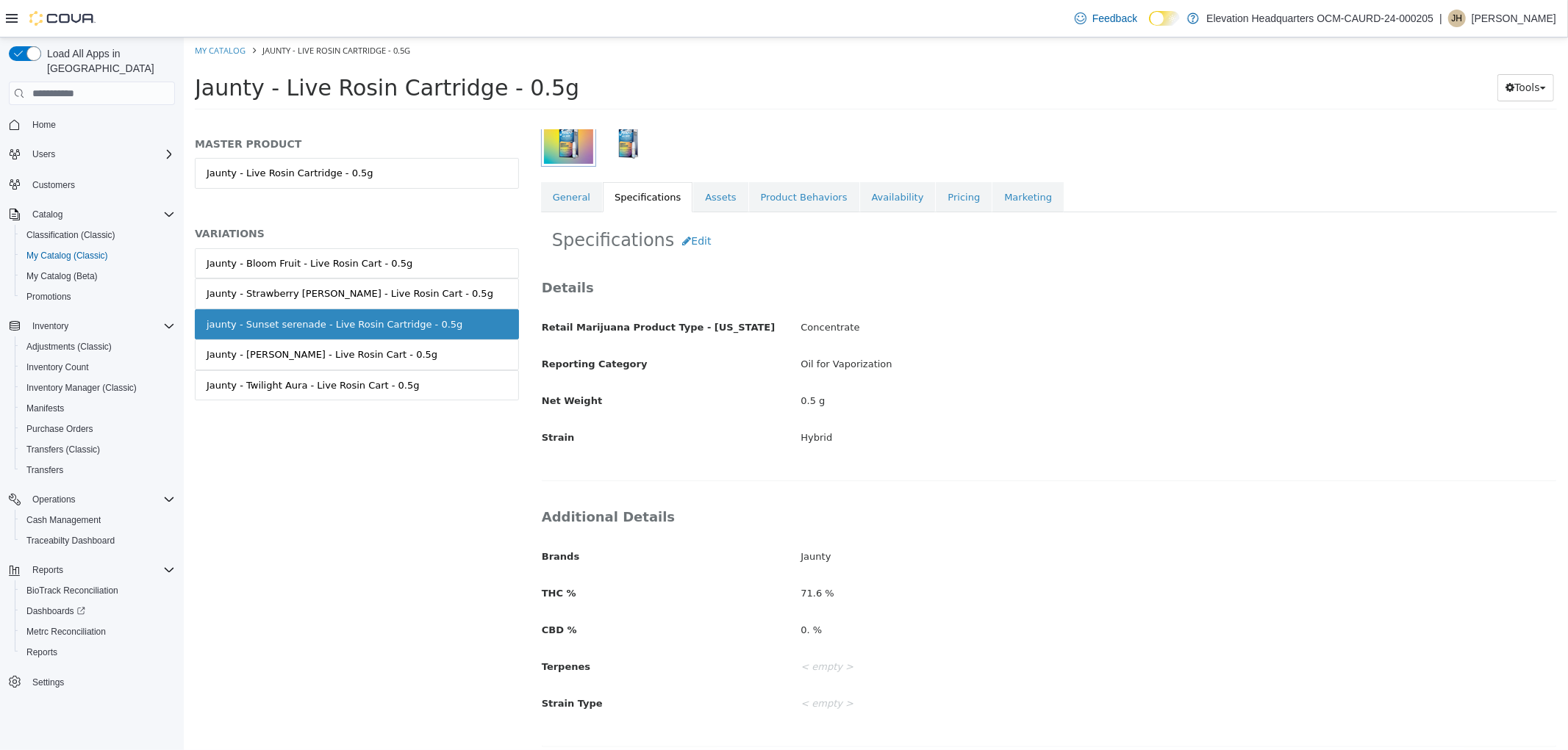
scroll to position [224, 0]
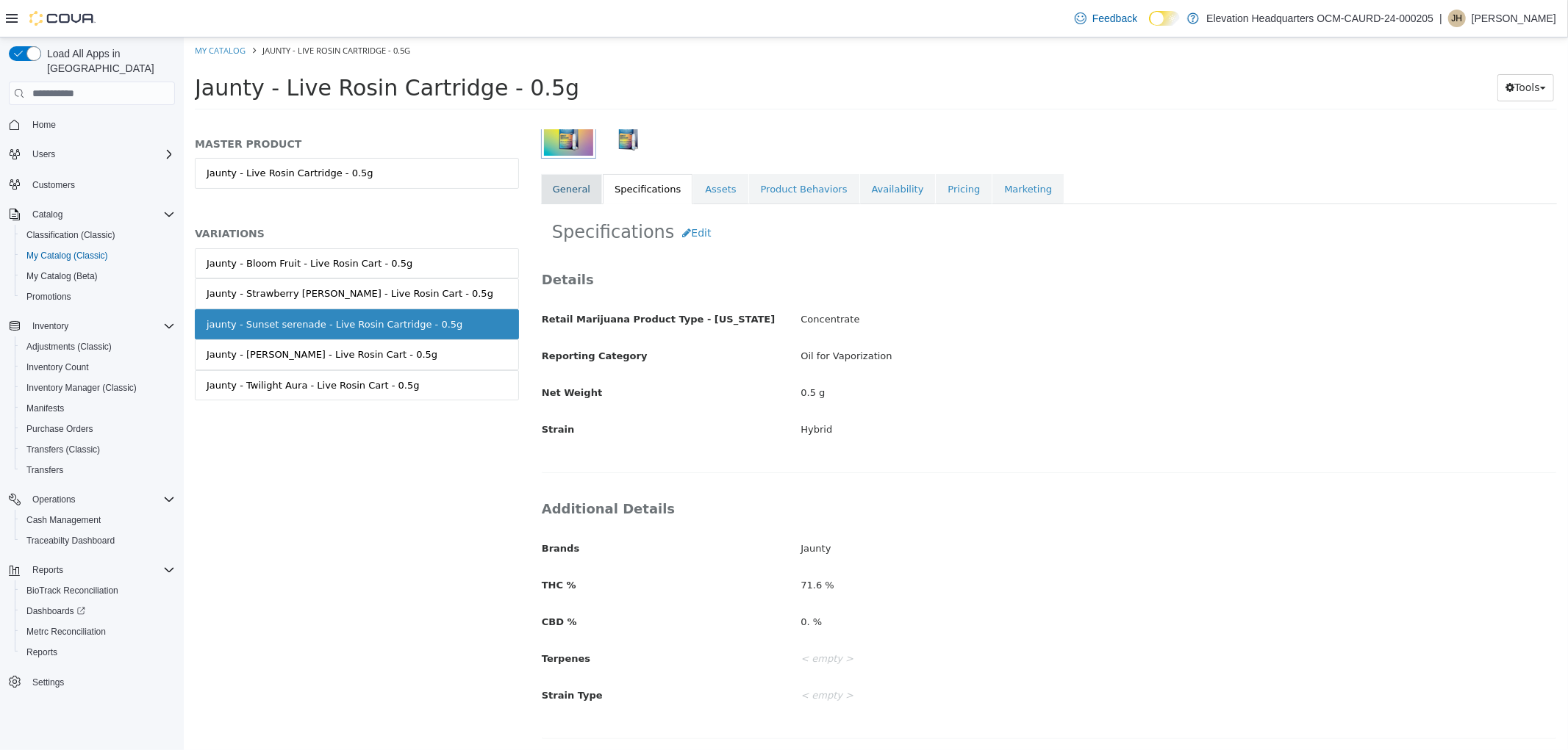
click at [566, 200] on link "General" at bounding box center [570, 190] width 61 height 31
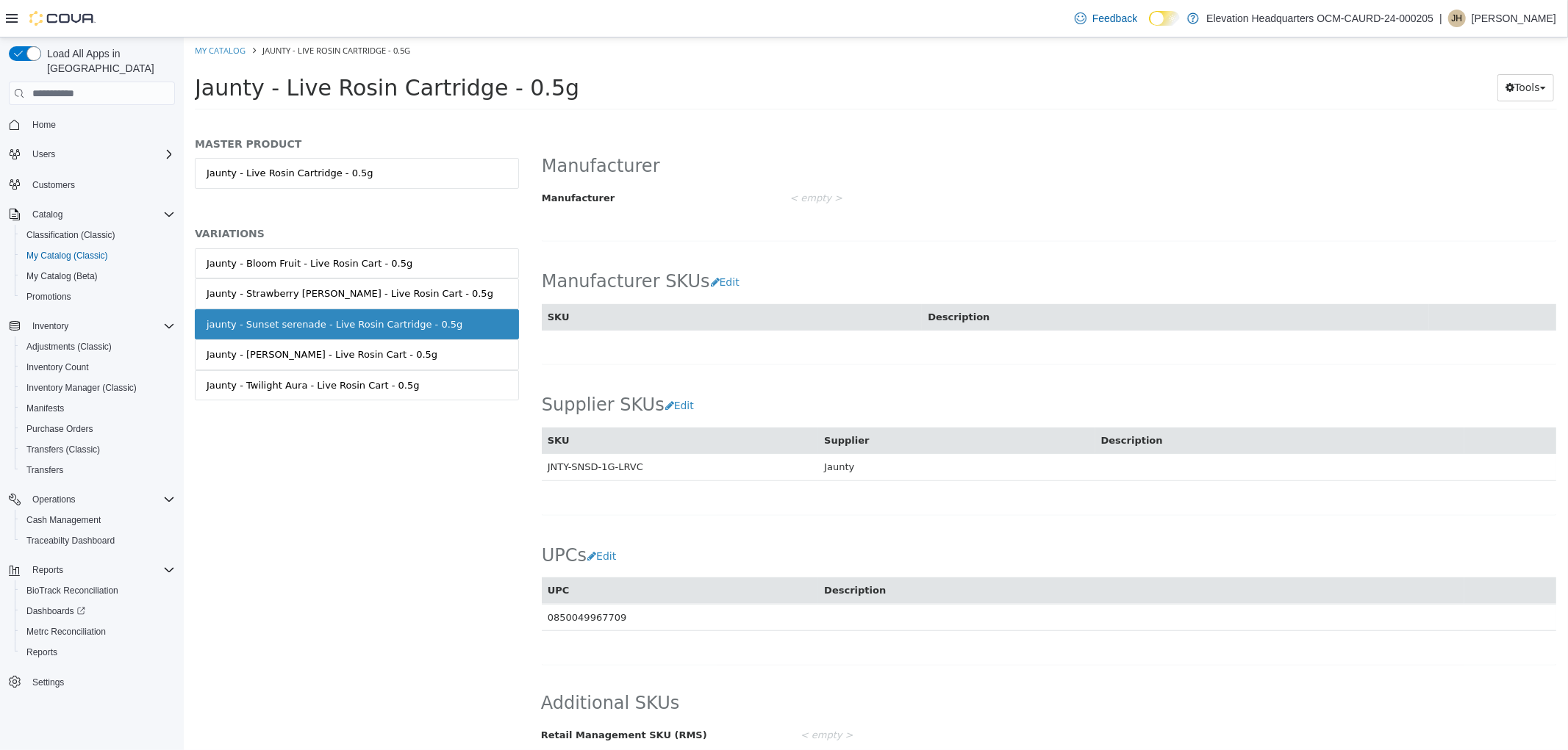
scroll to position [752, 0]
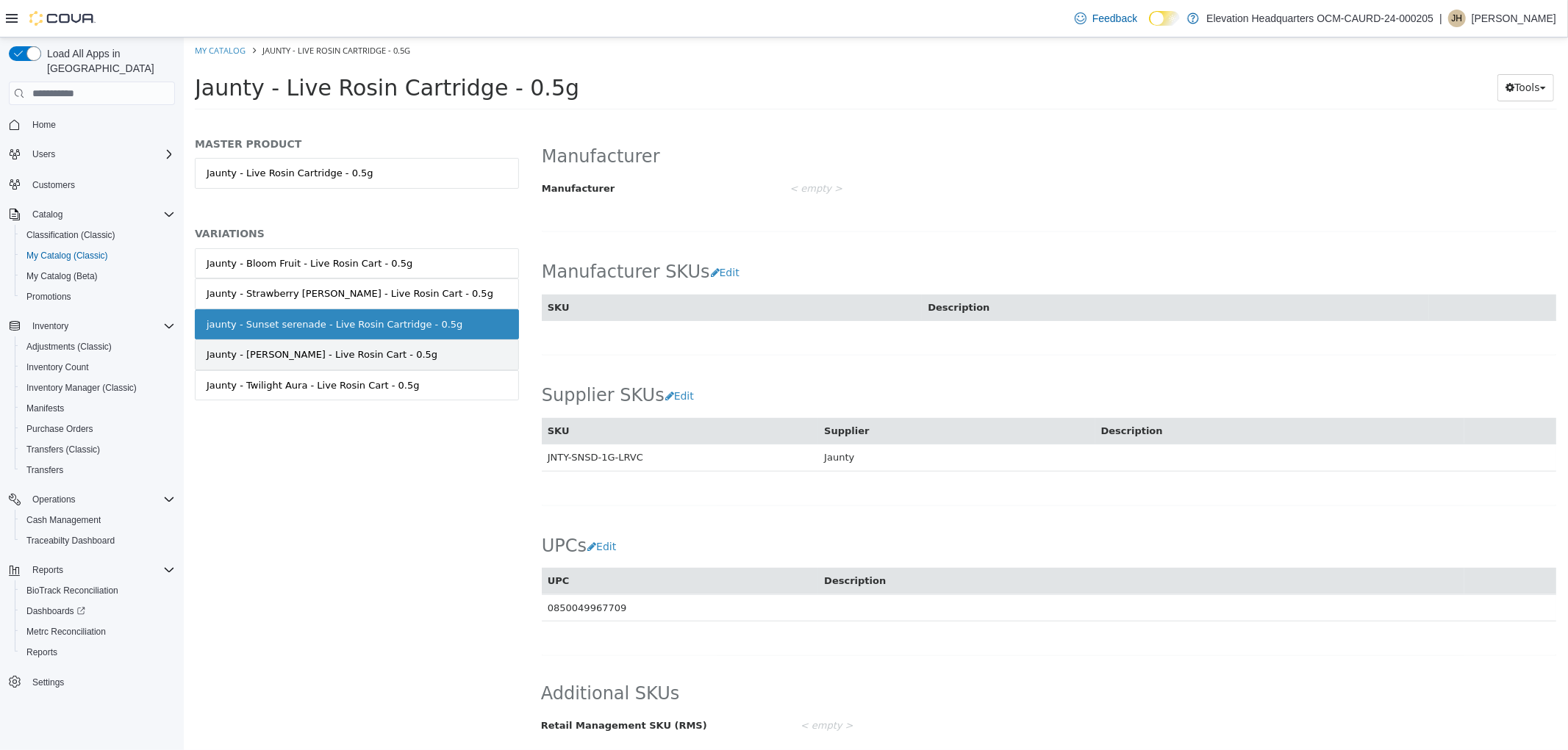
click at [430, 352] on link "Jaunty - Papaya Lumina - Live Rosin Cart - 0.5g" at bounding box center [356, 355] width 324 height 31
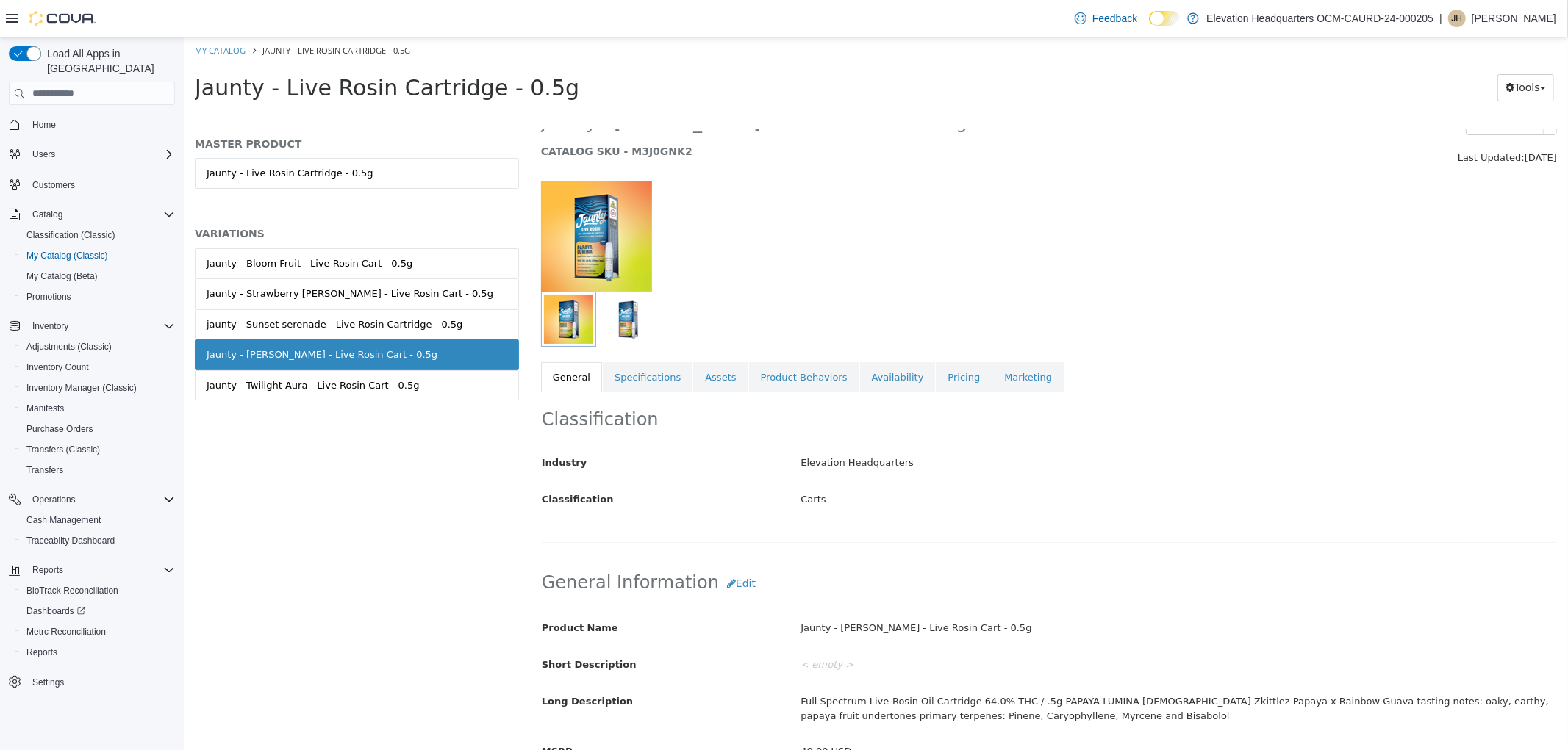
scroll to position [15, 0]
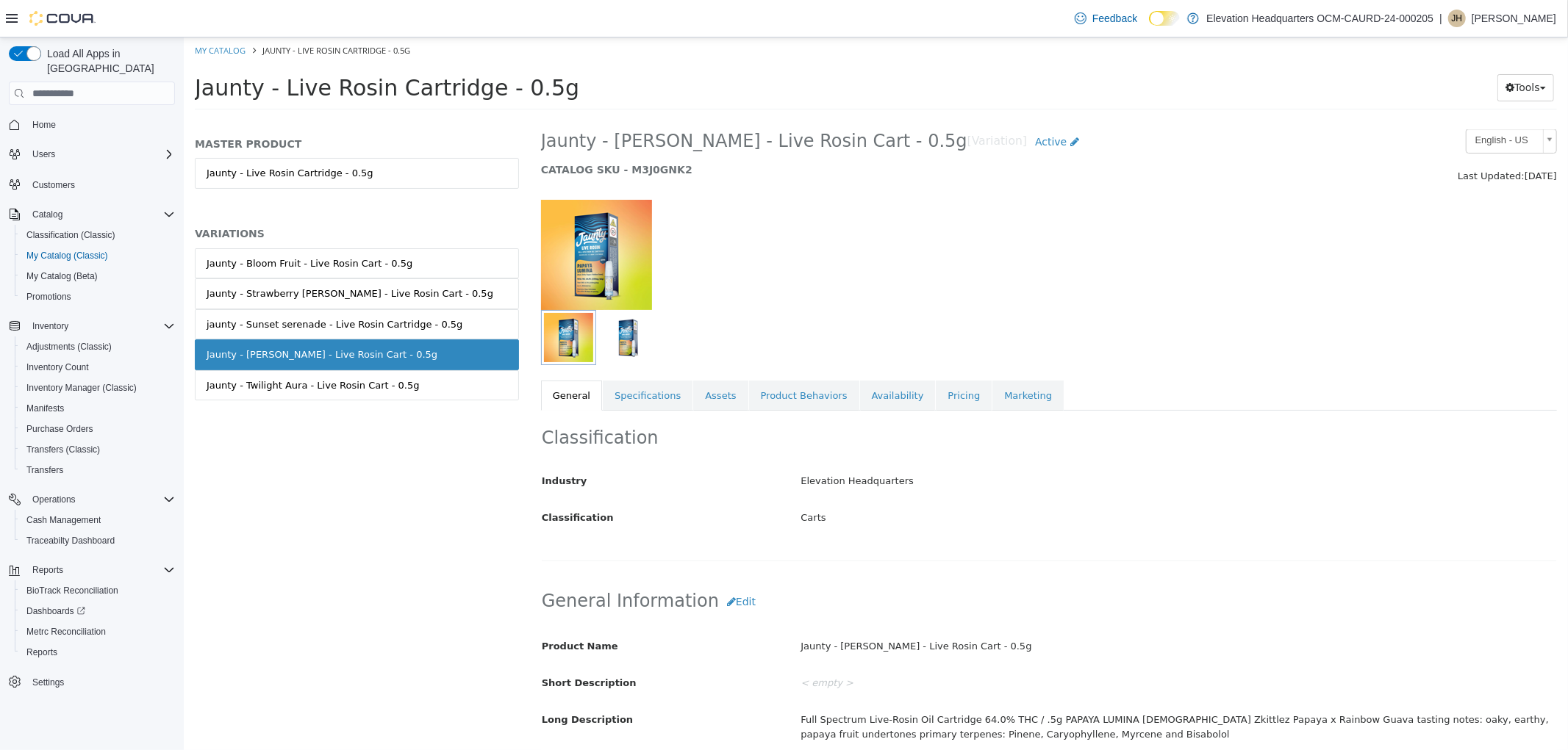
click at [642, 414] on div "Classification Industry Elevation Headquarters Classification Carts Cancel Save…" at bounding box center [1048, 486] width 1015 height 151
click at [656, 399] on link "Specifications" at bounding box center [647, 396] width 90 height 31
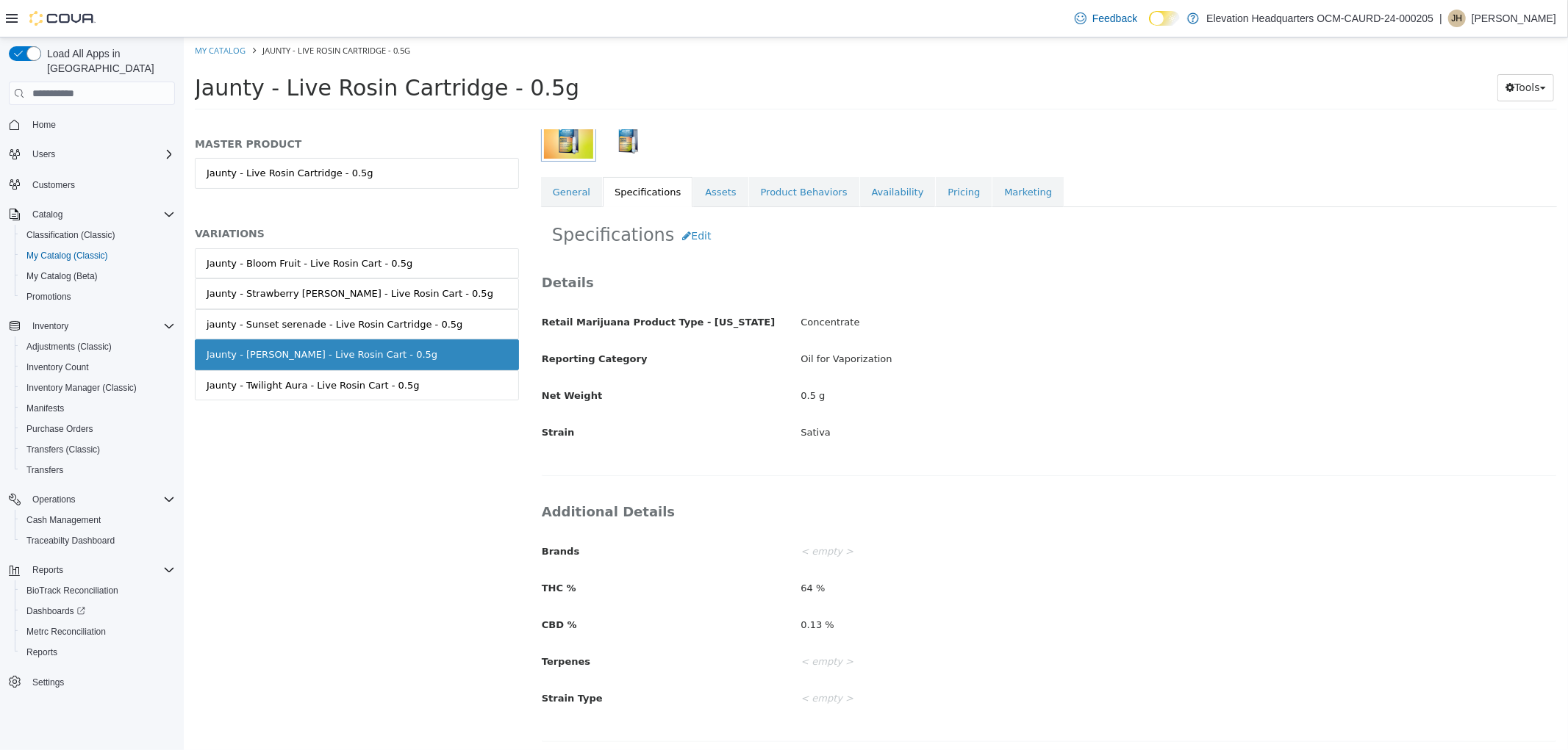
scroll to position [224, 0]
click at [688, 238] on button "Edit" at bounding box center [695, 233] width 45 height 28
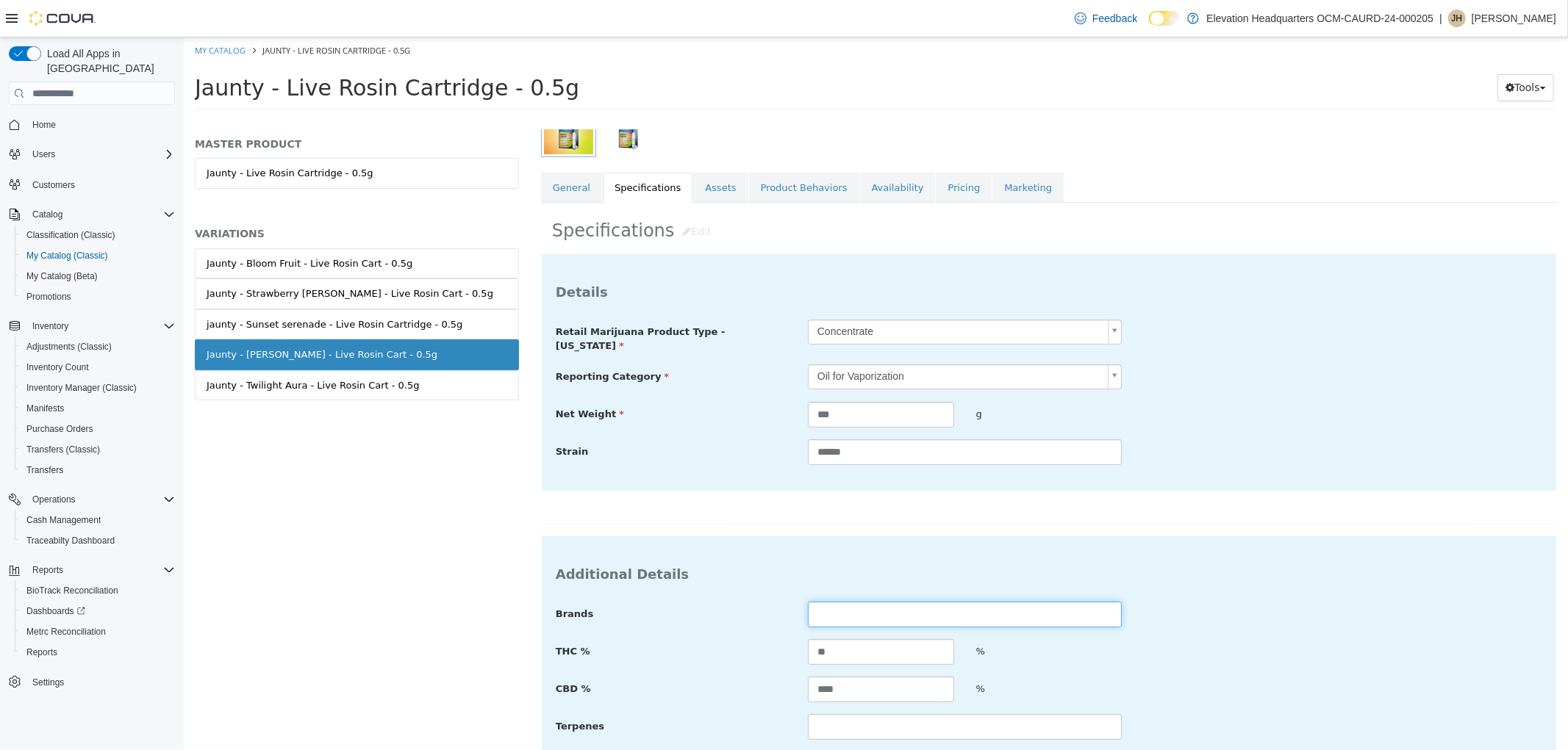
click at [865, 616] on input "text" at bounding box center [963, 615] width 314 height 26
type input "******"
click at [857, 649] on input "**" at bounding box center [880, 652] width 146 height 26
type input "****"
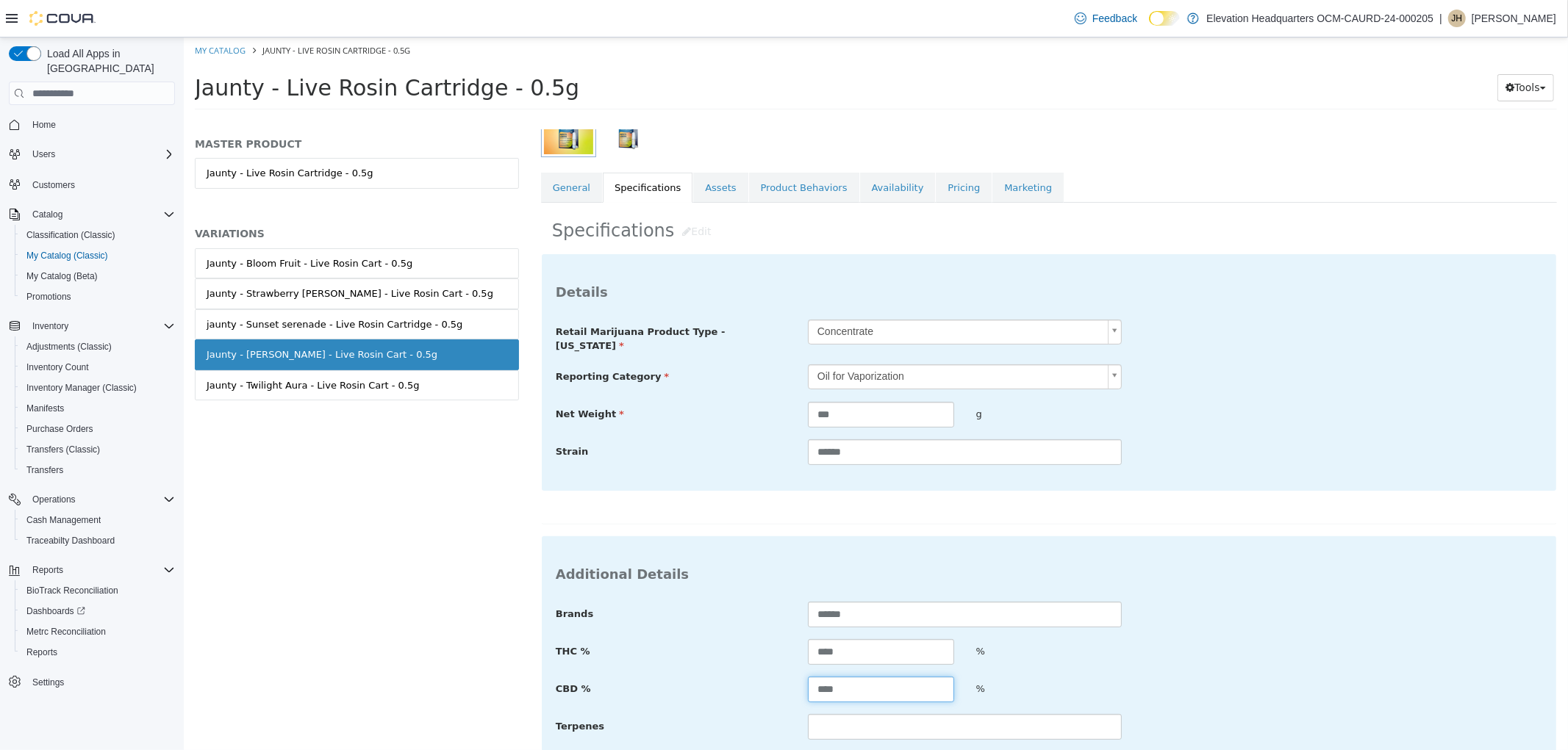
click at [865, 676] on input "****" at bounding box center [880, 689] width 146 height 26
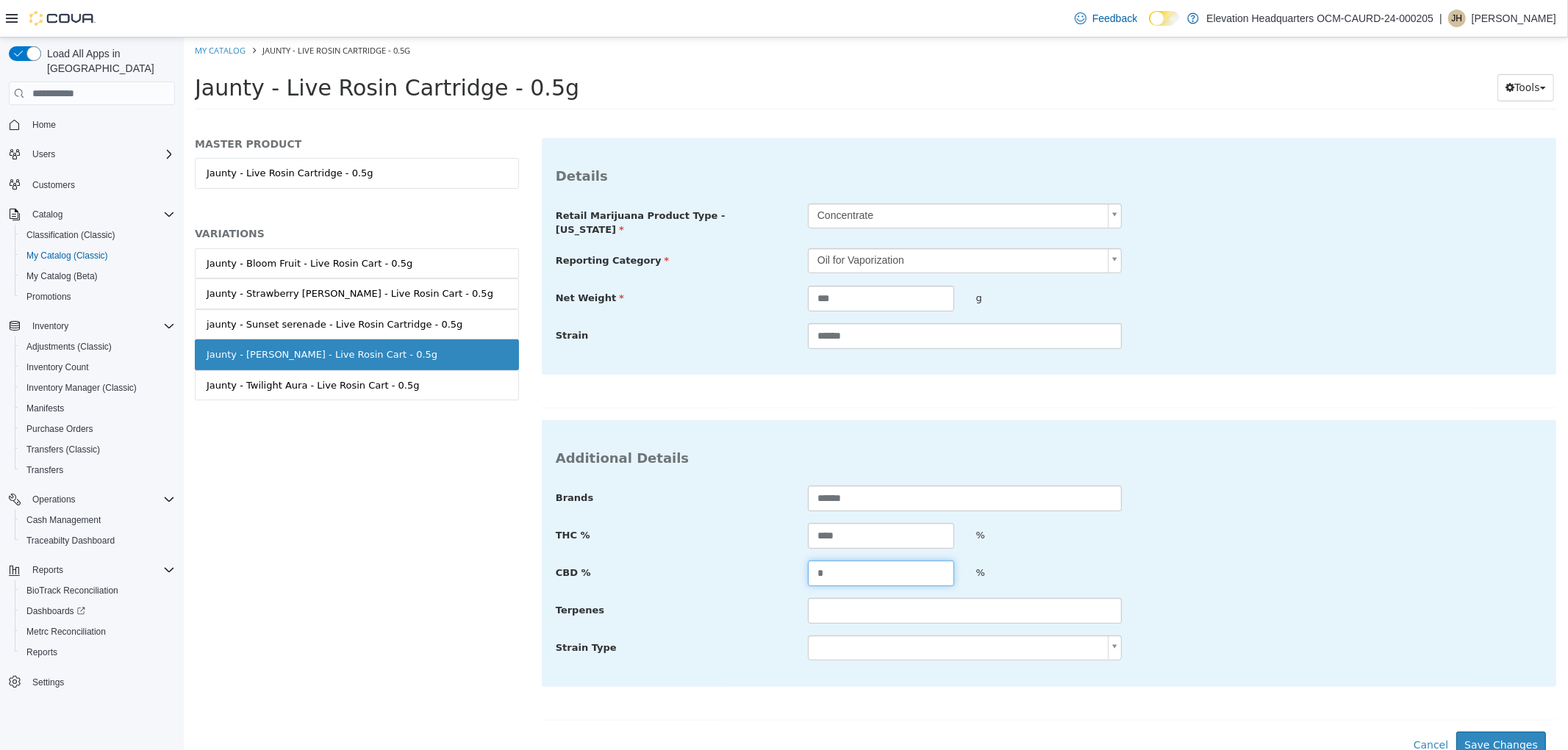
scroll to position [342, 0]
type input "*"
click at [1503, 739] on button "Save Changes" at bounding box center [1500, 744] width 90 height 28
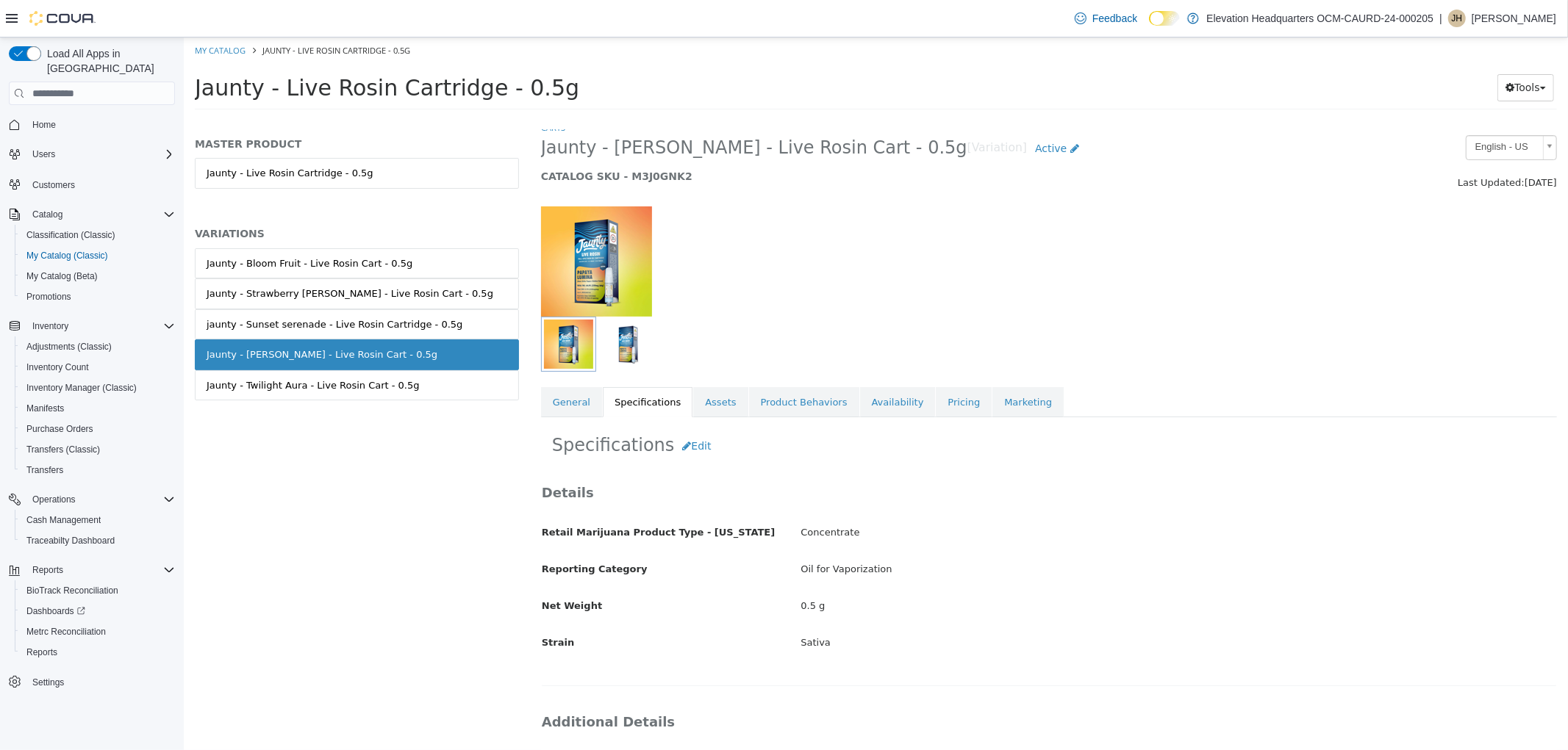
scroll to position [0, 0]
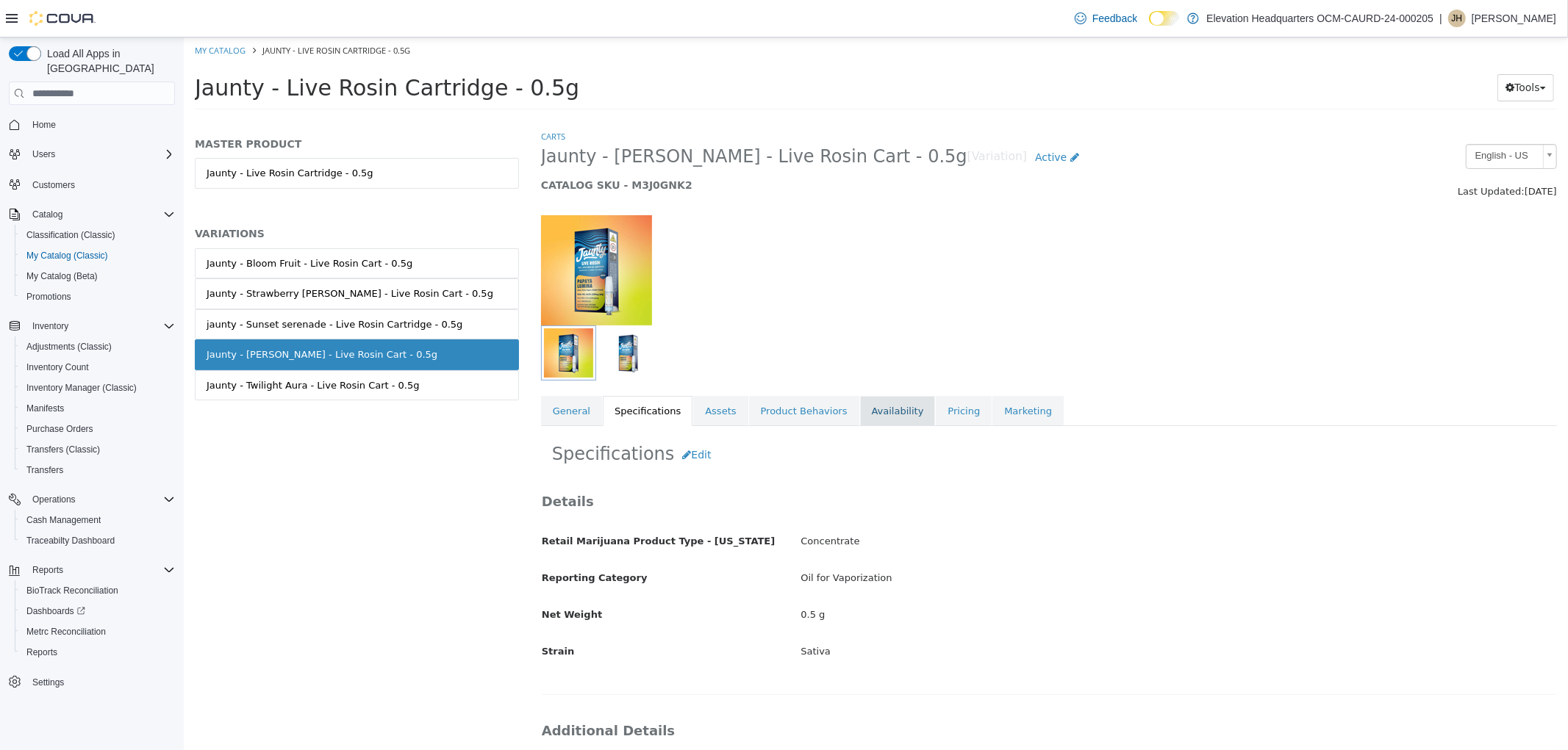
click at [877, 420] on link "Availability" at bounding box center [896, 411] width 75 height 31
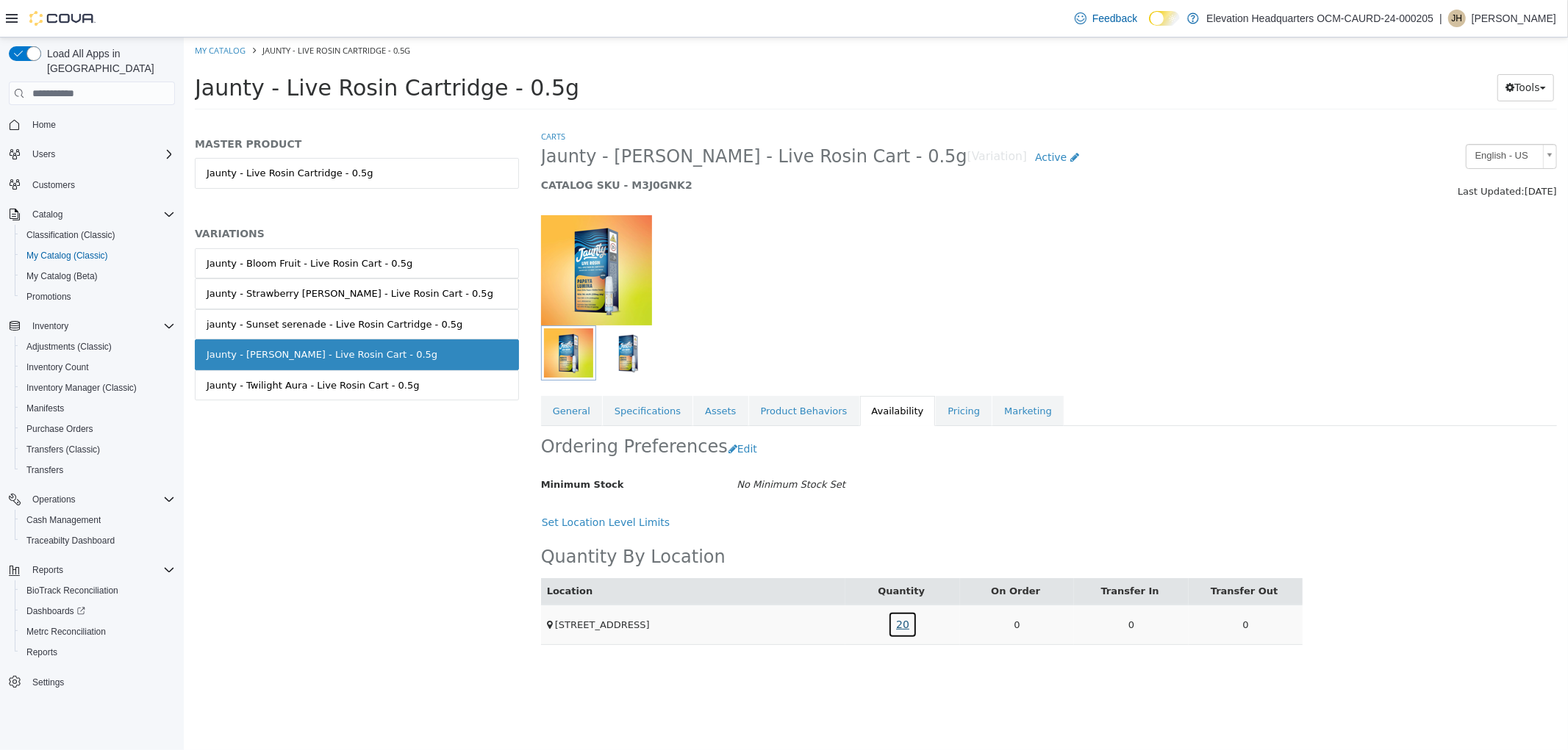
click at [894, 624] on link "20" at bounding box center [902, 625] width 29 height 28
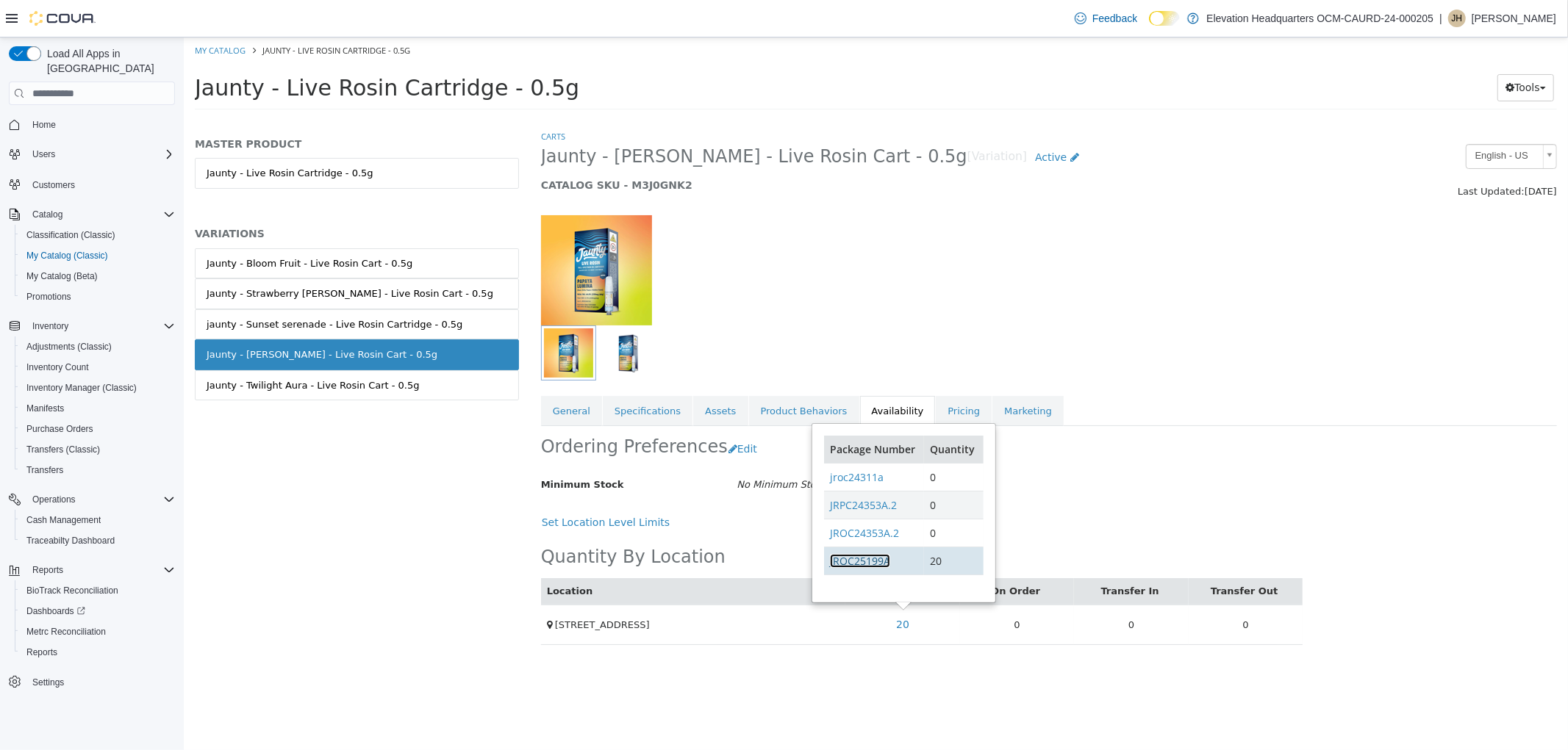
click at [863, 566] on link "JROC25199A" at bounding box center [859, 560] width 60 height 14
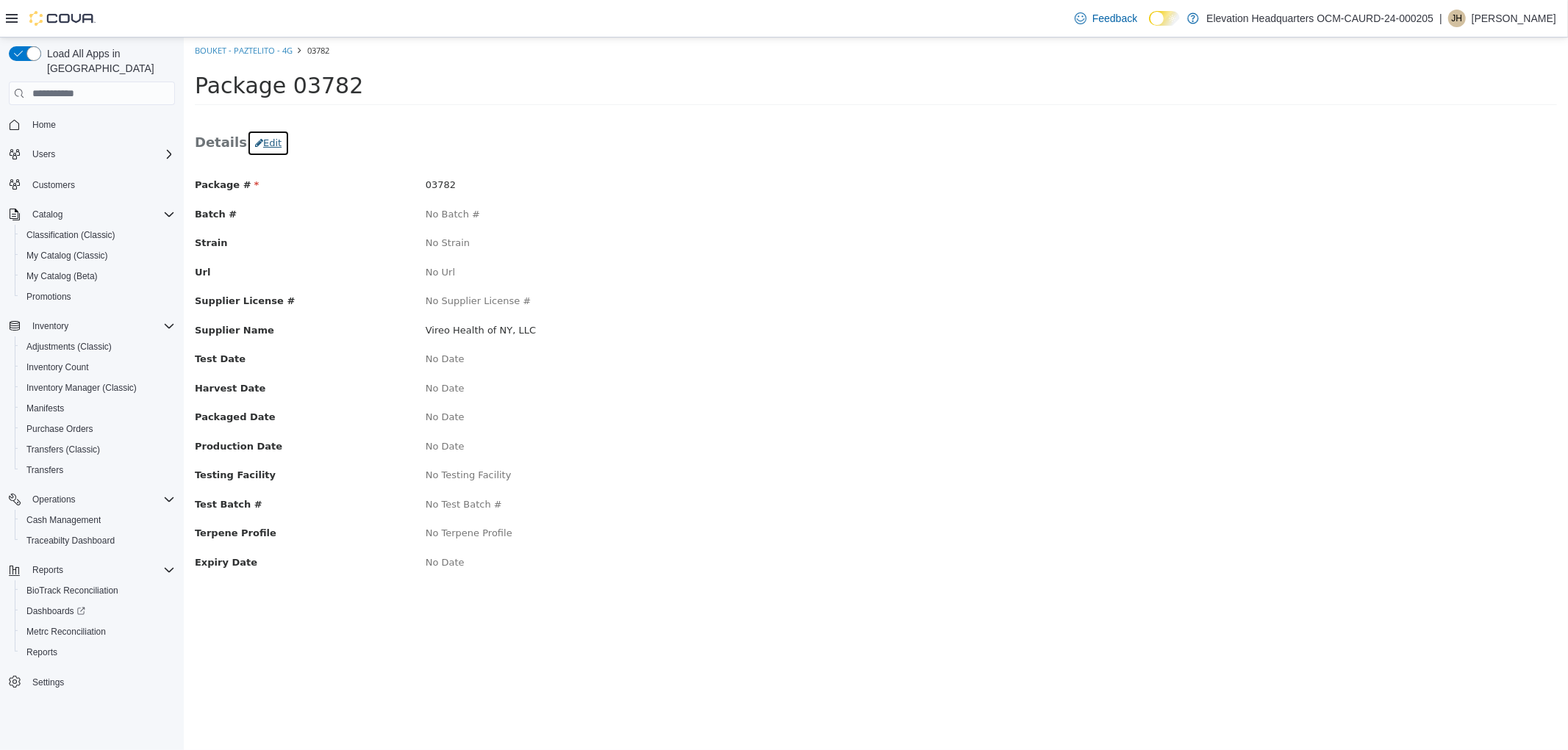
click at [272, 134] on button "Edit" at bounding box center [267, 143] width 43 height 27
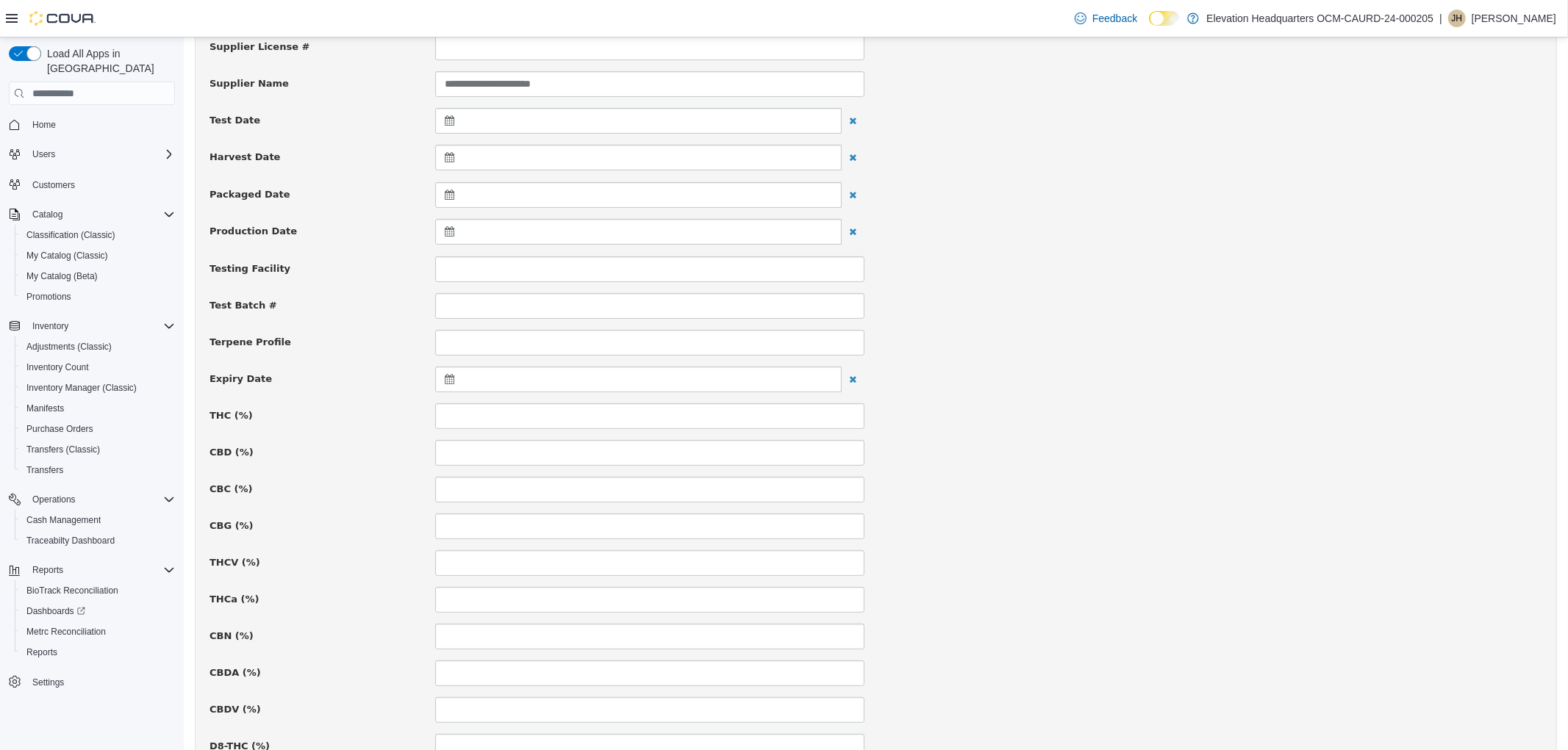
scroll to position [326, 0]
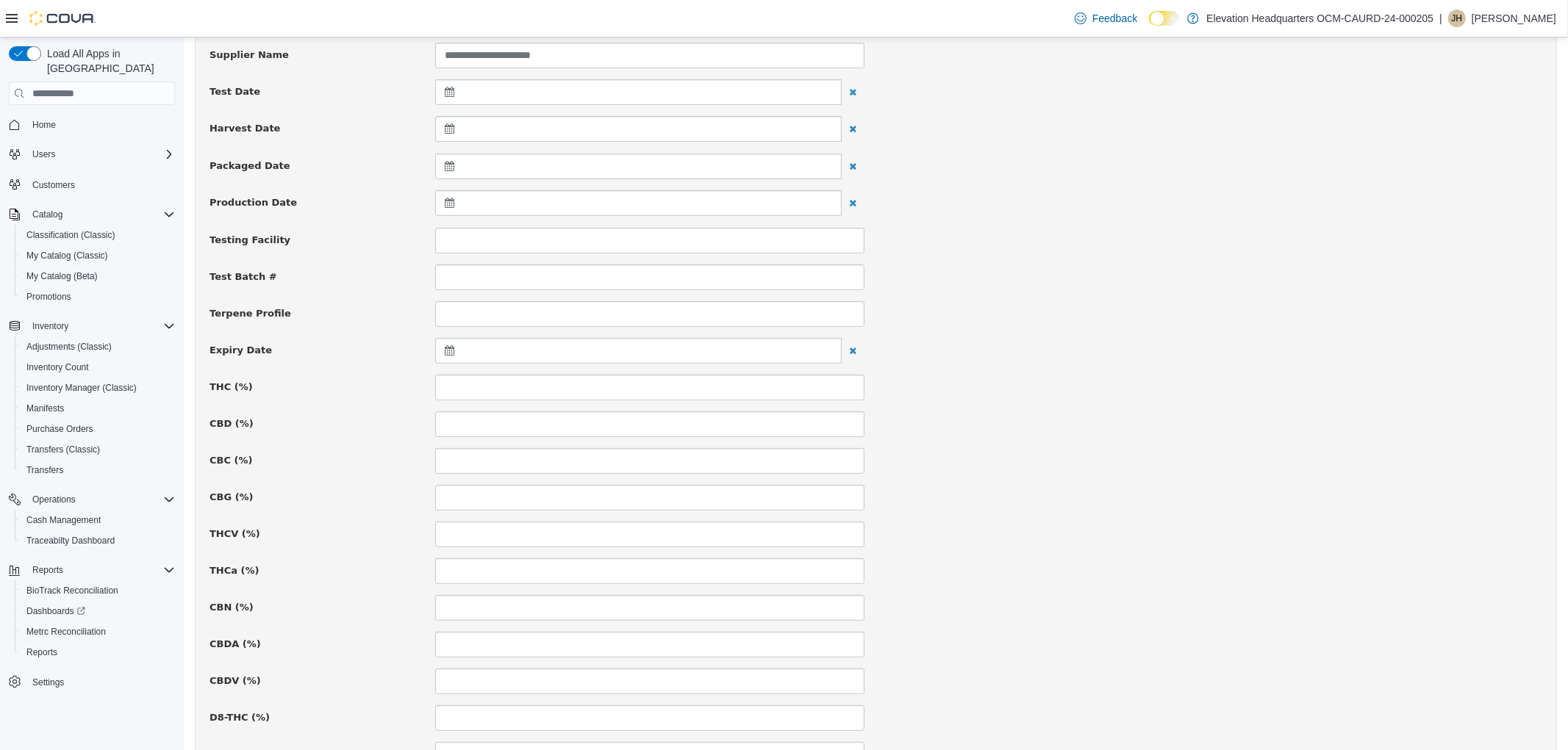
click at [451, 343] on div at bounding box center [638, 351] width 407 height 26
click at [584, 388] on th at bounding box center [592, 390] width 23 height 26
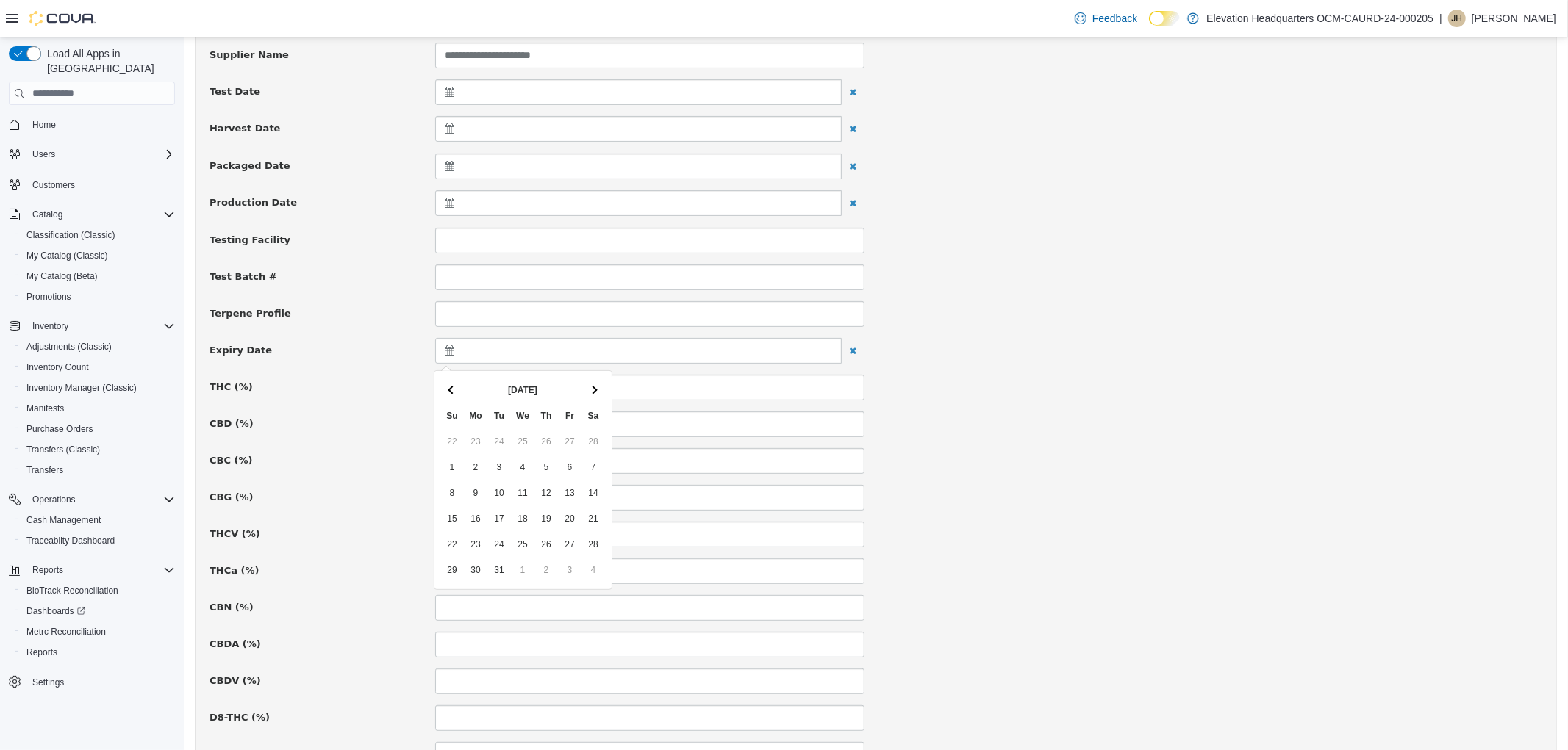
click at [584, 388] on th at bounding box center [592, 390] width 23 height 26
click at [585, 388] on th at bounding box center [592, 390] width 23 height 26
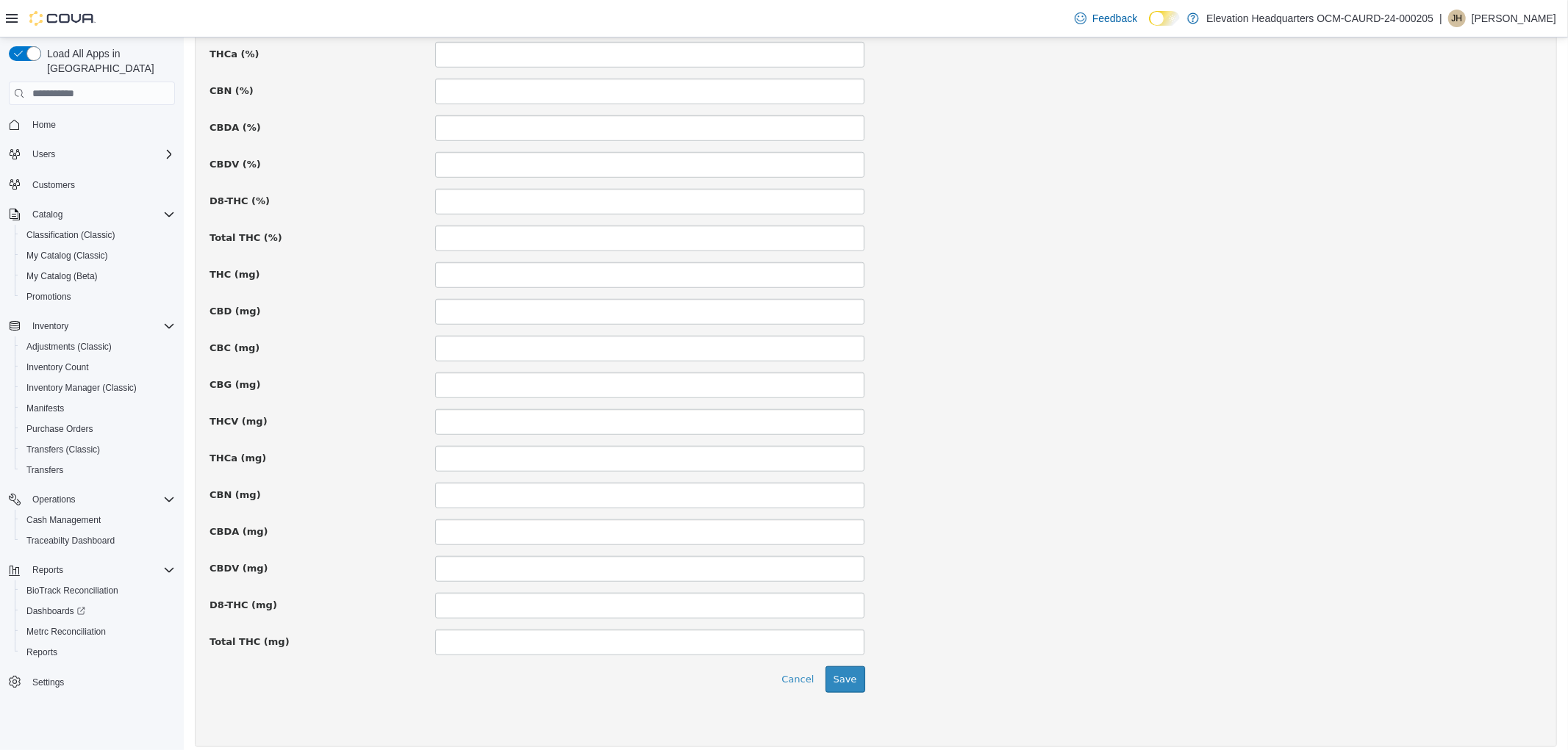
scroll to position [856, 0]
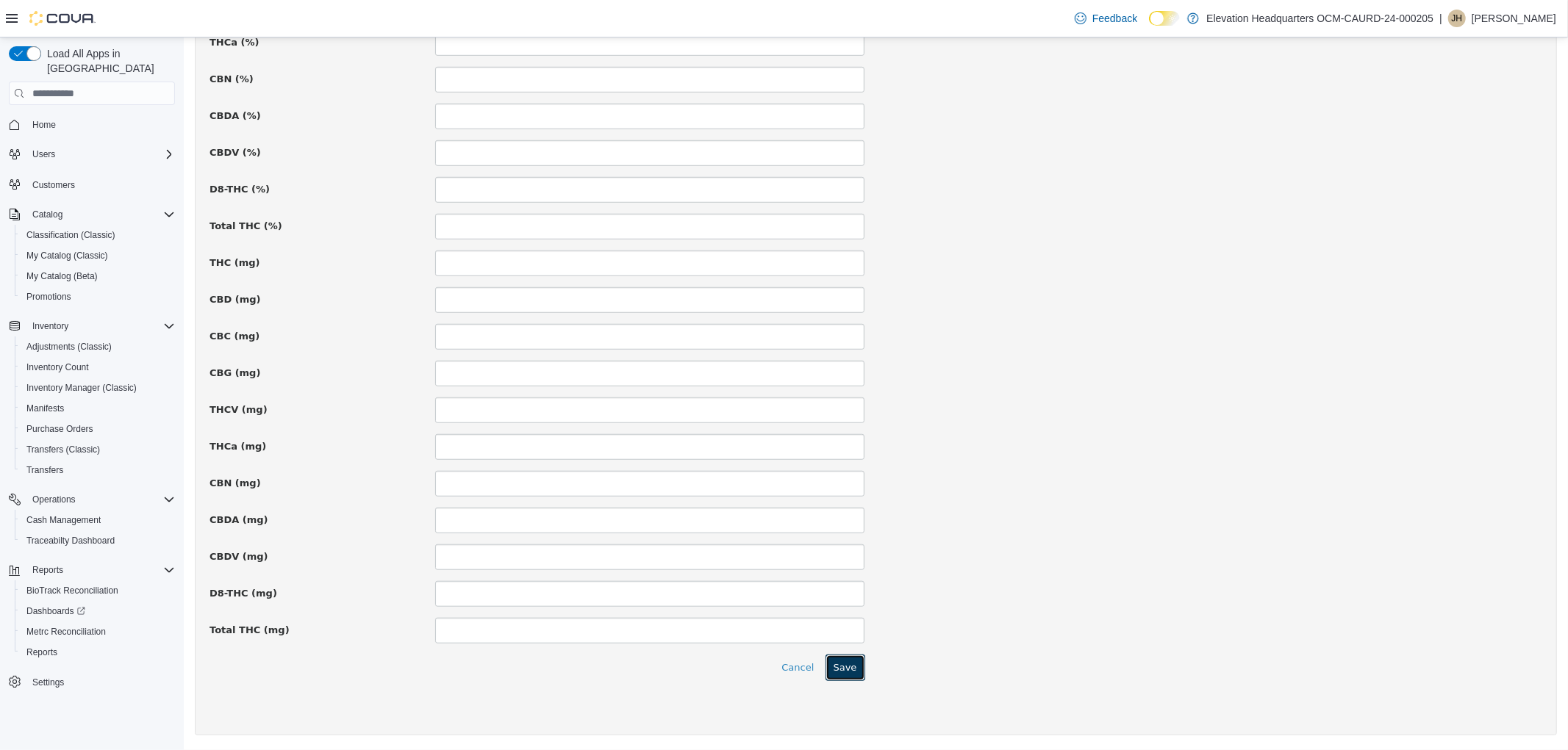
click at [855, 672] on button "Save" at bounding box center [844, 667] width 40 height 27
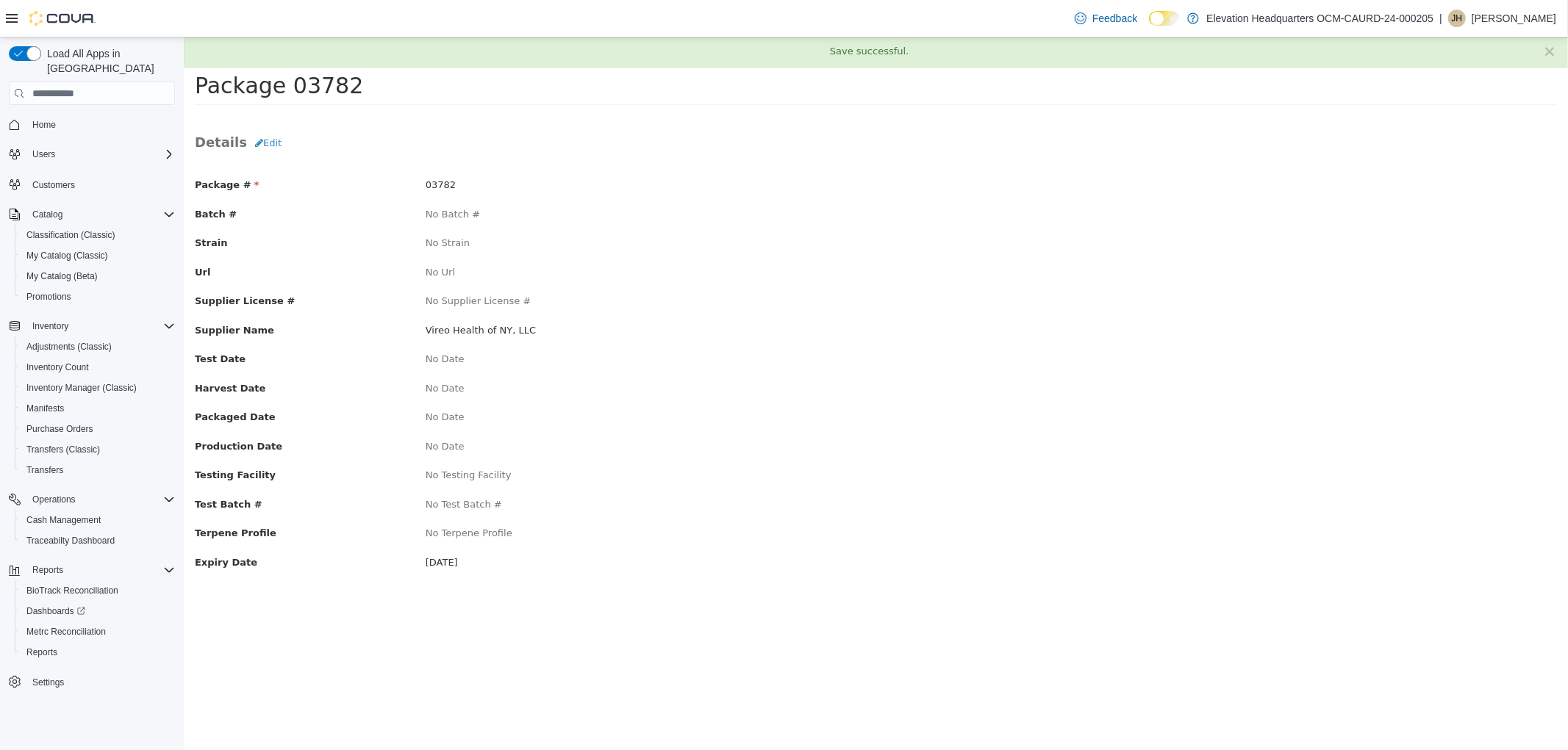
scroll to position [0, 0]
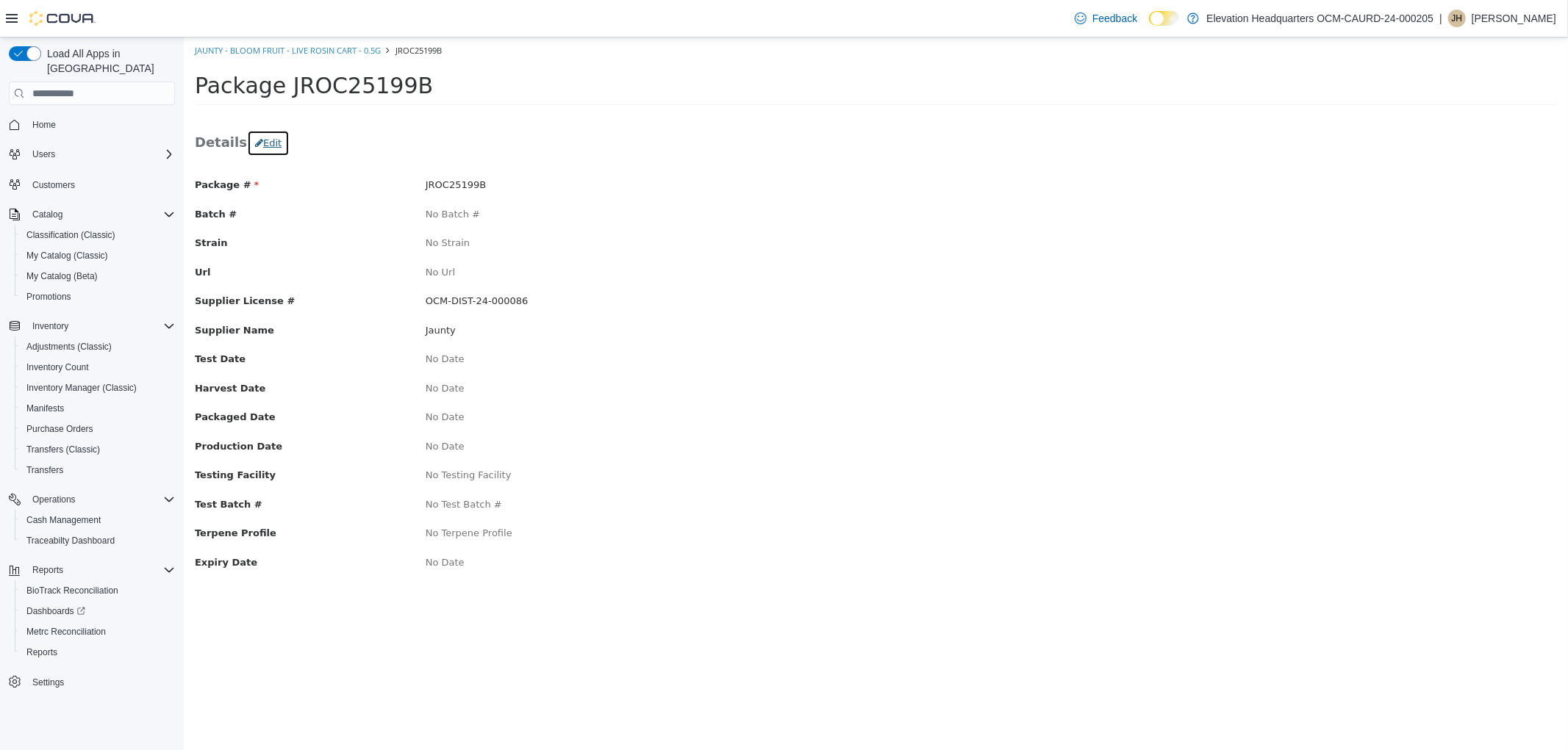
click at [261, 151] on button "Edit" at bounding box center [267, 143] width 43 height 27
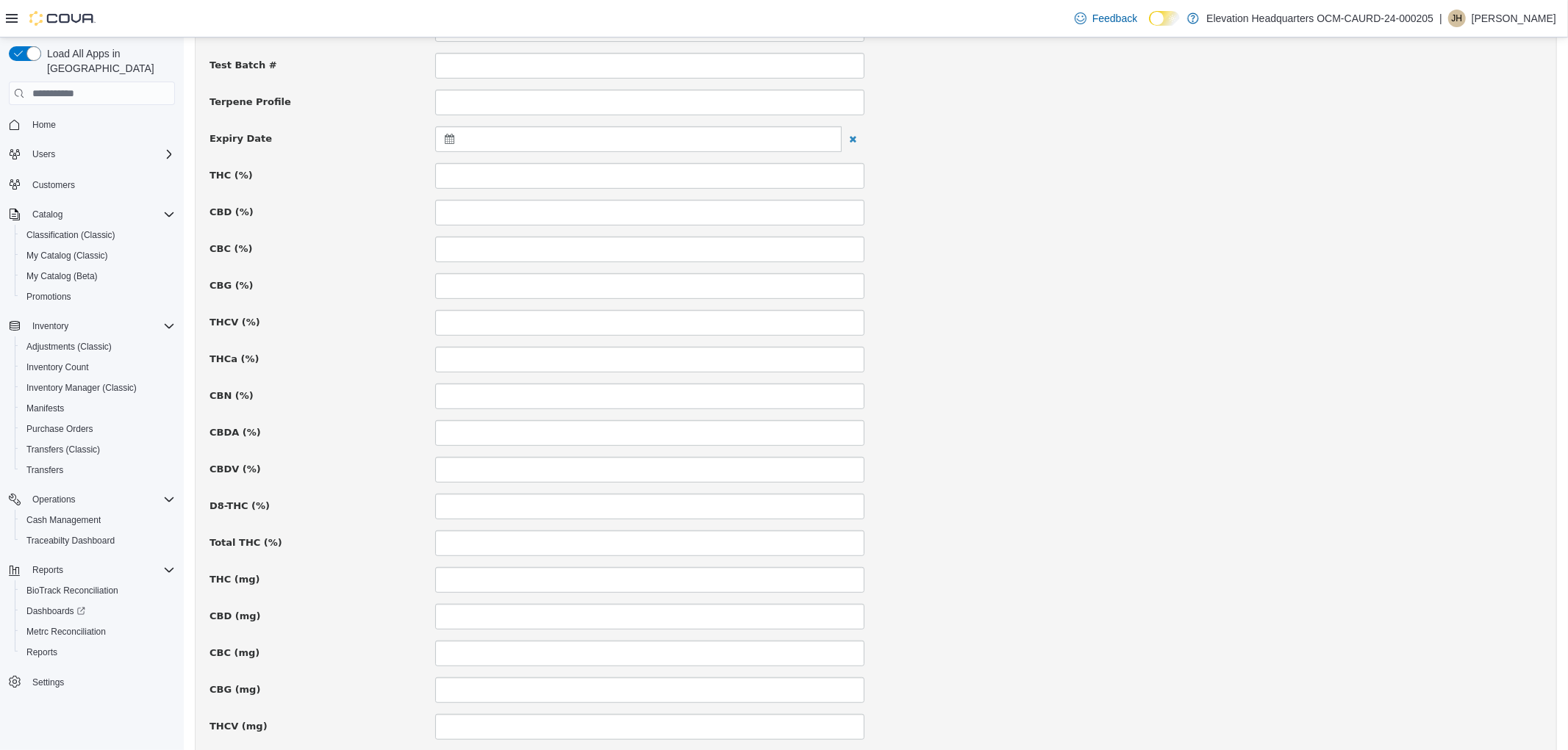
scroll to position [489, 0]
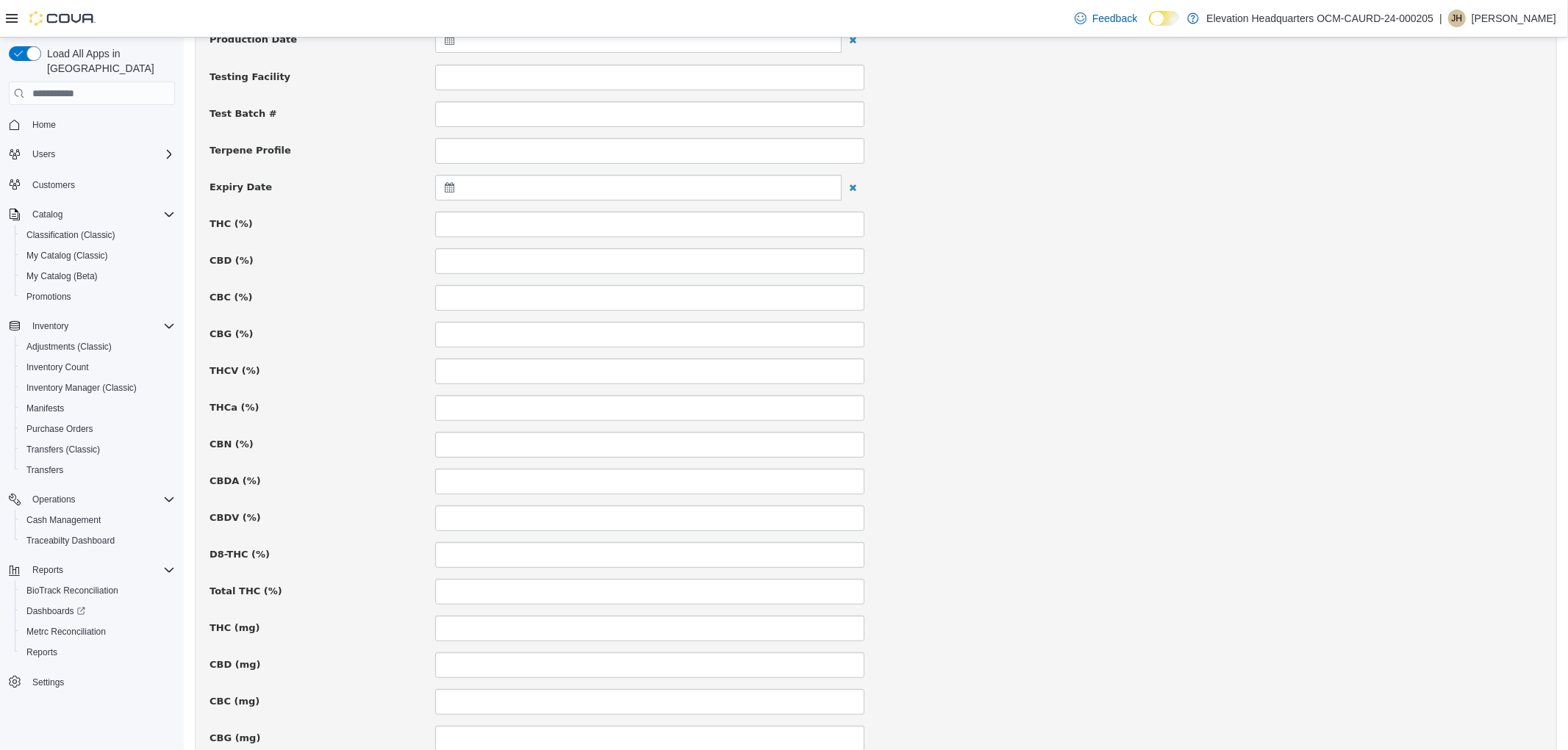
click at [445, 193] on icon at bounding box center [451, 187] width 15 height 11
click at [617, 216] on input at bounding box center [649, 224] width 429 height 26
click at [449, 185] on icon at bounding box center [451, 187] width 15 height 11
click at [605, 219] on div "[DATE] Su Mo Tu We Th Fr Sa 28 29 30 1 2 3 4 5 6 7 8 9 10 11 12 13 14 15 16 17 …" at bounding box center [524, 317] width 171 height 207
click at [598, 224] on th at bounding box center [592, 227] width 23 height 26
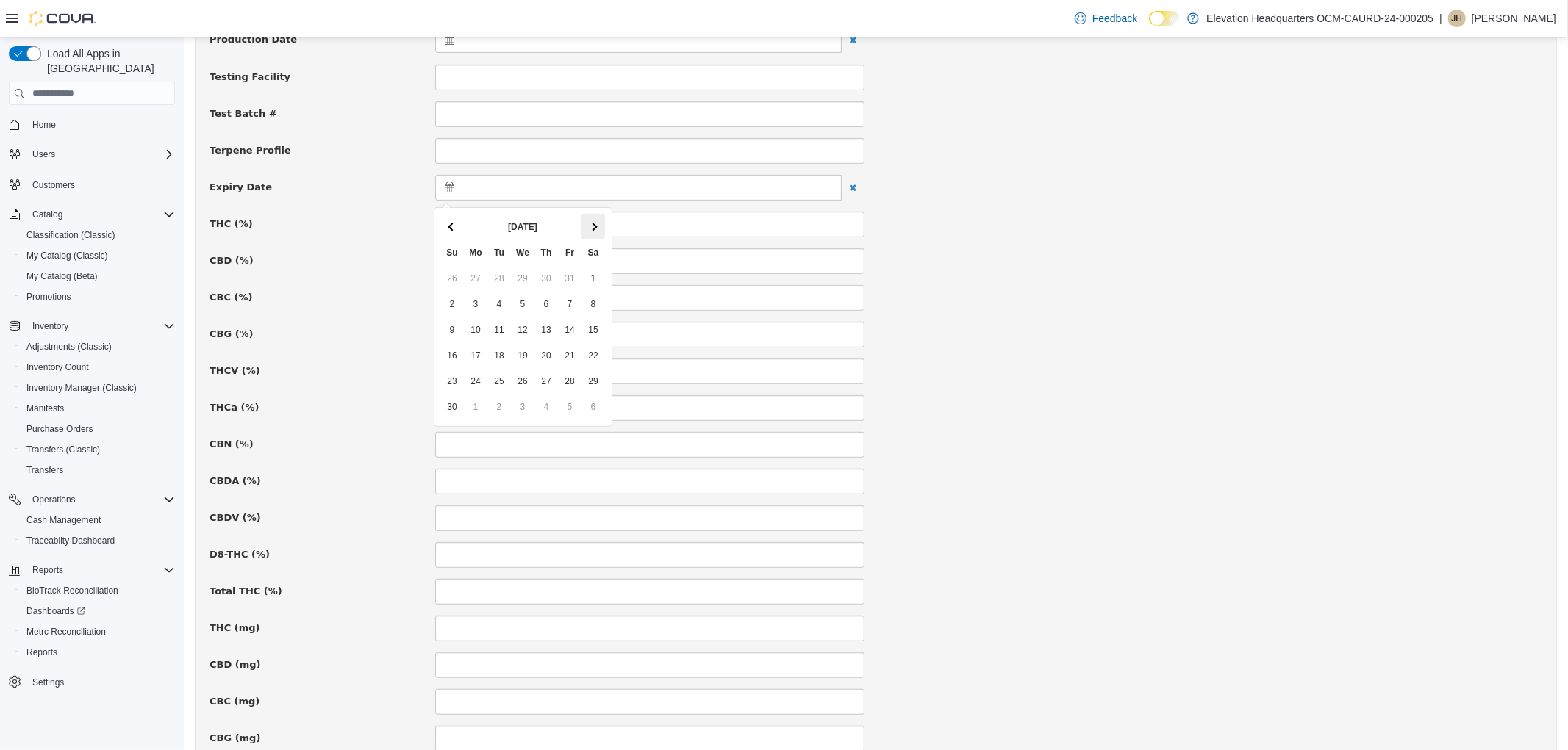
click at [597, 224] on th at bounding box center [592, 227] width 23 height 26
click at [597, 225] on th at bounding box center [592, 227] width 23 height 26
click at [596, 226] on th at bounding box center [592, 227] width 23 height 26
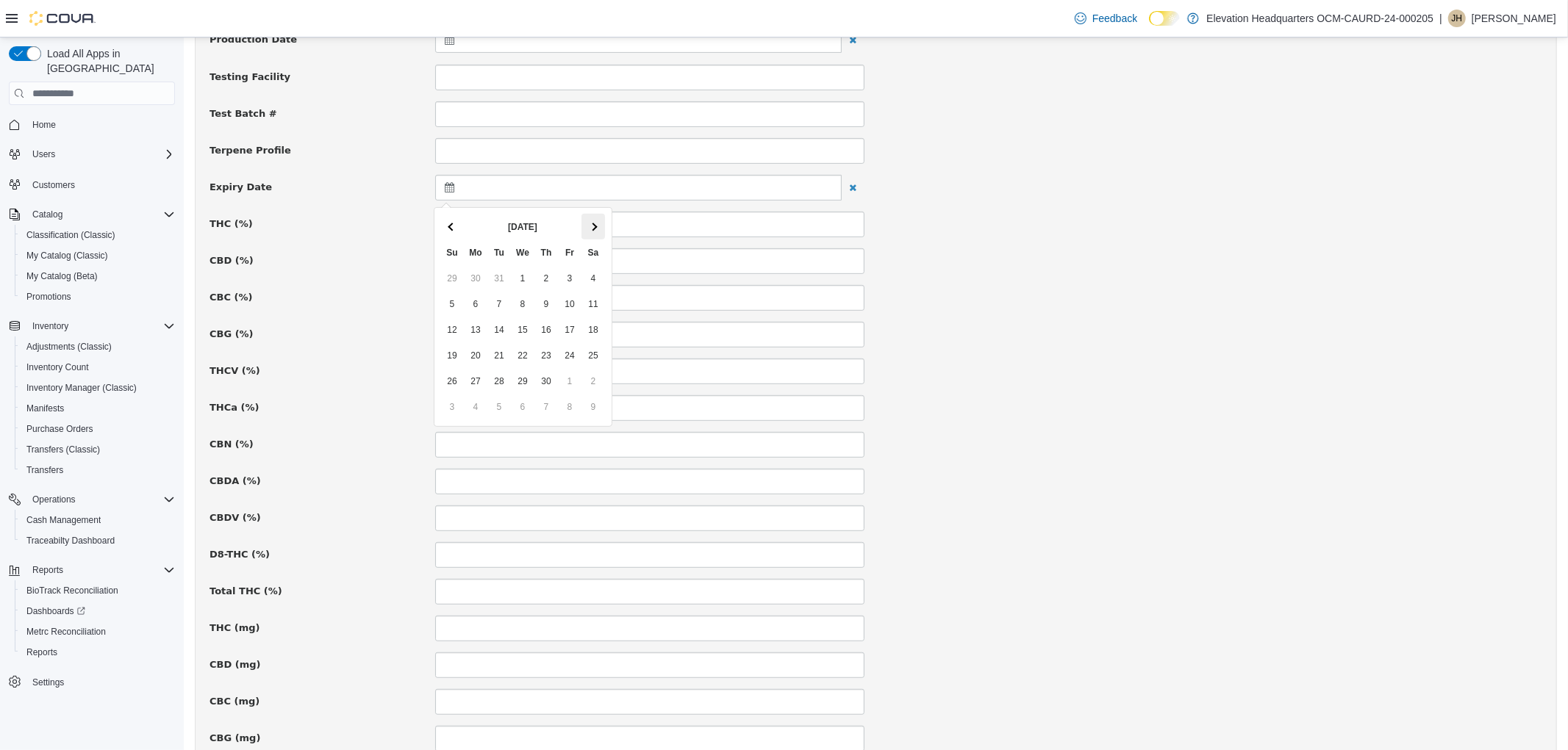
click at [596, 229] on th at bounding box center [592, 227] width 23 height 26
click at [593, 232] on th at bounding box center [592, 227] width 23 height 26
click at [590, 232] on th at bounding box center [592, 227] width 23 height 26
click at [579, 228] on th "[DATE]" at bounding box center [521, 227] width 117 height 26
click at [583, 217] on th at bounding box center [592, 227] width 23 height 26
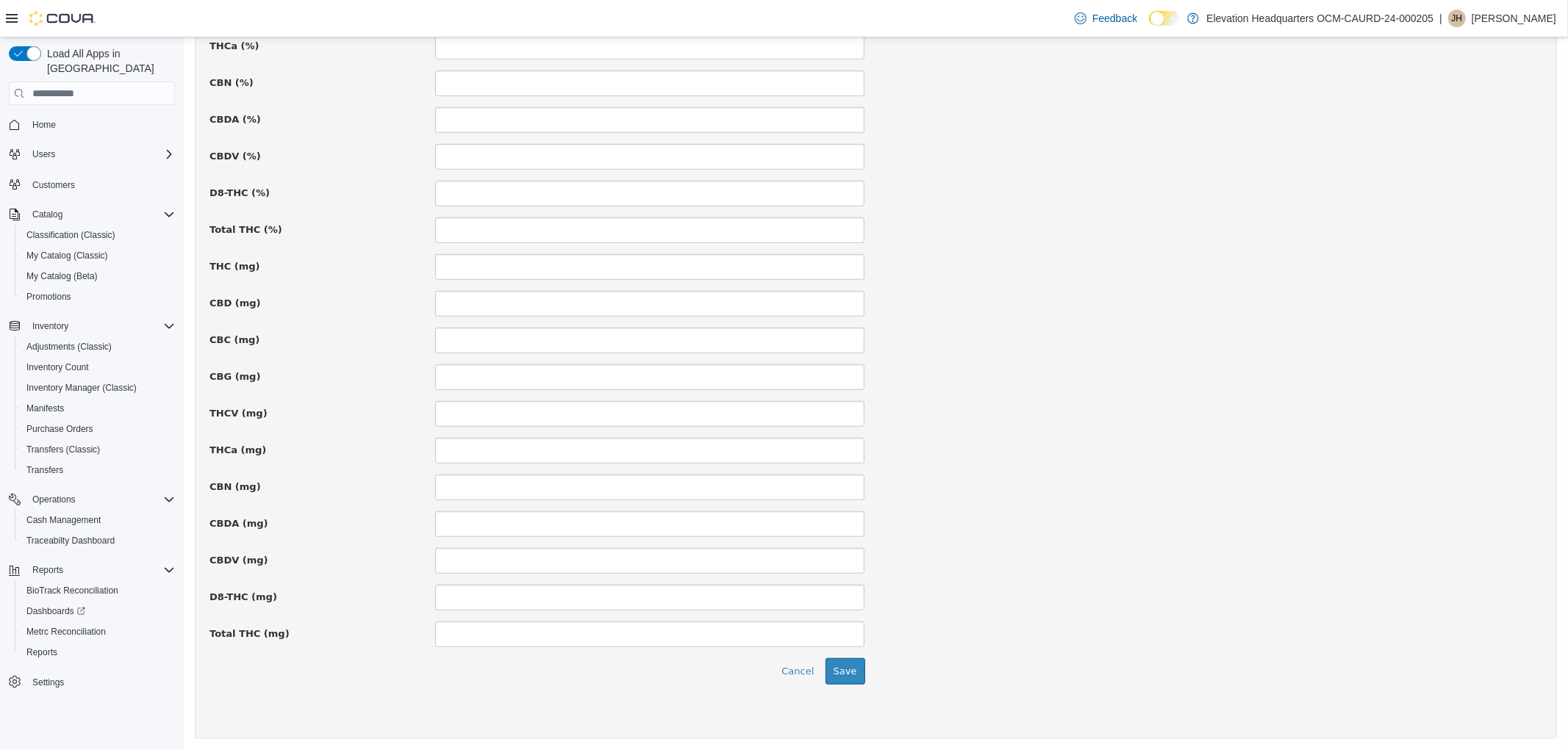
scroll to position [856, 0]
click at [852, 659] on button "Save" at bounding box center [844, 667] width 40 height 27
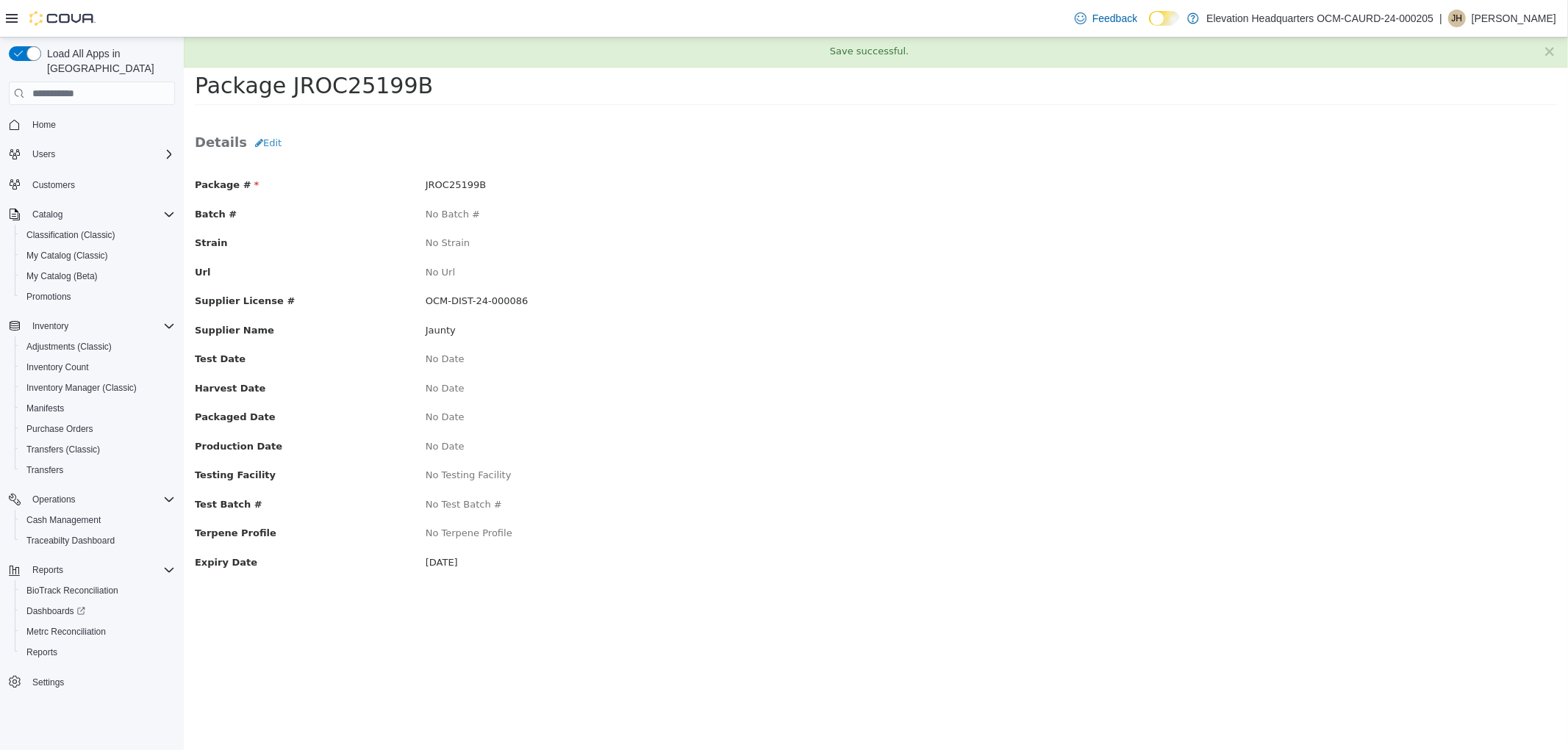
scroll to position [0, 0]
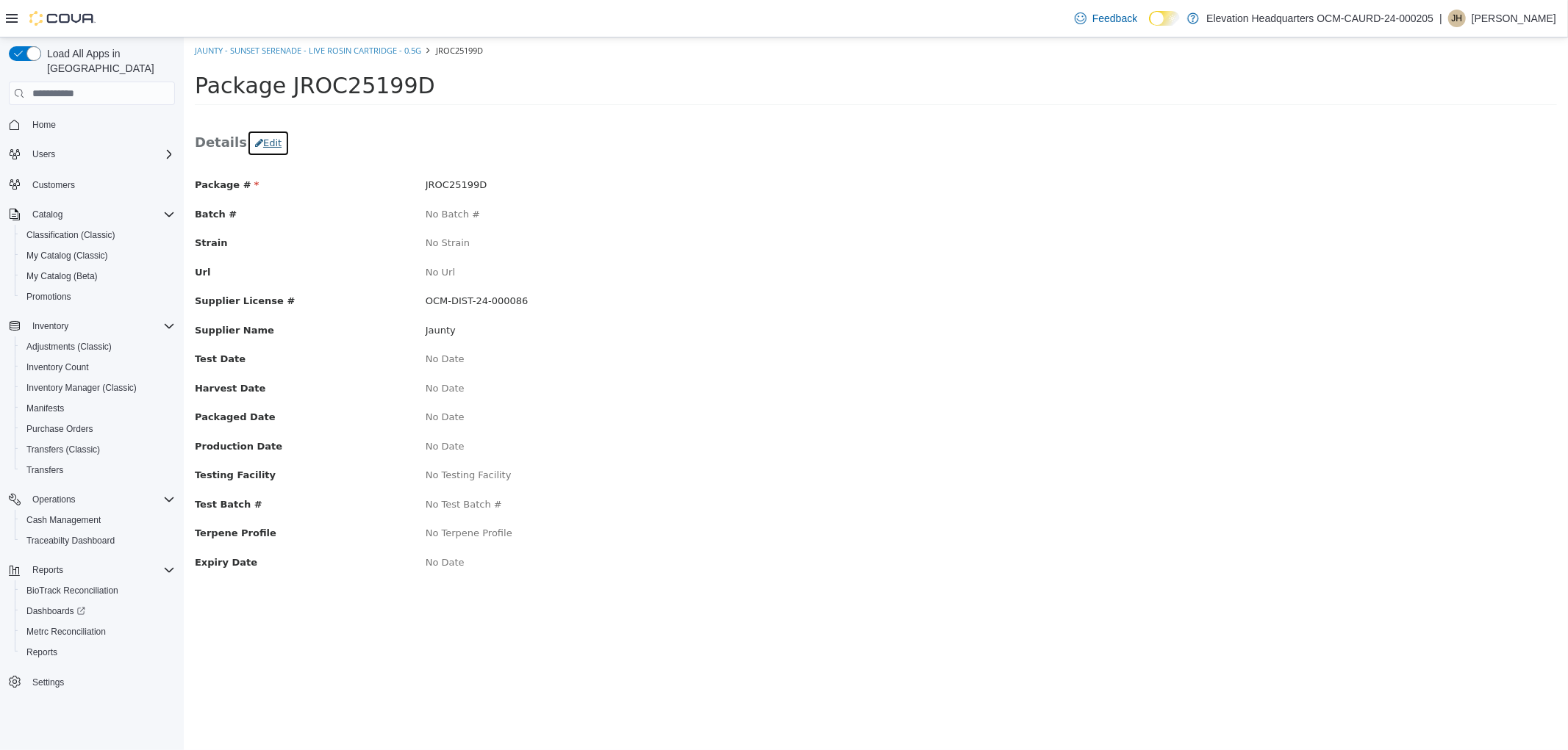
click at [248, 154] on button "Edit" at bounding box center [267, 143] width 43 height 27
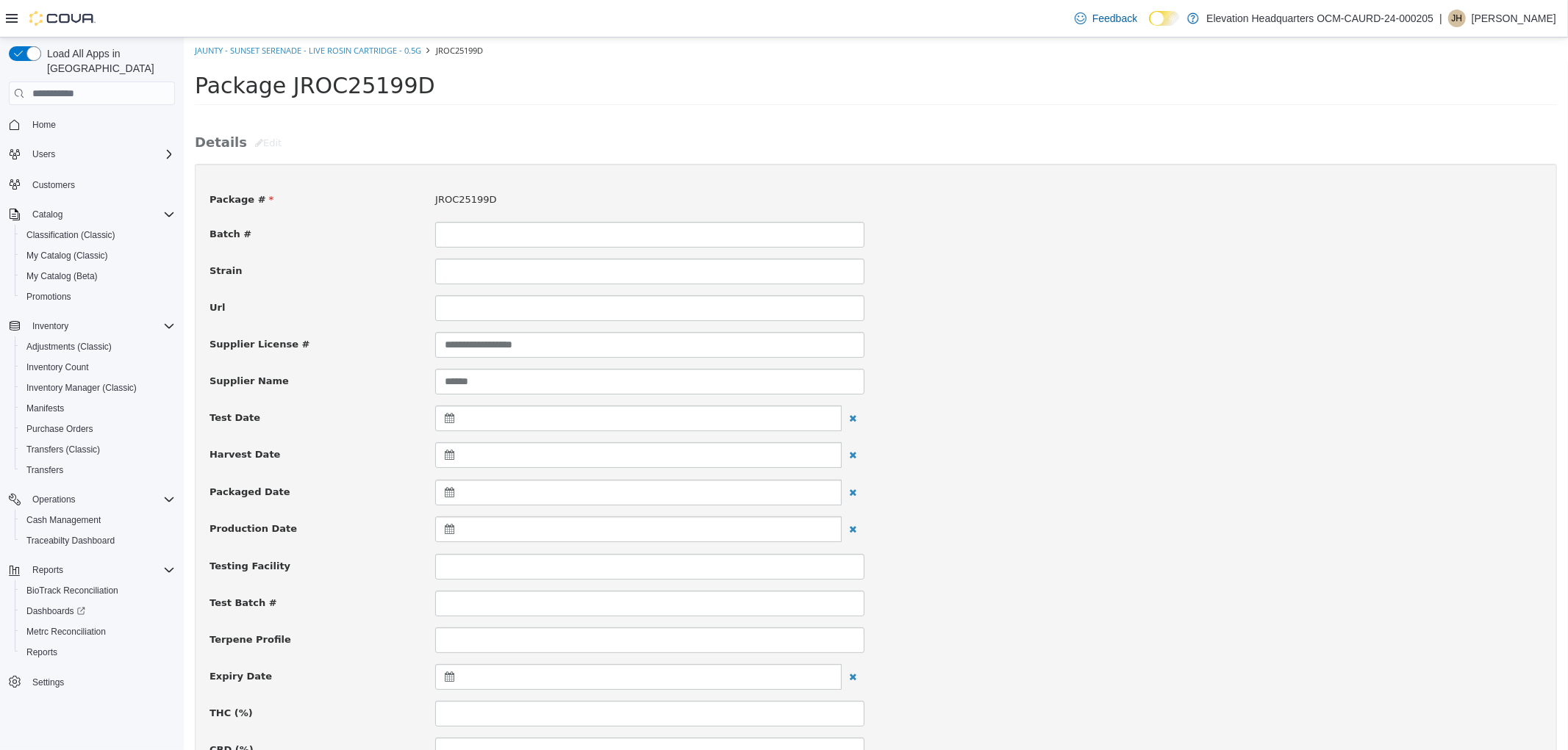
click at [454, 674] on icon at bounding box center [451, 676] width 15 height 11
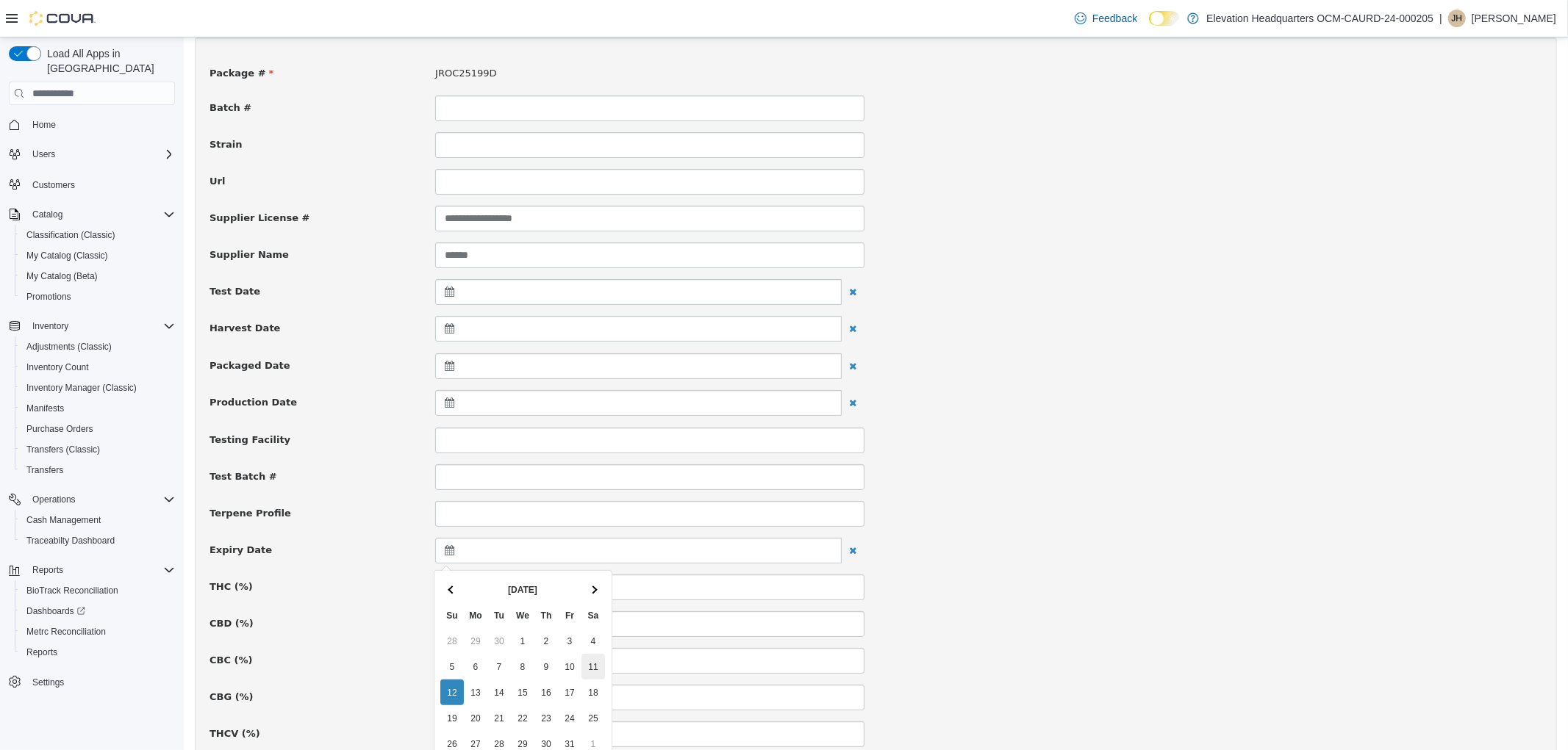
scroll to position [163, 0]
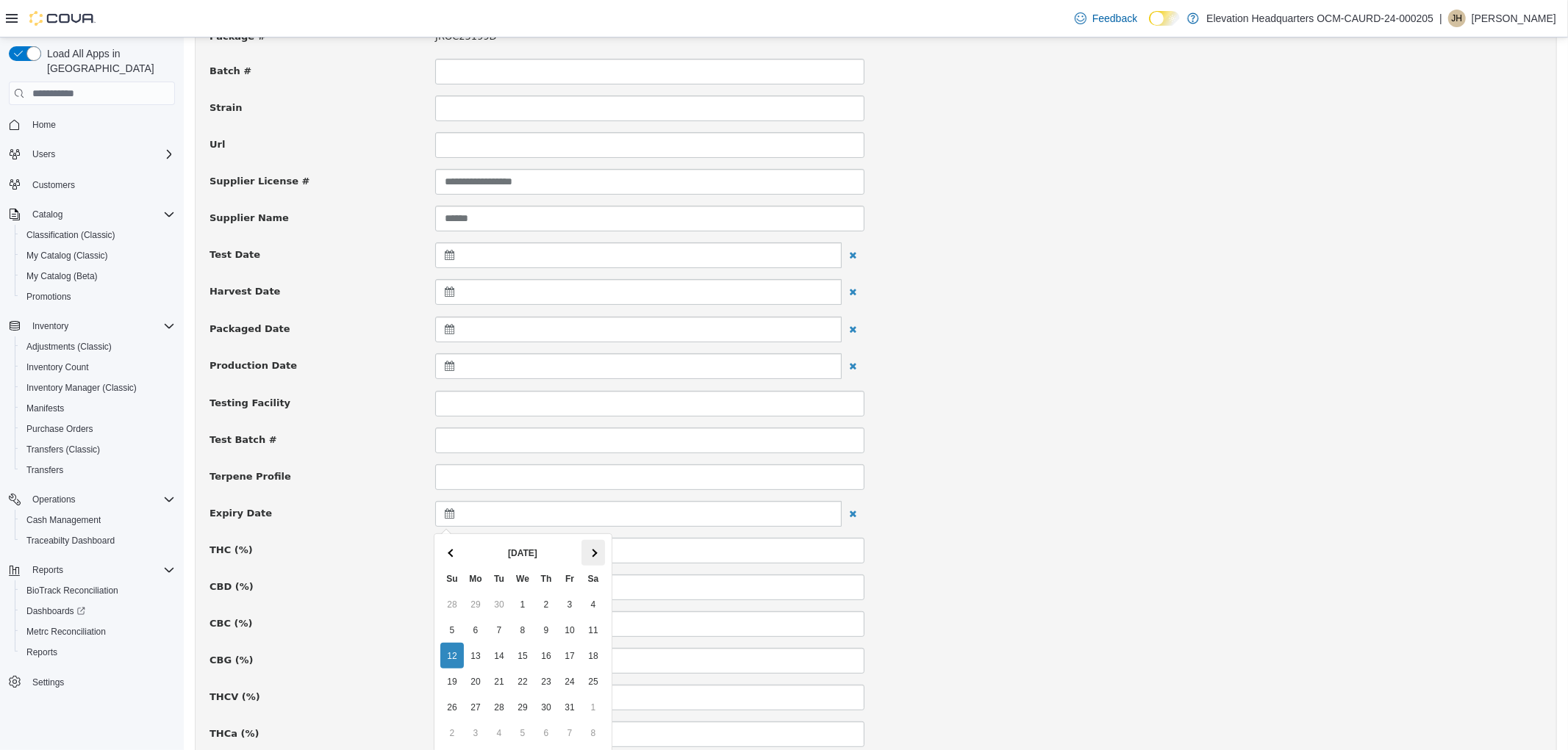
click at [588, 556] on th at bounding box center [592, 553] width 23 height 26
click at [592, 555] on span at bounding box center [592, 553] width 8 height 8
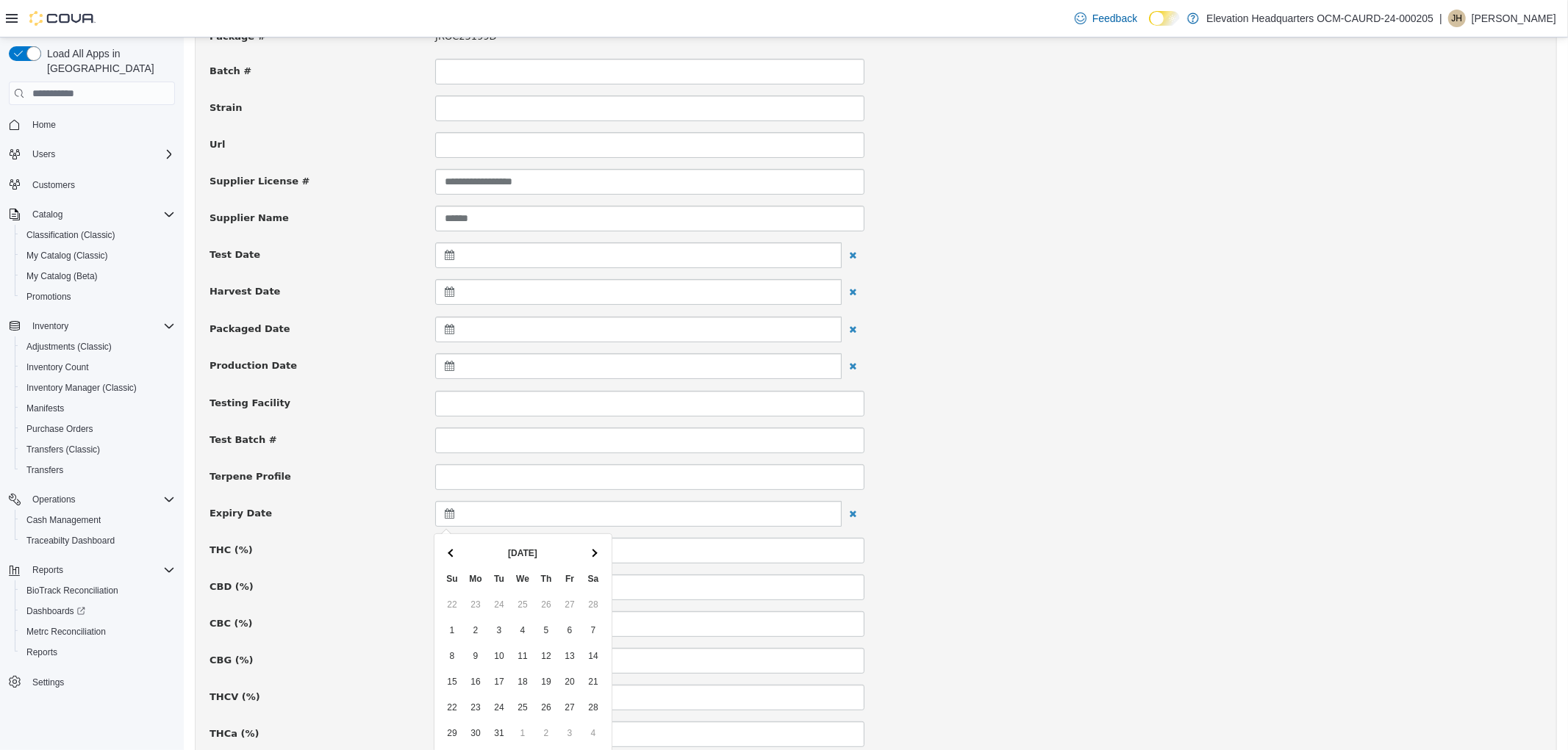
click at [592, 555] on span at bounding box center [592, 553] width 8 height 8
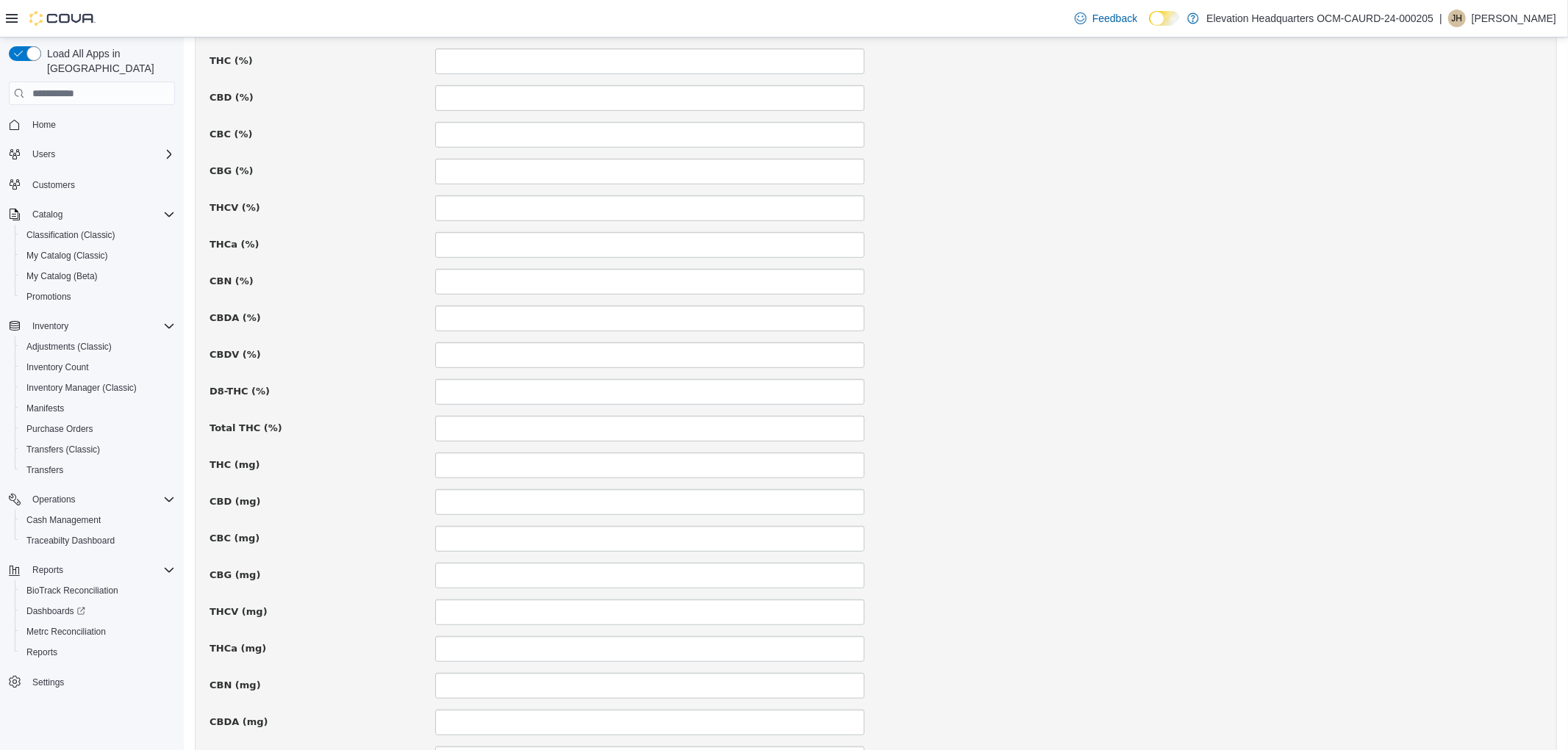
scroll to position [856, 0]
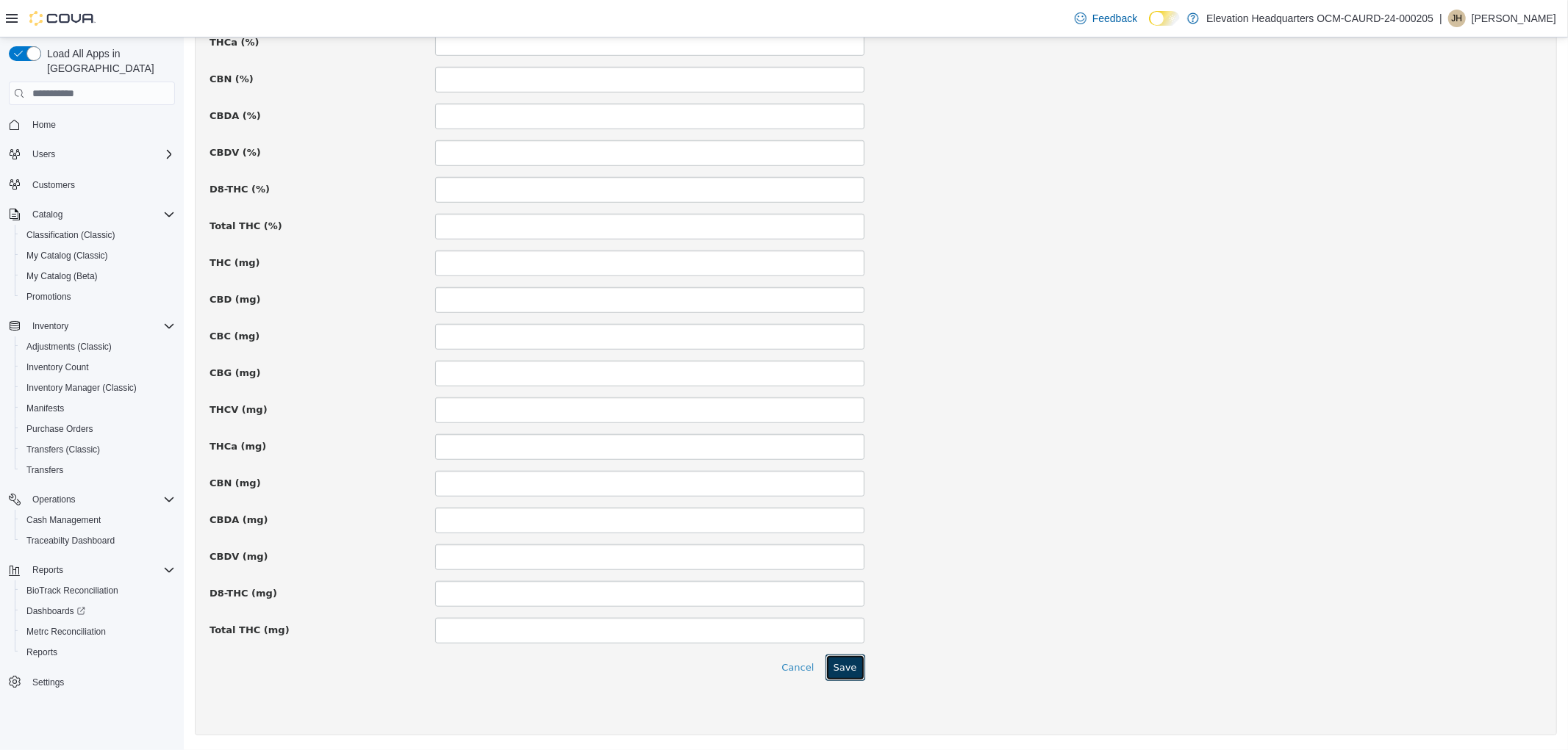
click at [852, 667] on button "Save" at bounding box center [844, 667] width 40 height 27
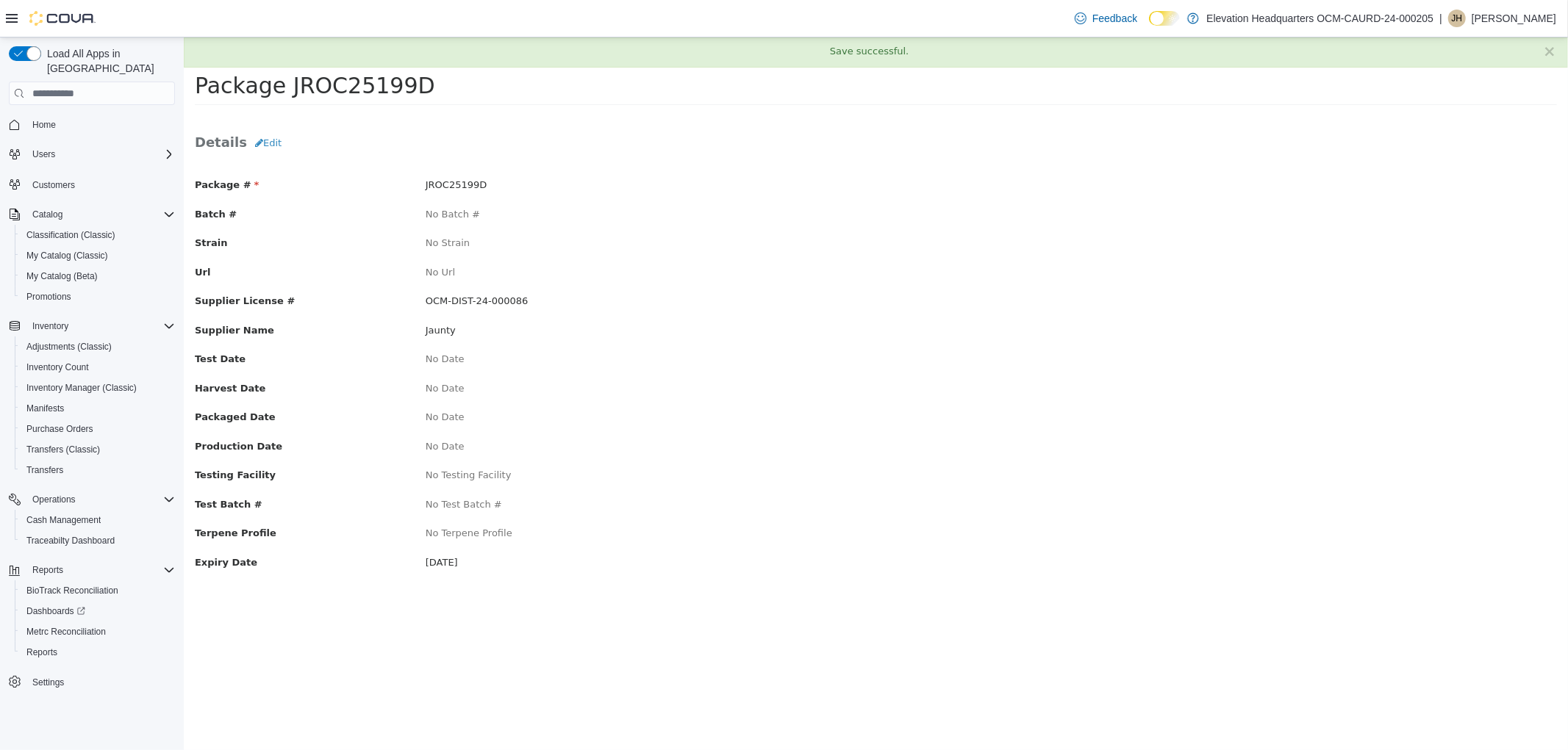
scroll to position [0, 0]
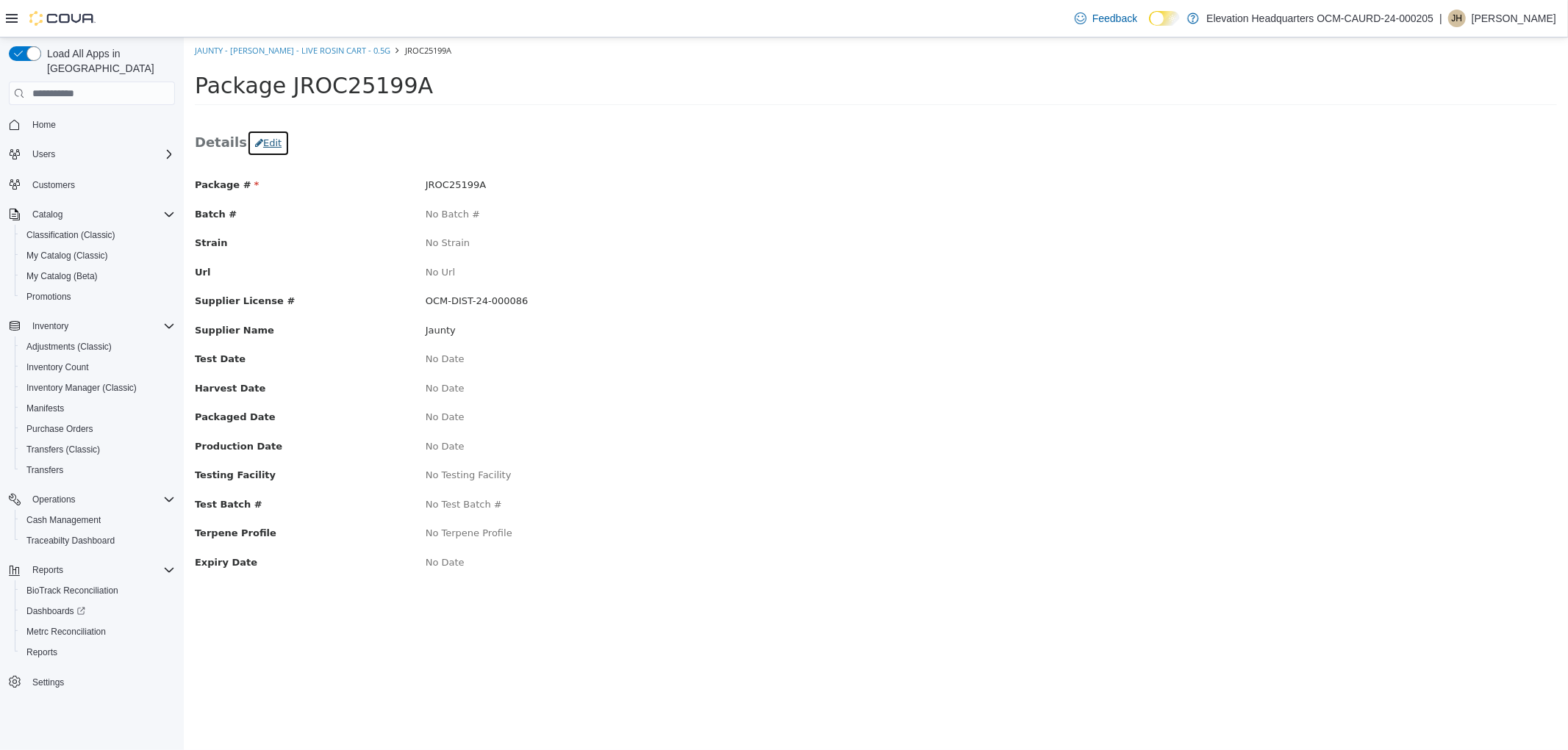
click at [265, 151] on button "Edit" at bounding box center [267, 143] width 43 height 27
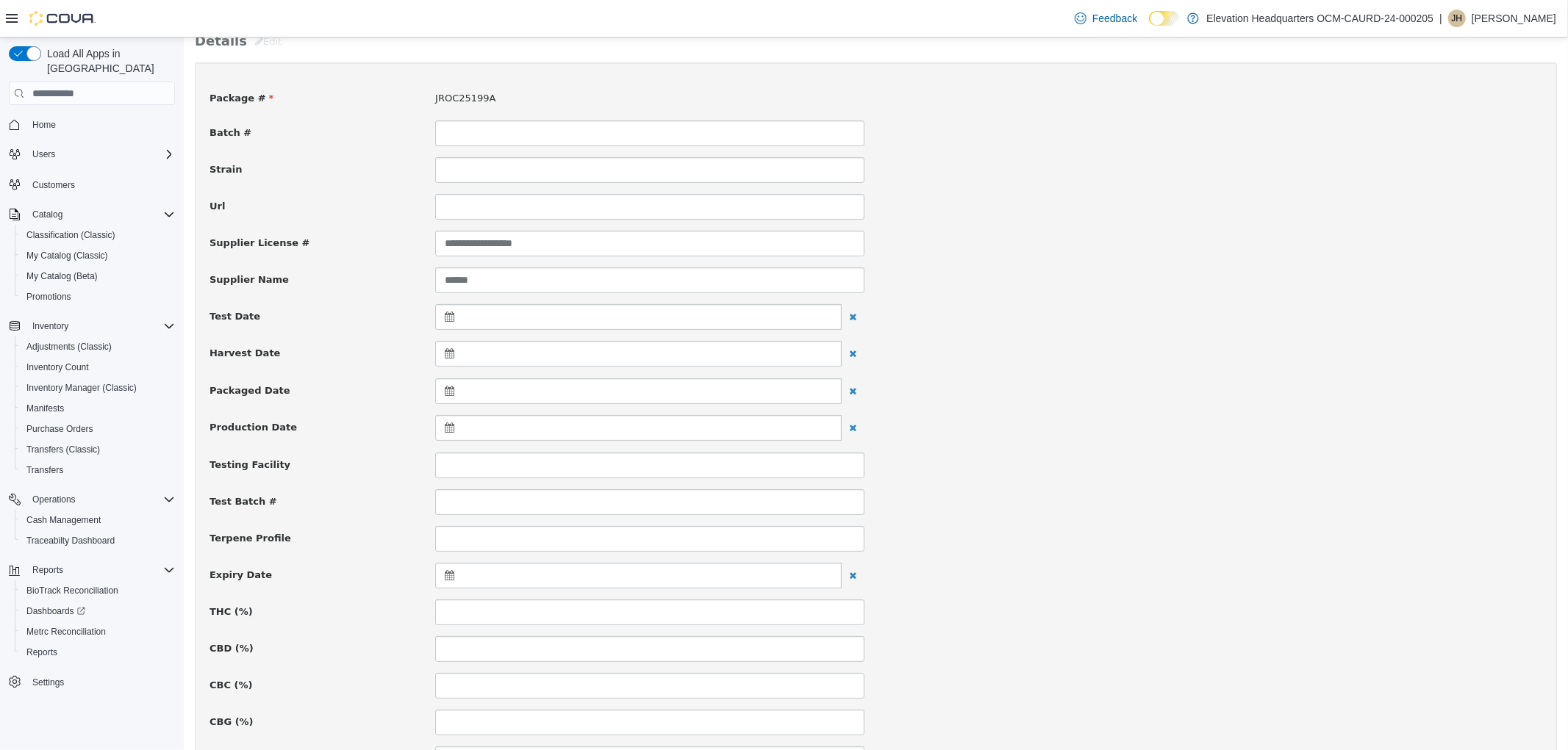
scroll to position [245, 0]
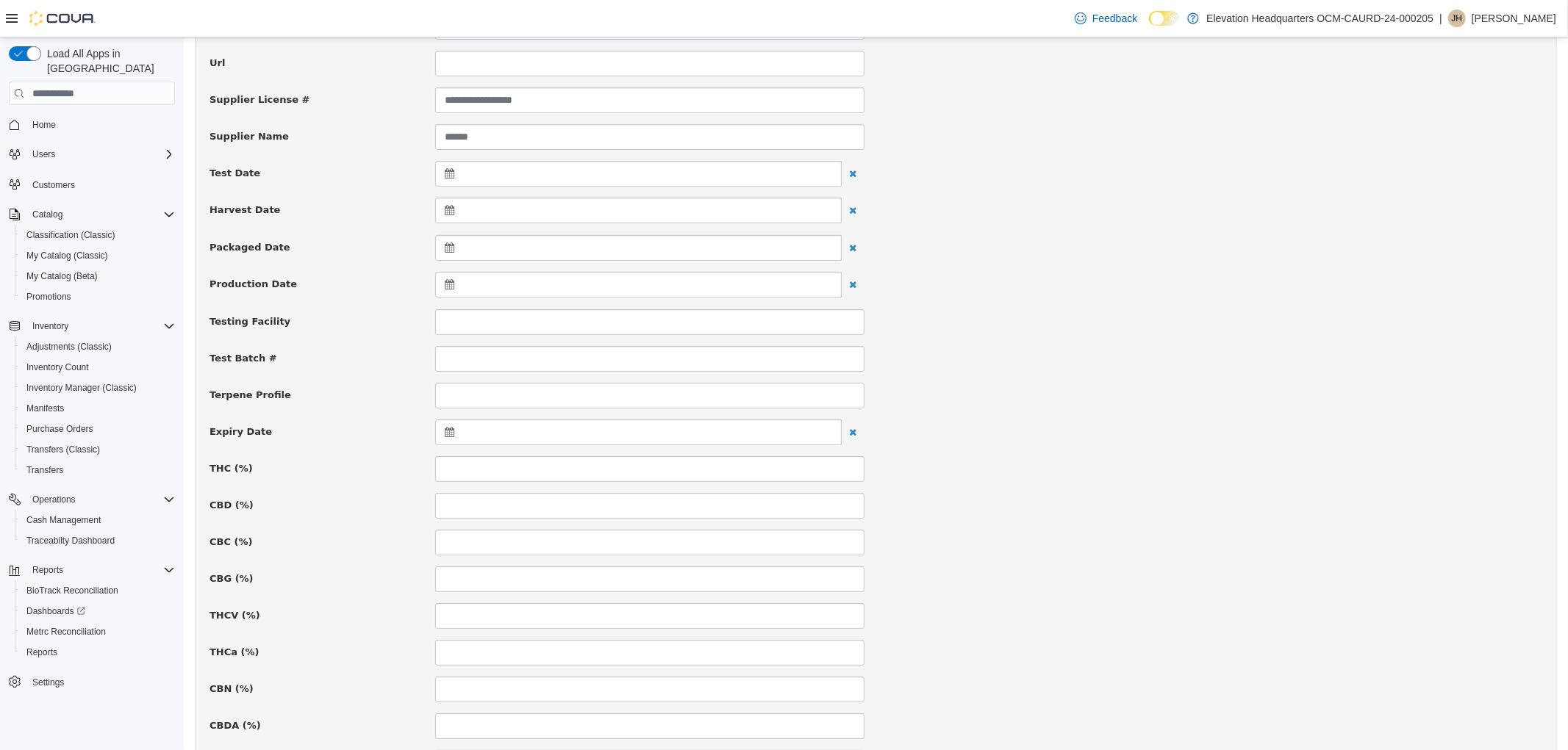
click at [444, 437] on icon at bounding box center [451, 432] width 15 height 11
click at [591, 464] on th at bounding box center [592, 471] width 23 height 26
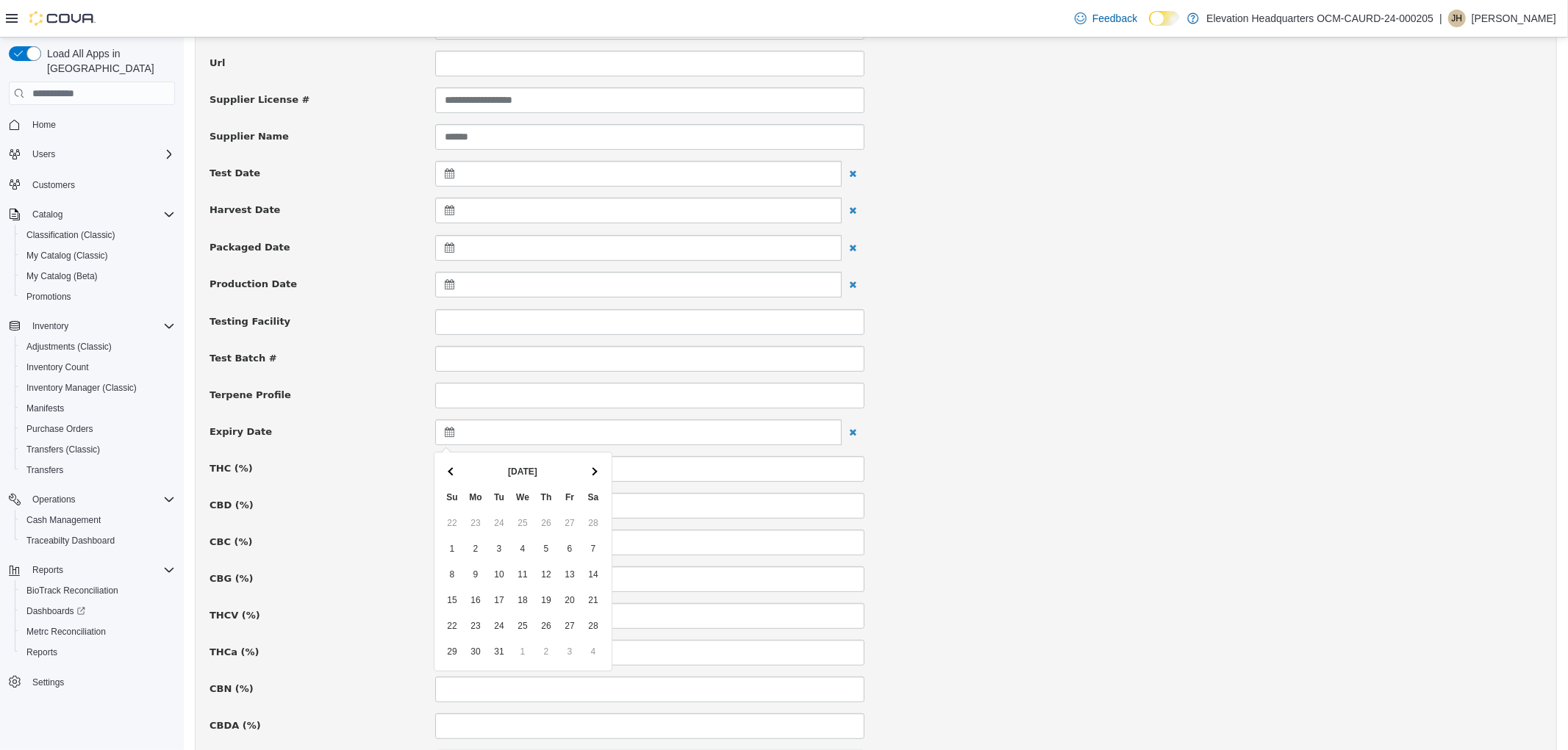
click at [591, 464] on th at bounding box center [592, 471] width 23 height 26
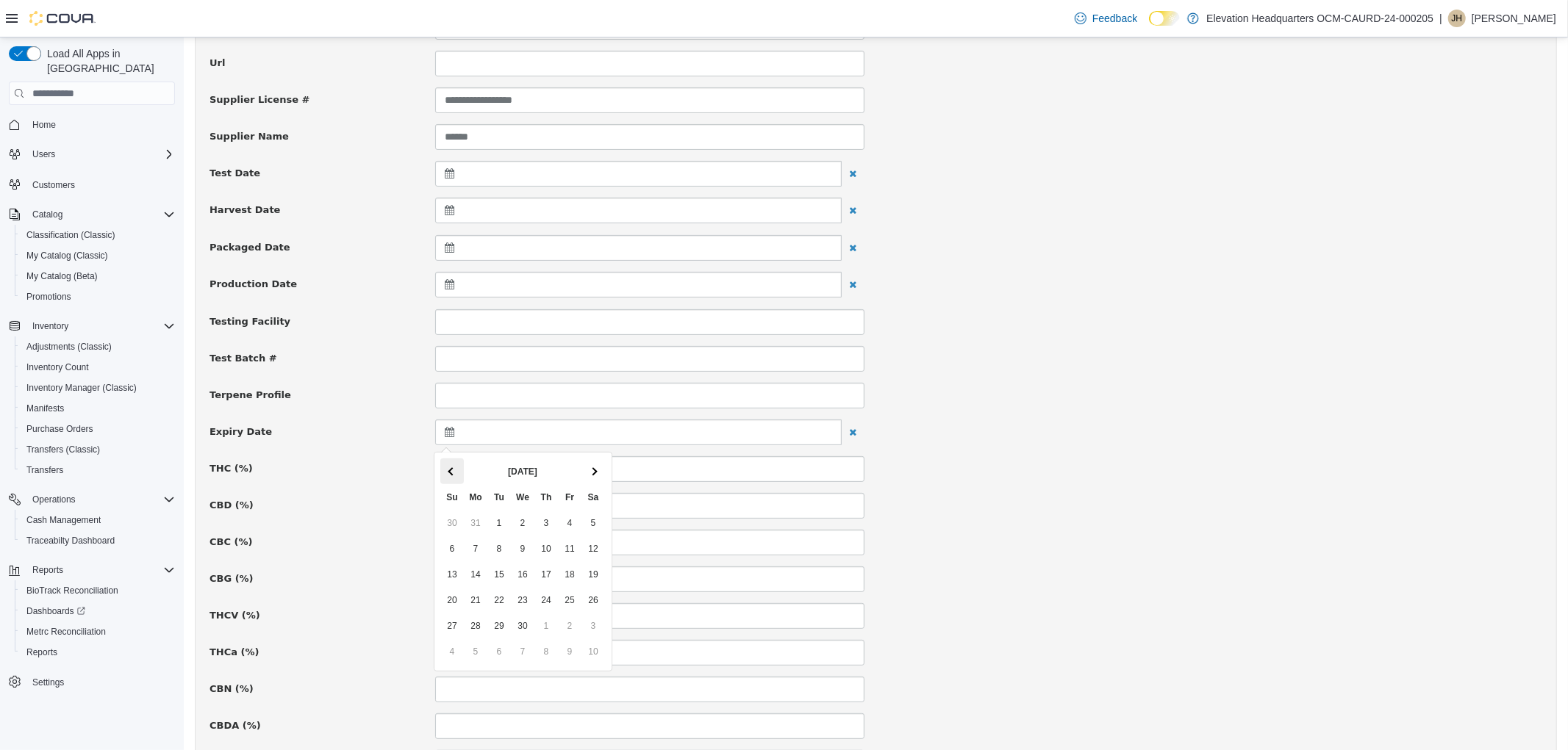
click at [461, 469] on th at bounding box center [451, 471] width 23 height 26
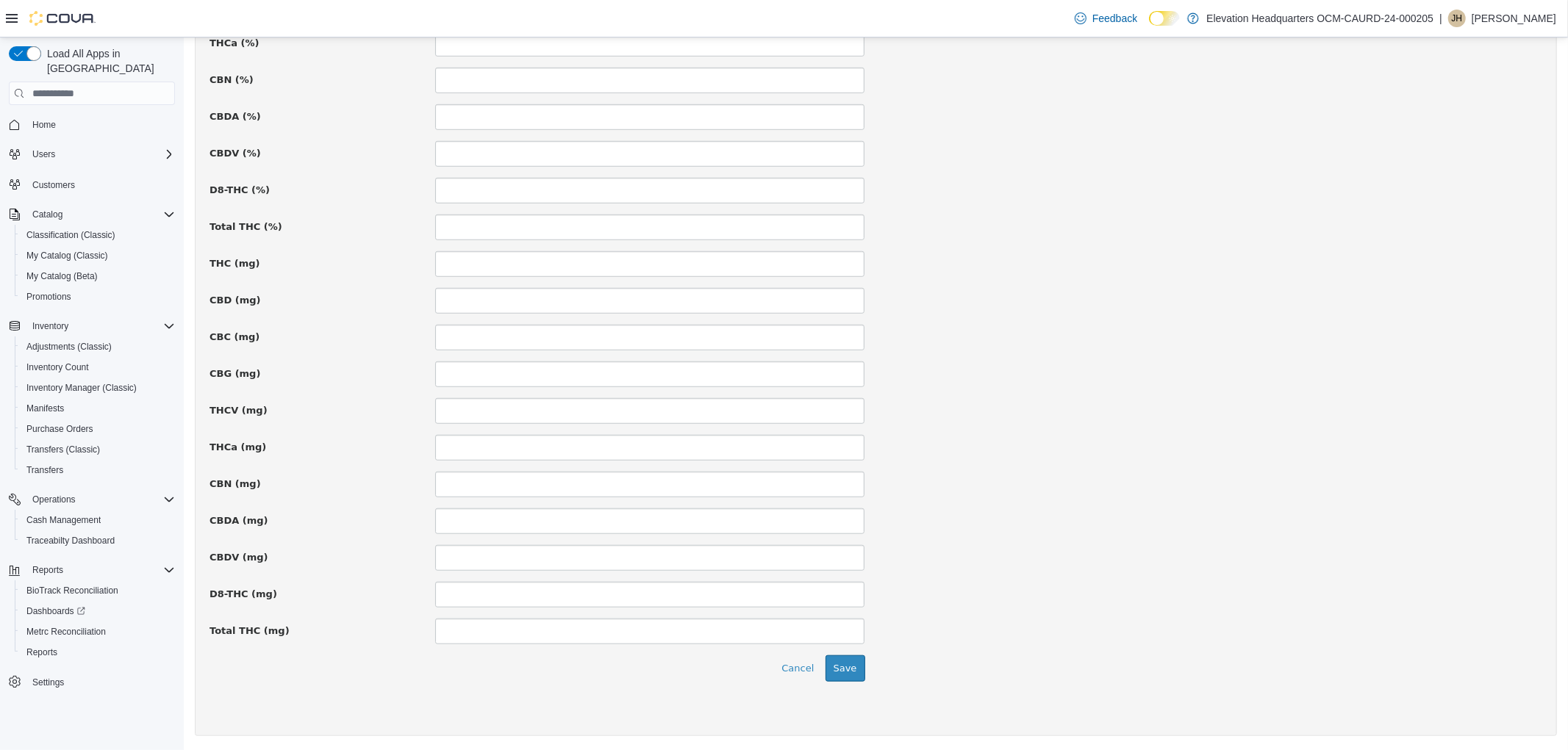
scroll to position [856, 0]
click at [838, 659] on button "Save" at bounding box center [844, 667] width 40 height 27
